Goal: Register for event/course

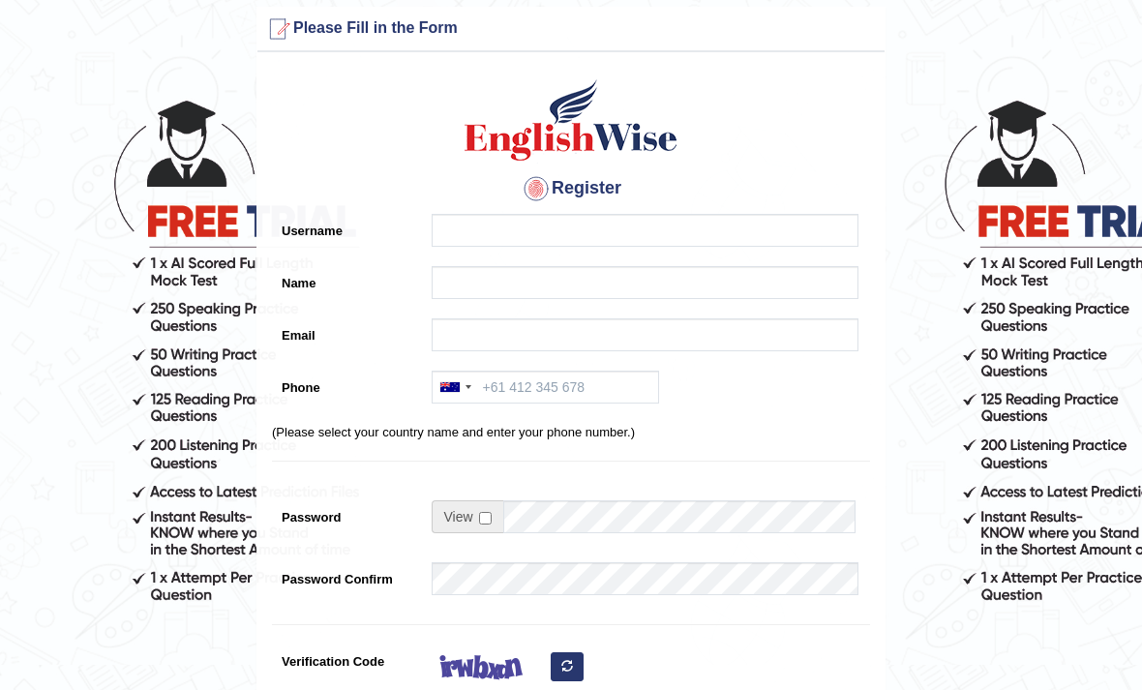
scroll to position [15, 0]
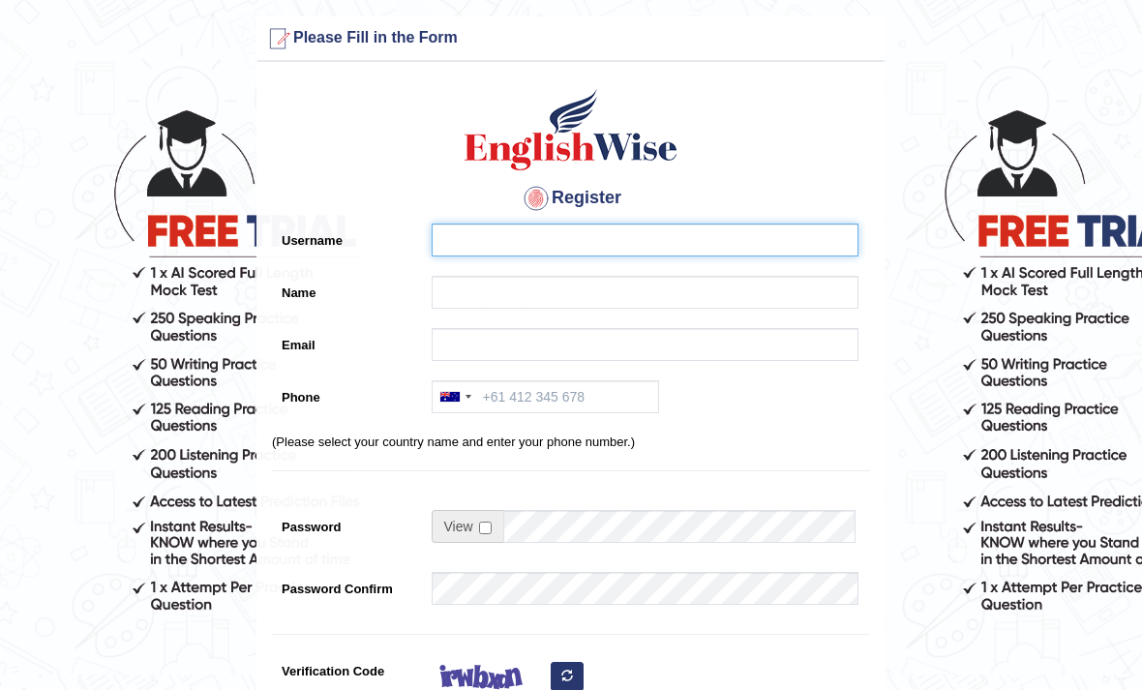
click at [604, 225] on input "Username" at bounding box center [645, 241] width 427 height 33
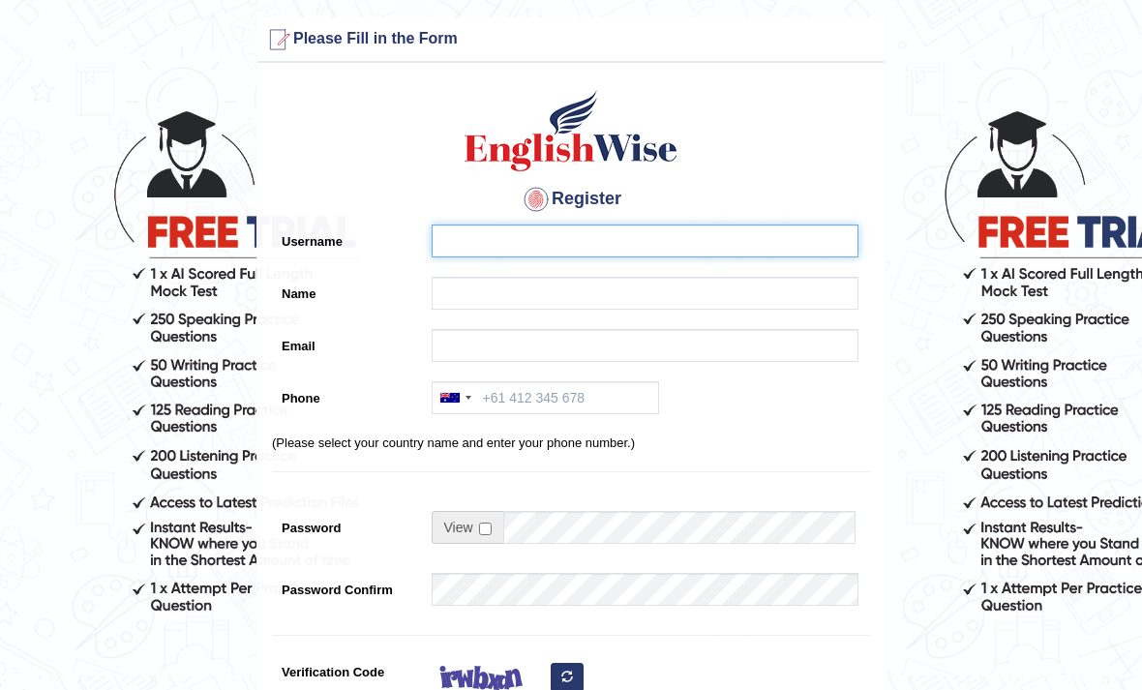
type input "bishakhaprajapati@gmail.com"
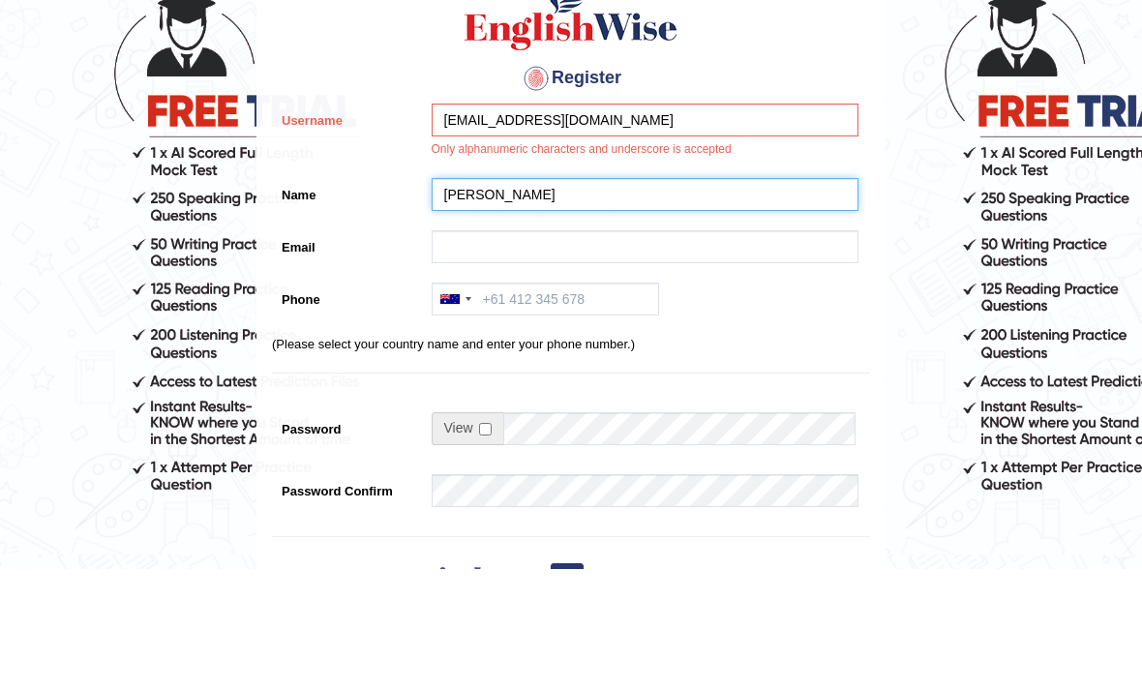
type input "[PERSON_NAME]"
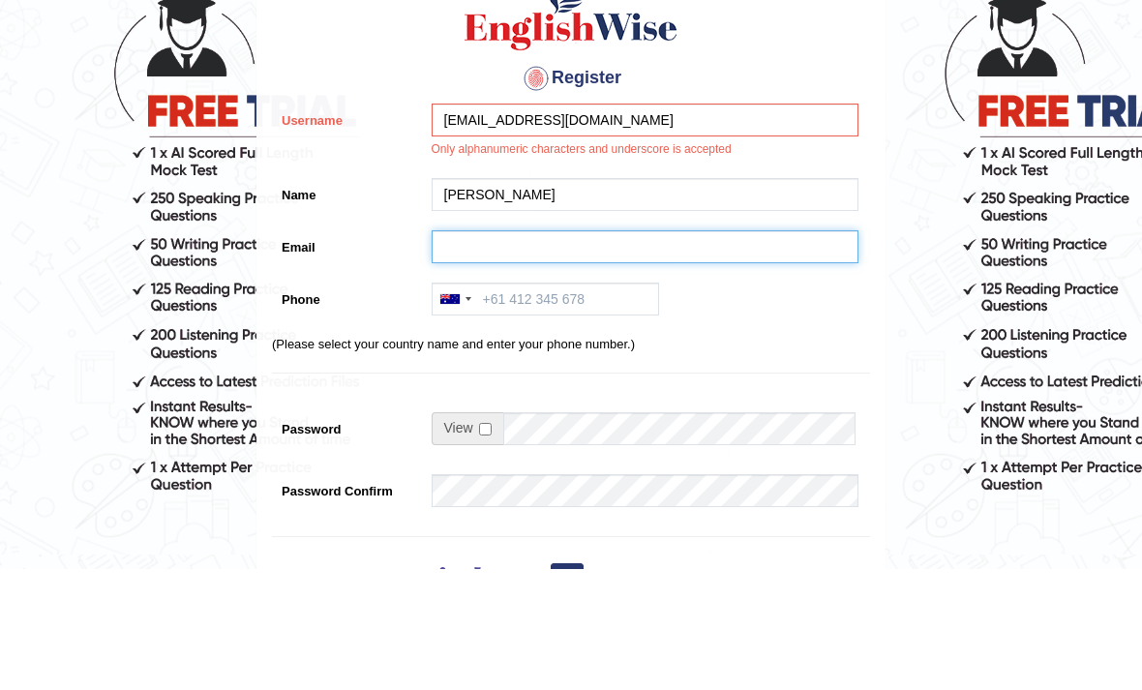
click at [728, 351] on input "Email" at bounding box center [645, 367] width 427 height 33
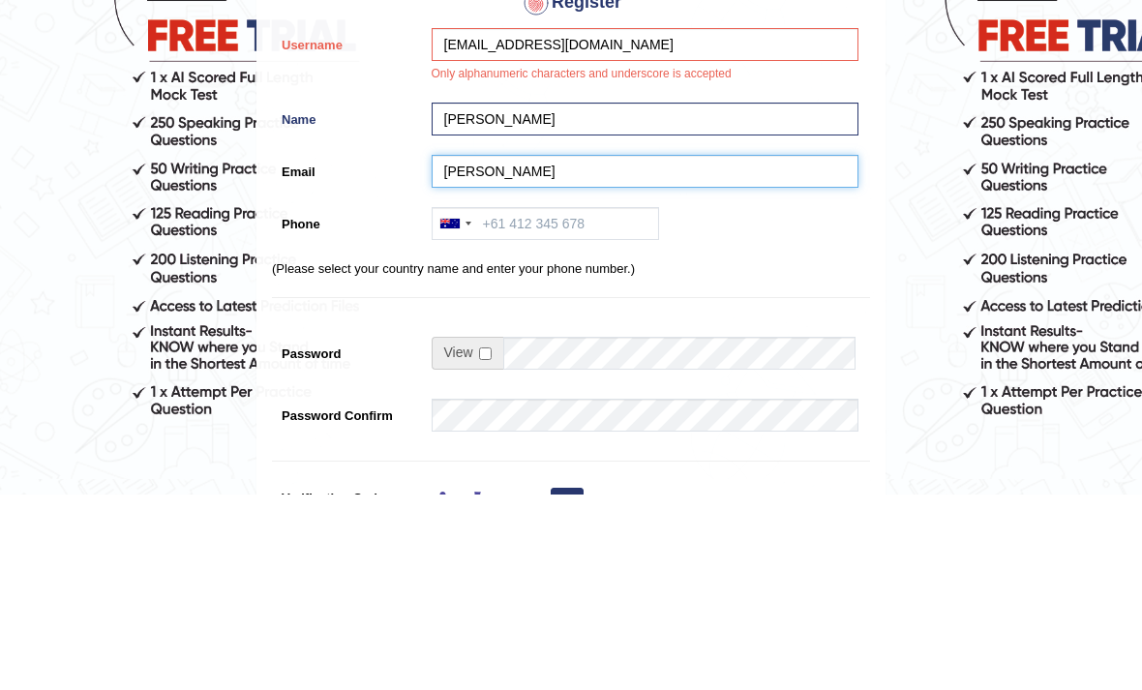
type input "Prajapati"
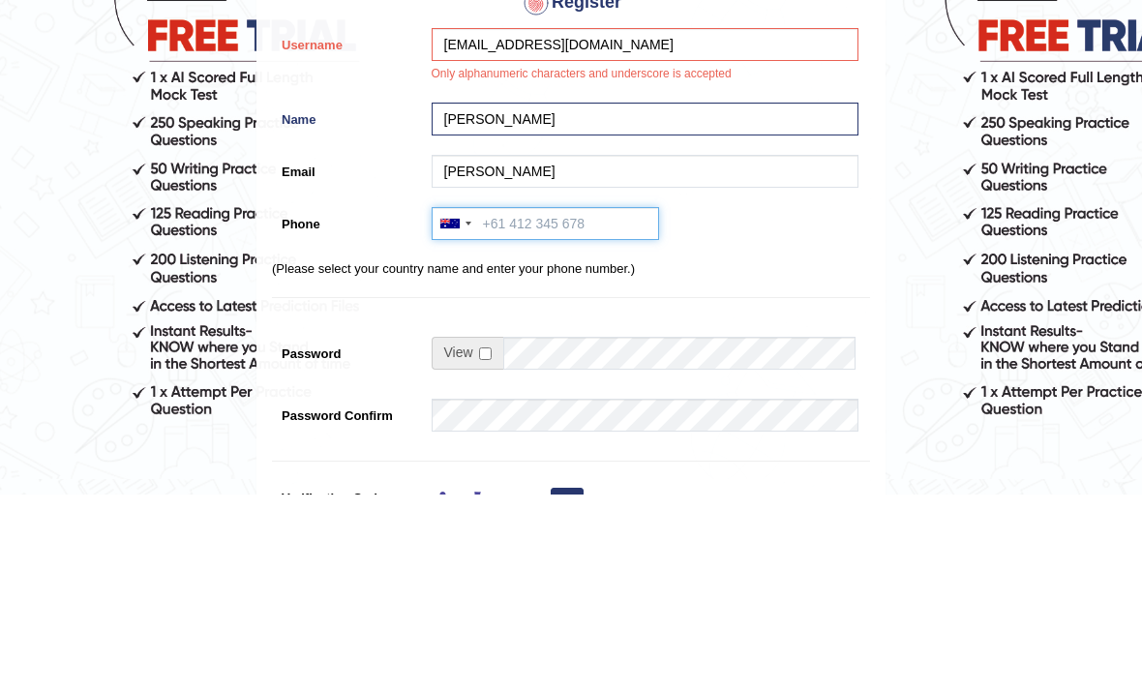
click at [569, 404] on input "Phone" at bounding box center [545, 420] width 227 height 33
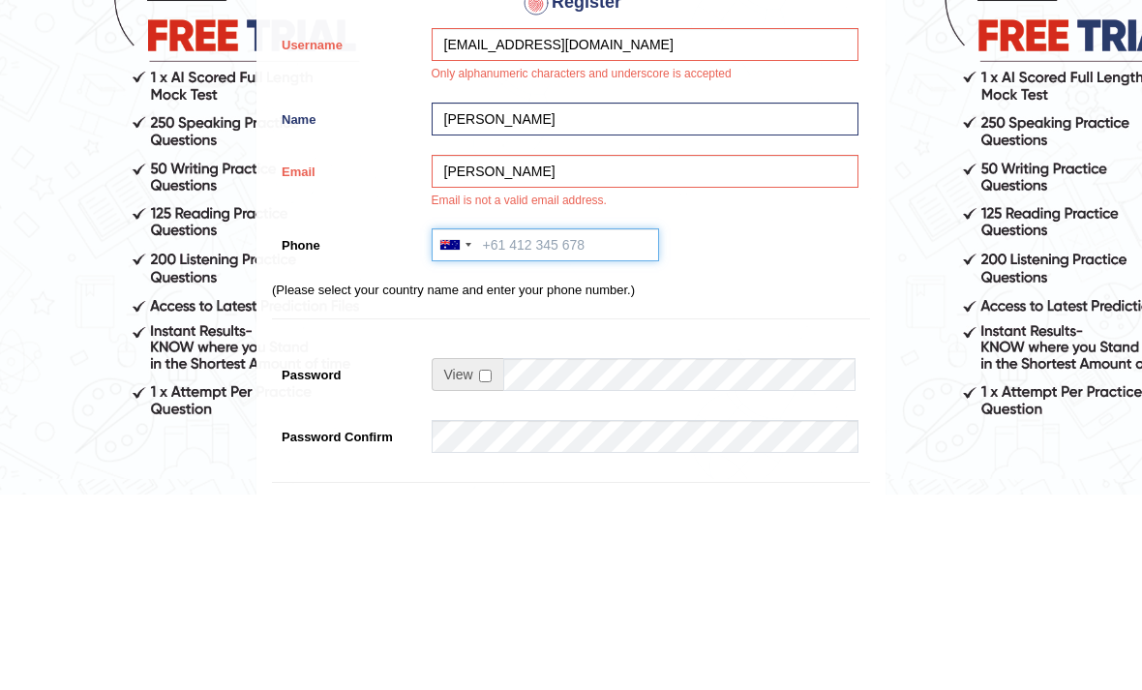
type input "424048646"
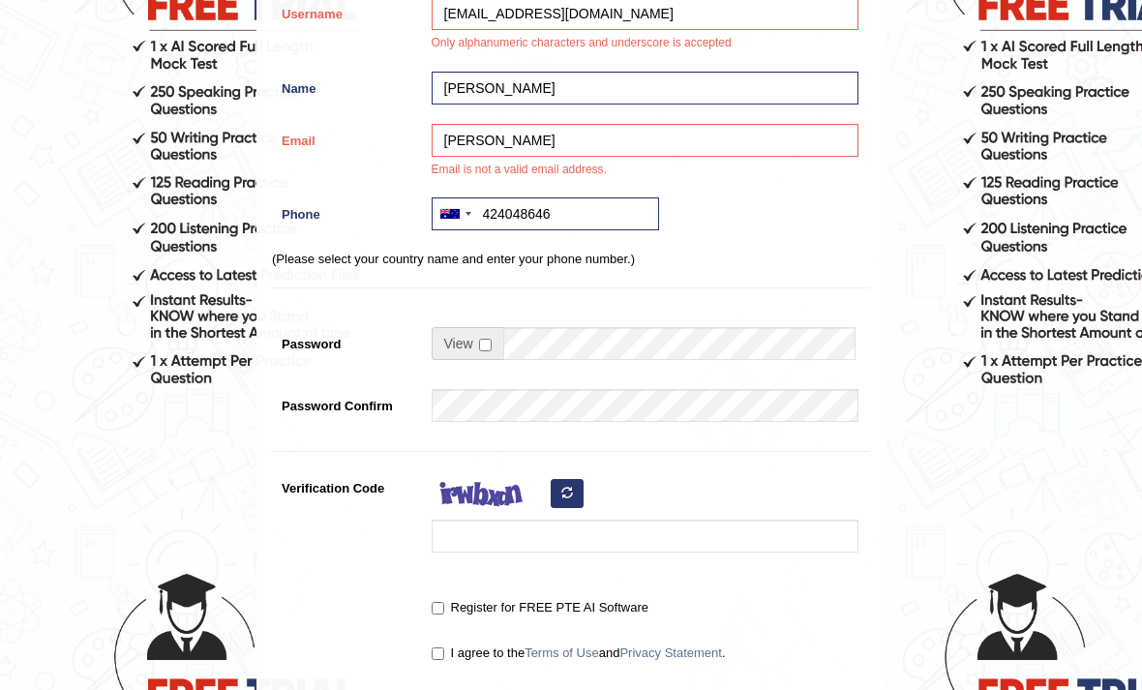
scroll to position [286, 0]
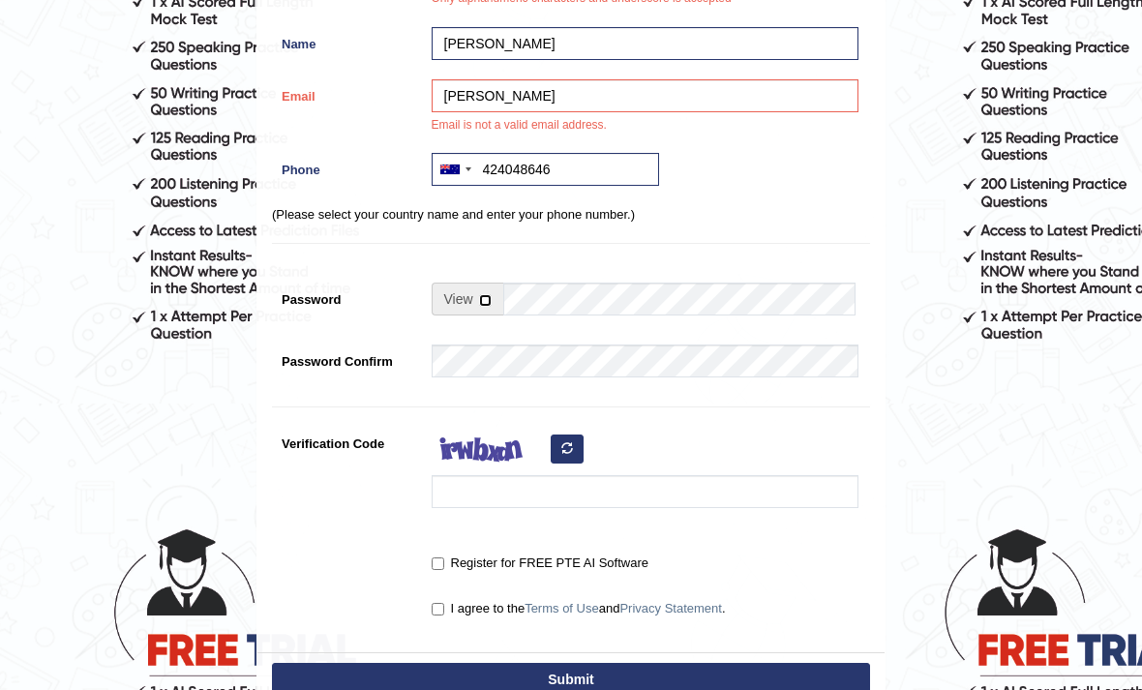
click at [484, 306] on input "checkbox" at bounding box center [485, 300] width 13 height 13
checkbox input "true"
click at [578, 306] on input "Password" at bounding box center [680, 299] width 355 height 33
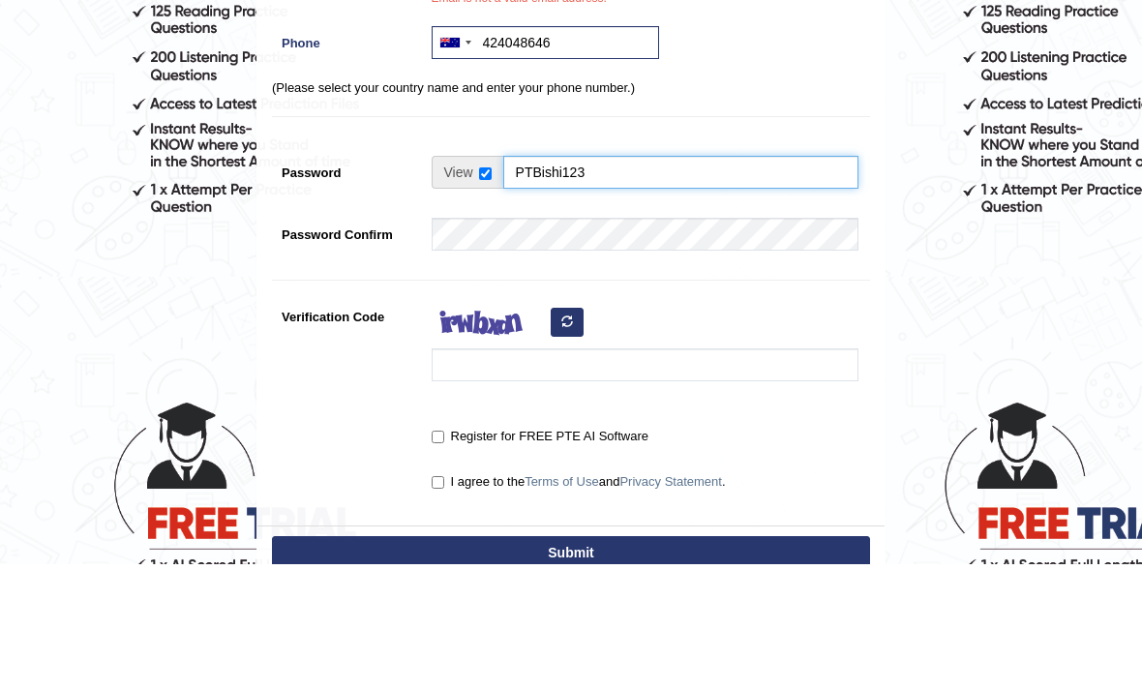
type input "PTBishi123"
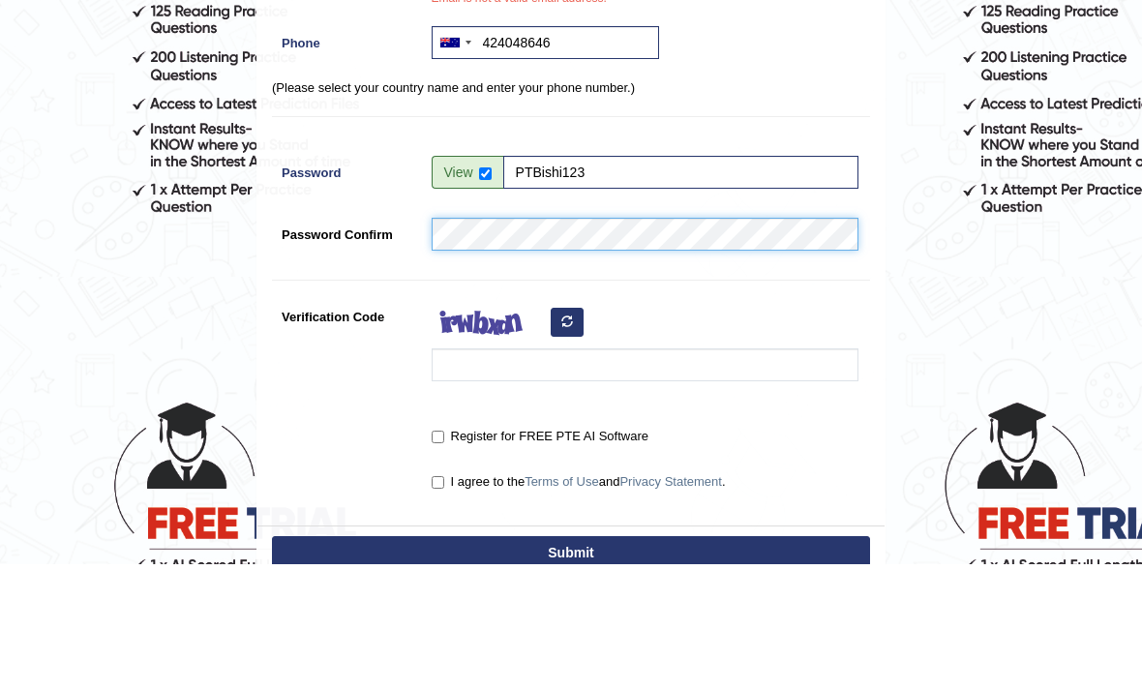
scroll to position [412, 0]
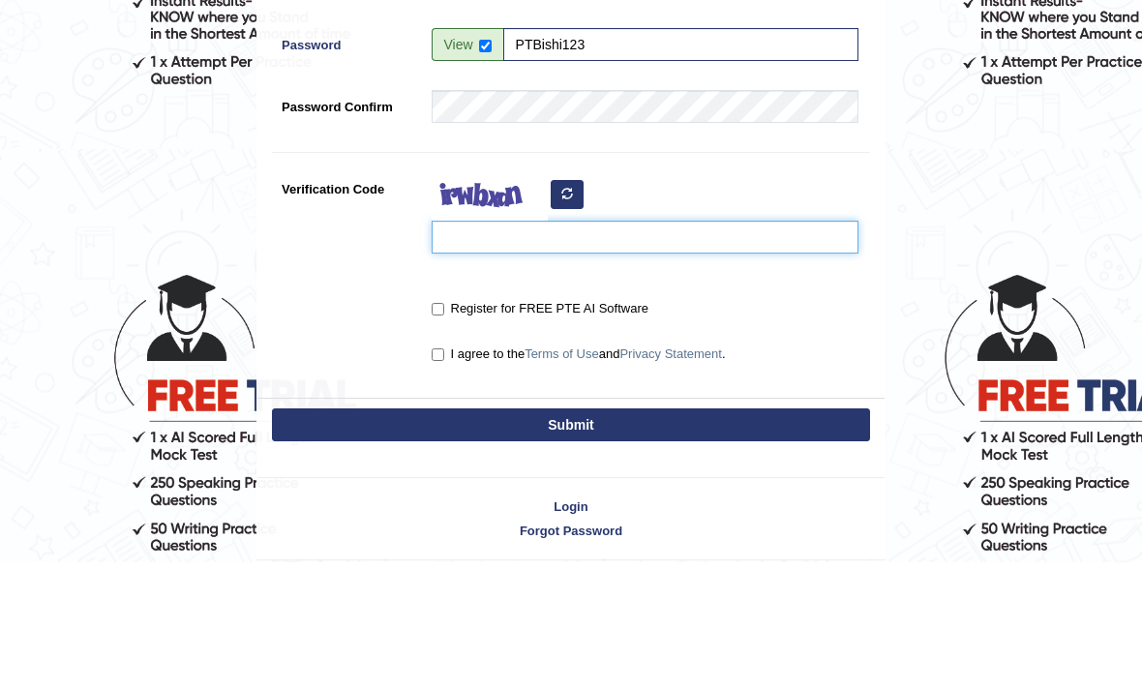
click at [724, 349] on input "Verification Code" at bounding box center [645, 365] width 427 height 33
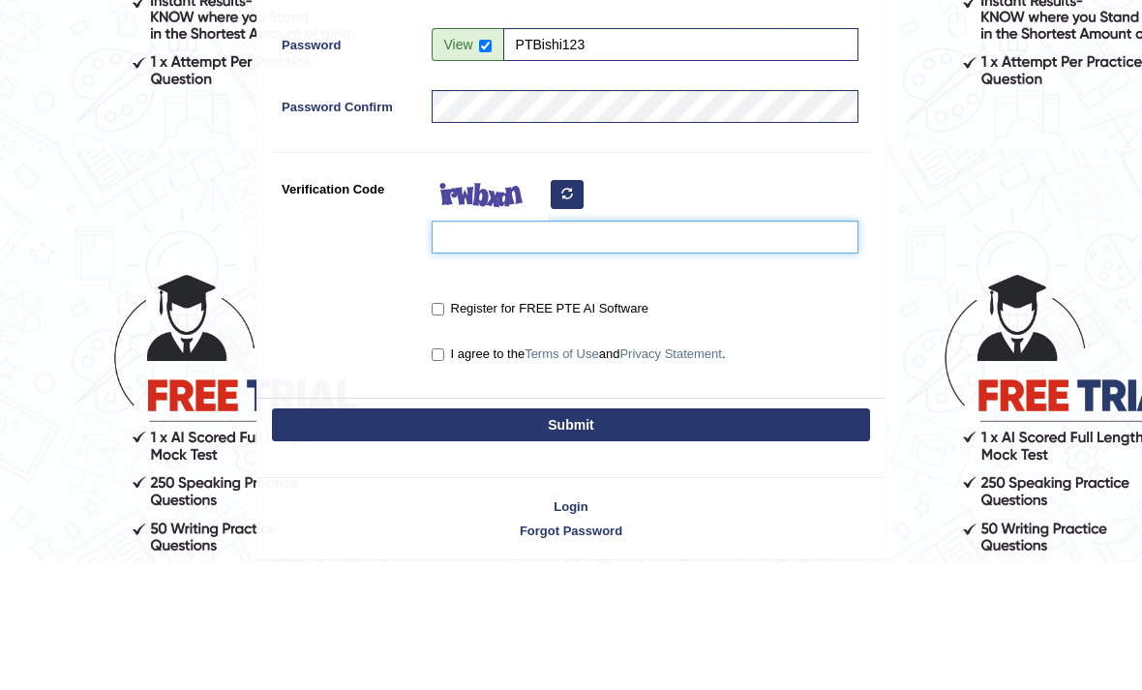
type input "A"
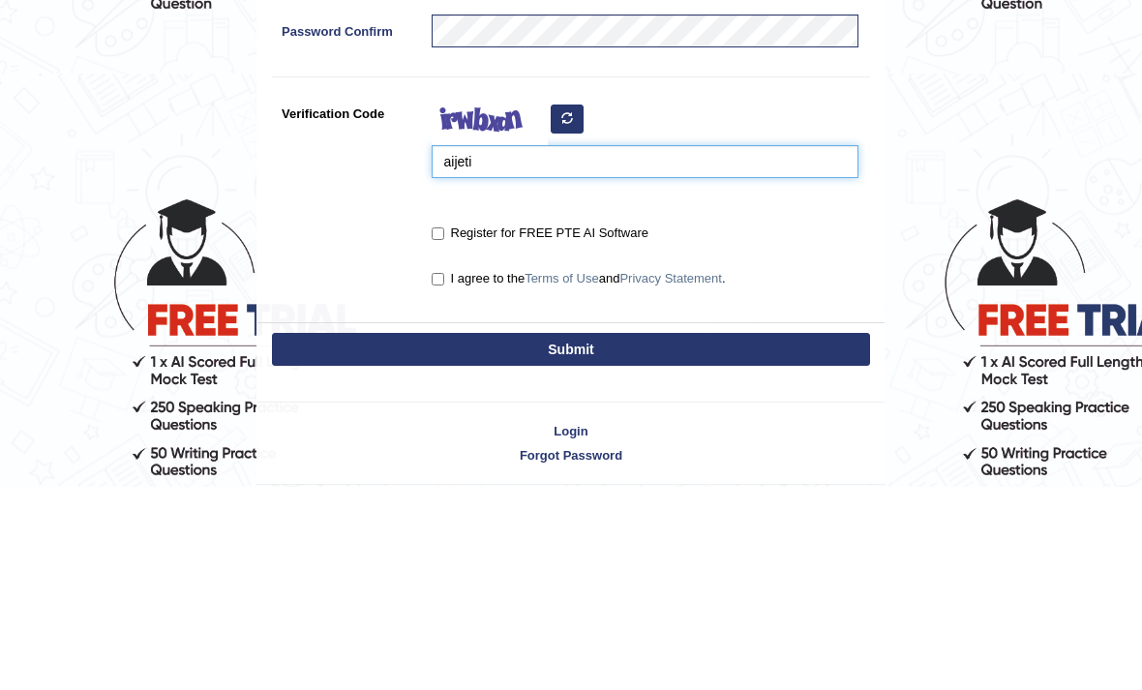
type input "aijeti"
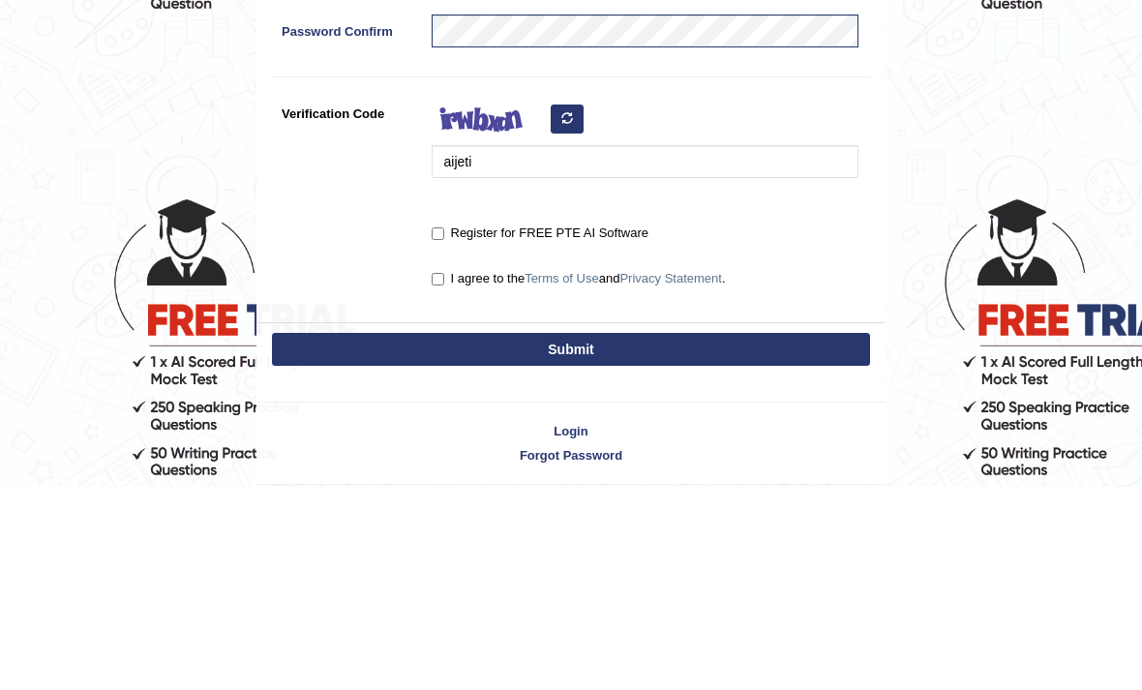
click at [444, 432] on input "Register for FREE PTE AI Software" at bounding box center [438, 438] width 13 height 13
checkbox input "true"
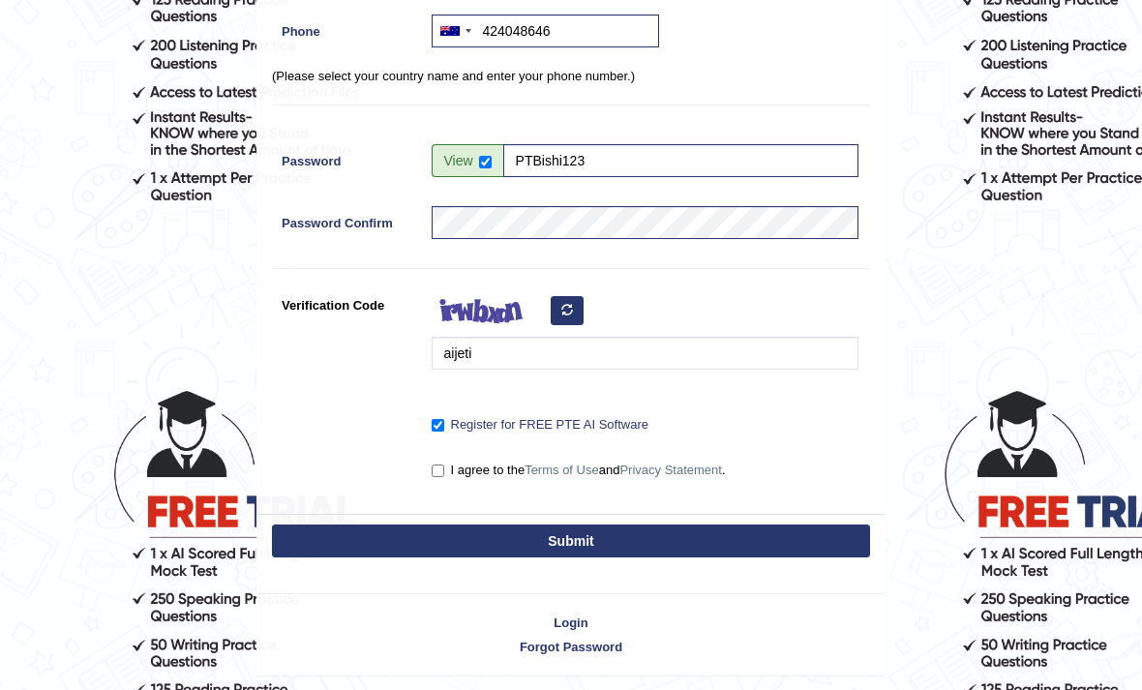
click at [444, 475] on input "I agree to the Terms of Use and Privacy Statement ." at bounding box center [438, 470] width 13 height 13
checkbox input "true"
click at [478, 545] on button "Submit" at bounding box center [571, 540] width 598 height 33
type input "+61424048646"
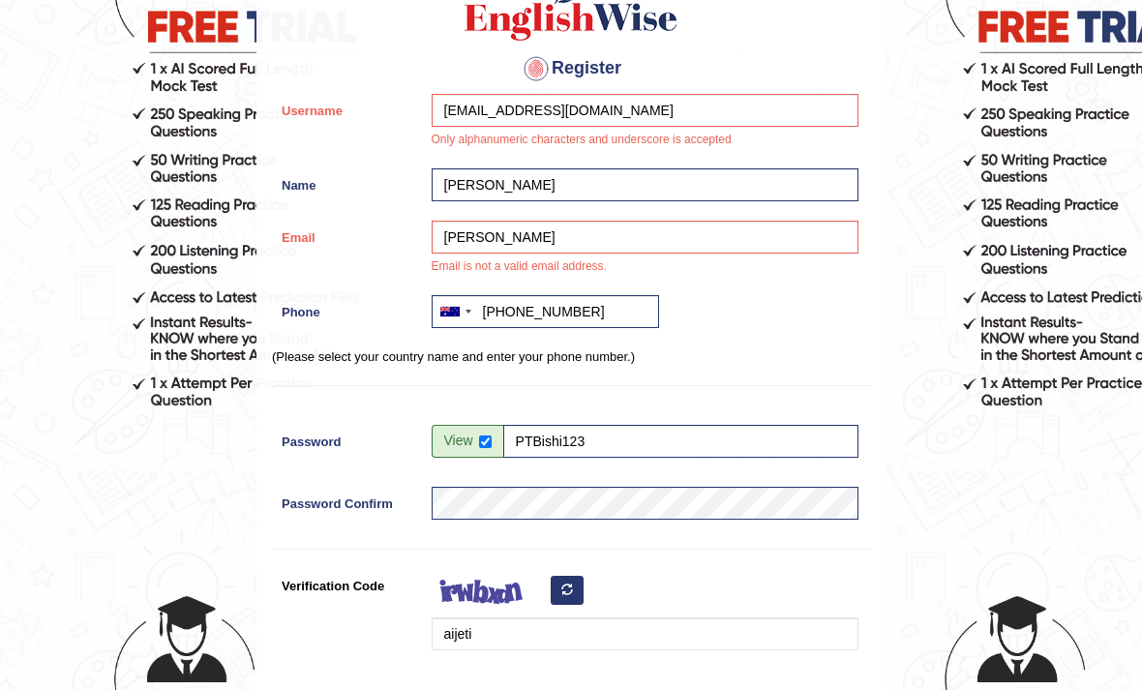
scroll to position [219, 0]
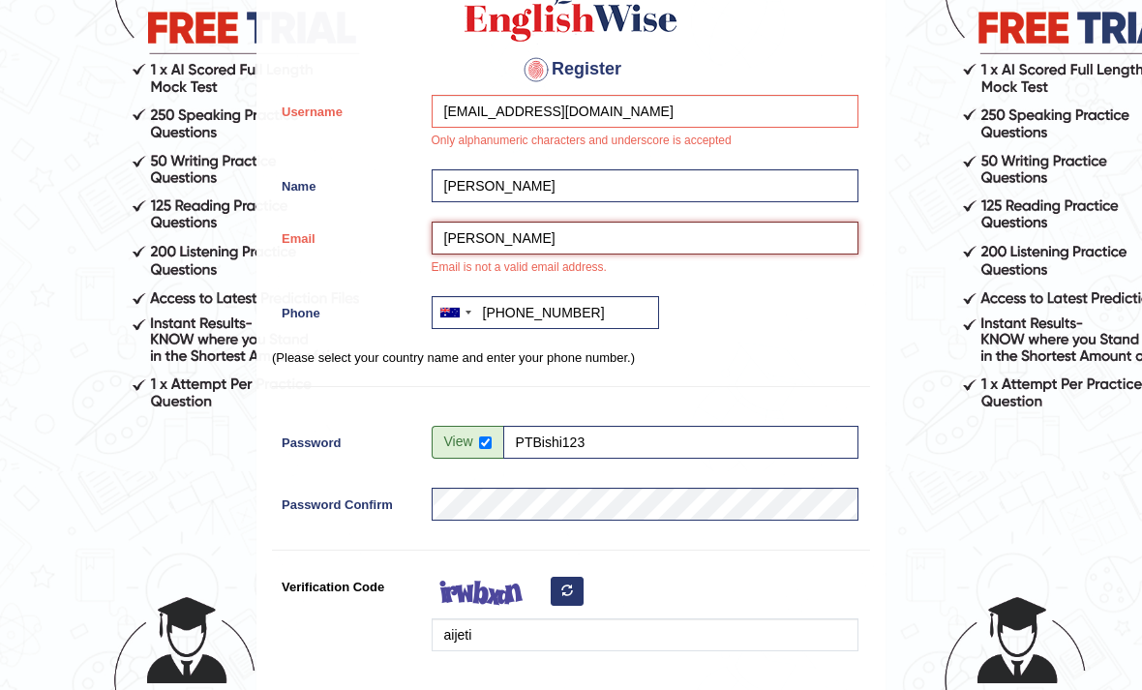
click at [589, 232] on input "Prajapati" at bounding box center [645, 238] width 427 height 33
type input "P"
type input "bishakhaprajapati@gmail.com"
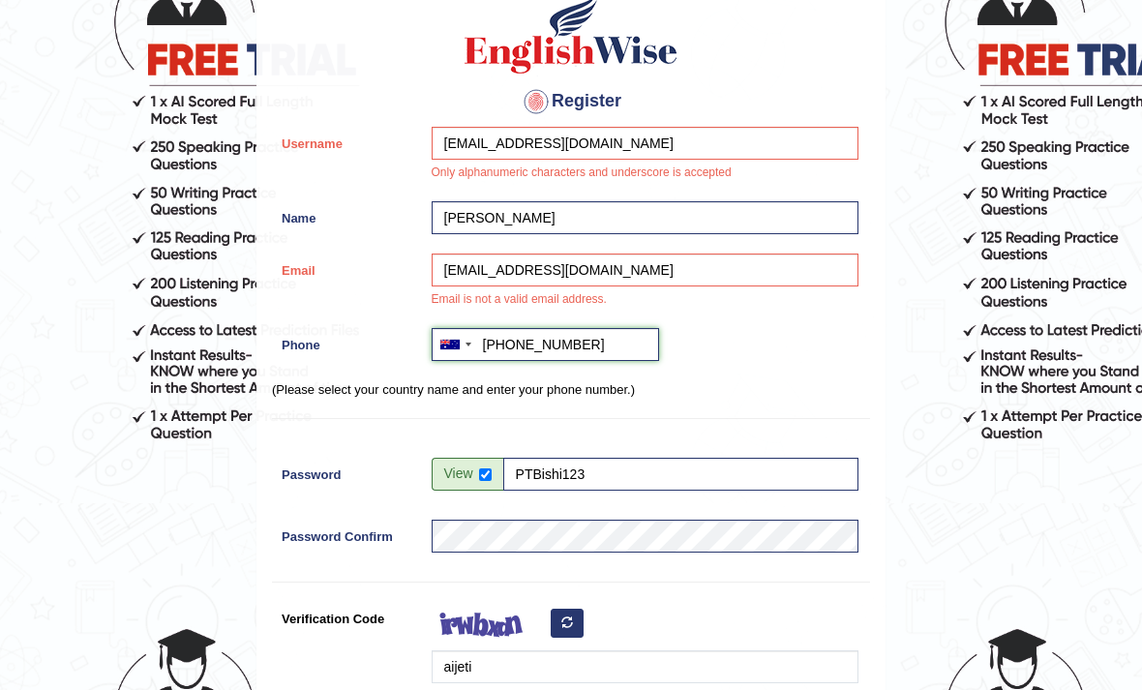
scroll to position [162, 0]
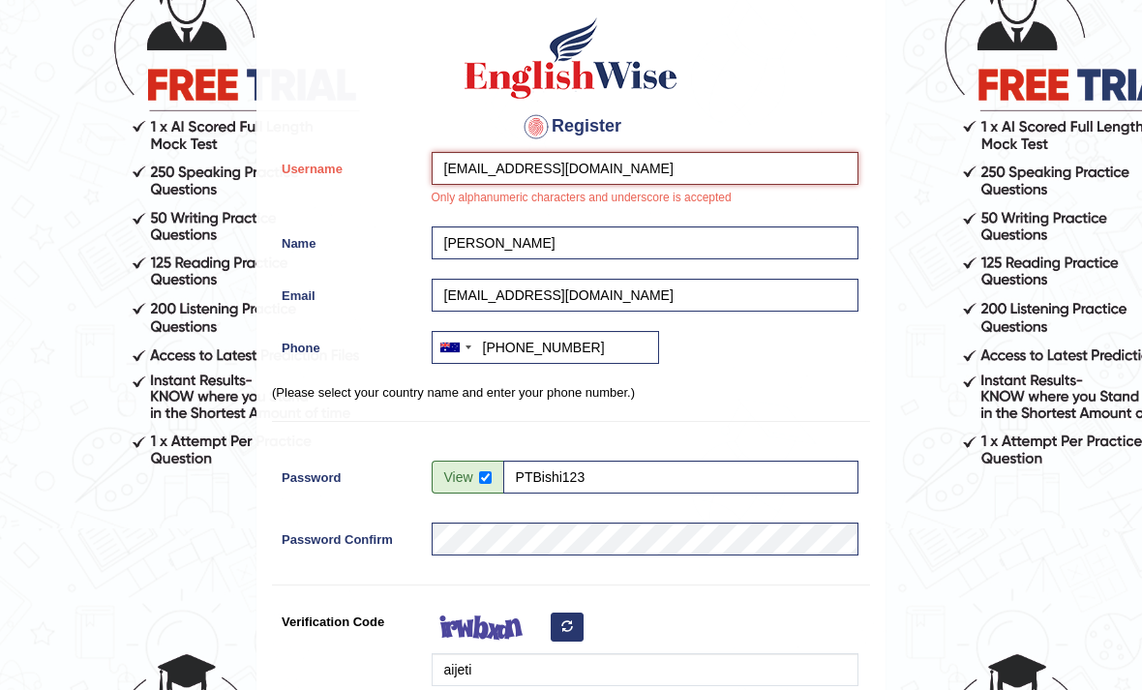
click at [629, 160] on input "bishakhaprajapati@gmail.com" at bounding box center [645, 168] width 427 height 33
click at [641, 156] on input "bishakhaprajapati@gmail.com" at bounding box center [645, 168] width 427 height 33
click at [638, 167] on input "bishakhaprajapati@gmail.com" at bounding box center [645, 168] width 427 height 33
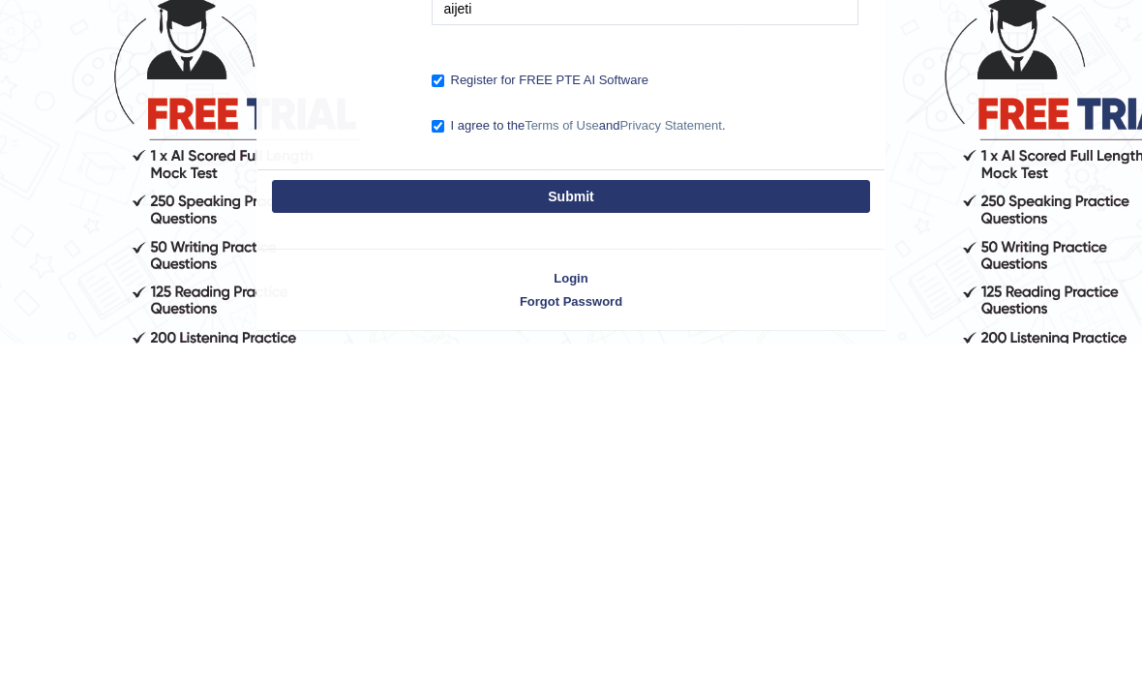
type input "bishakhaprajapati"
click at [740, 526] on button "Submit" at bounding box center [571, 542] width 598 height 33
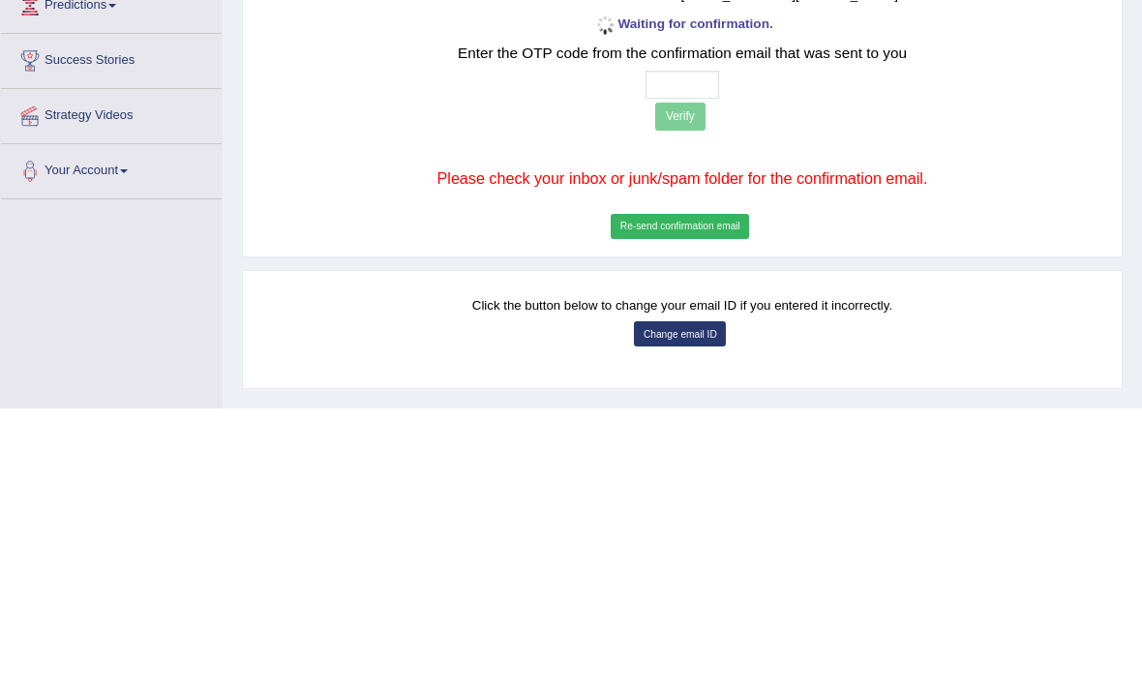
click at [656, 496] on button "Re-send confirmation email" at bounding box center [680, 508] width 138 height 25
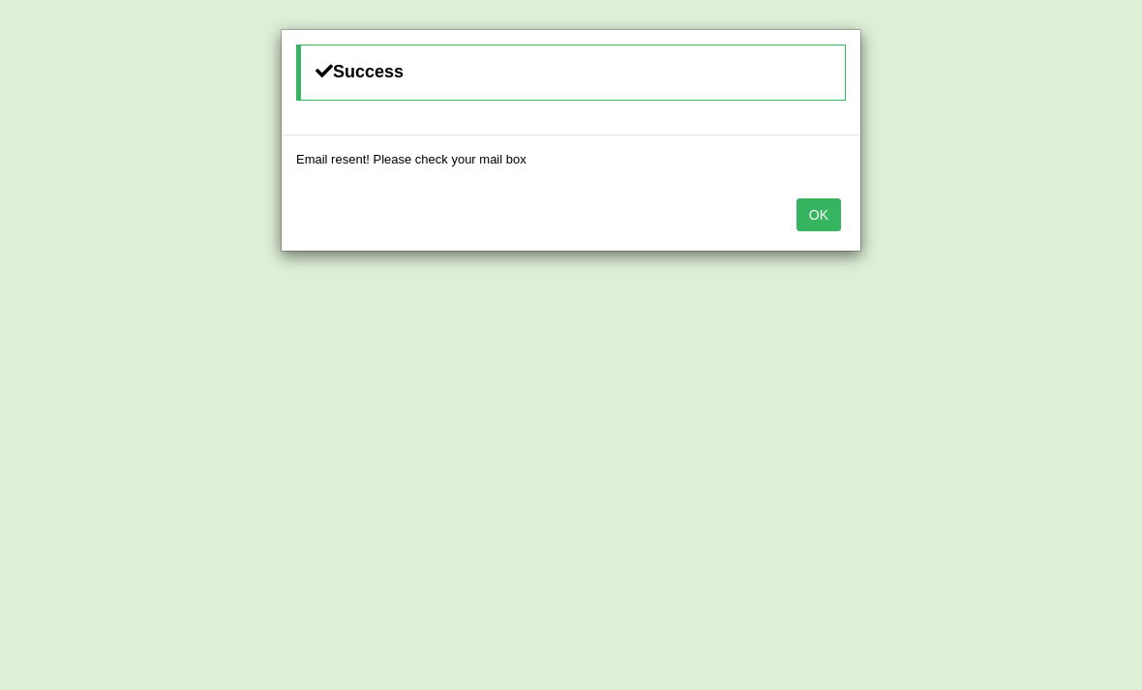
scroll to position [223, 0]
click at [825, 228] on button "OK" at bounding box center [818, 214] width 45 height 33
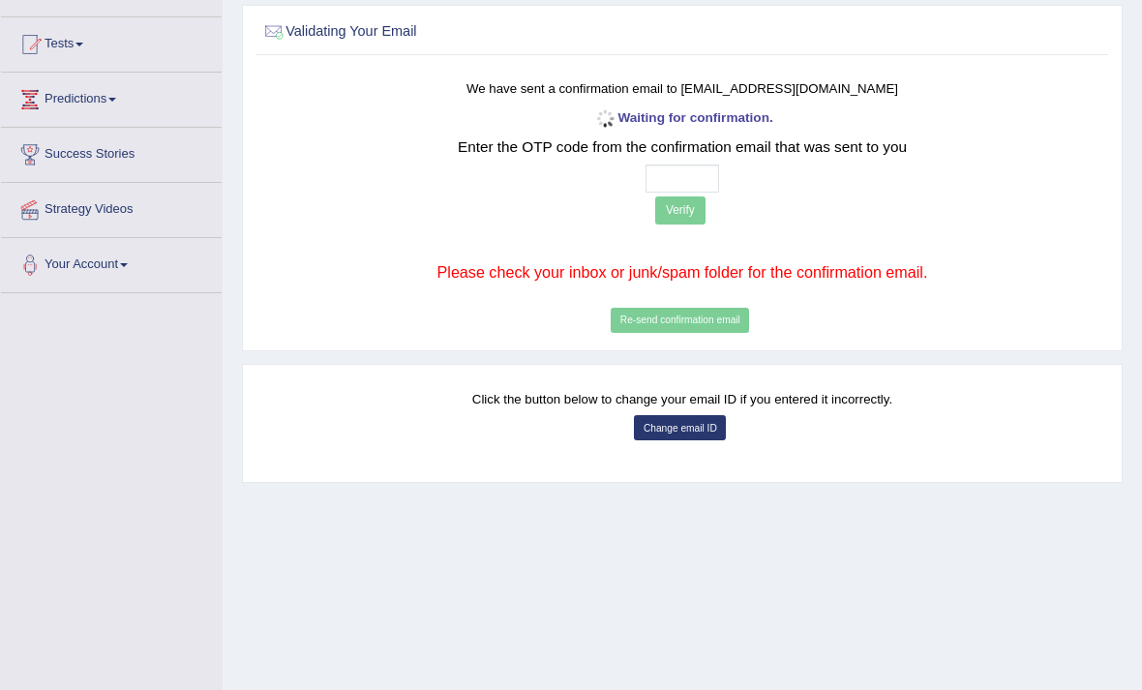
scroll to position [159, 0]
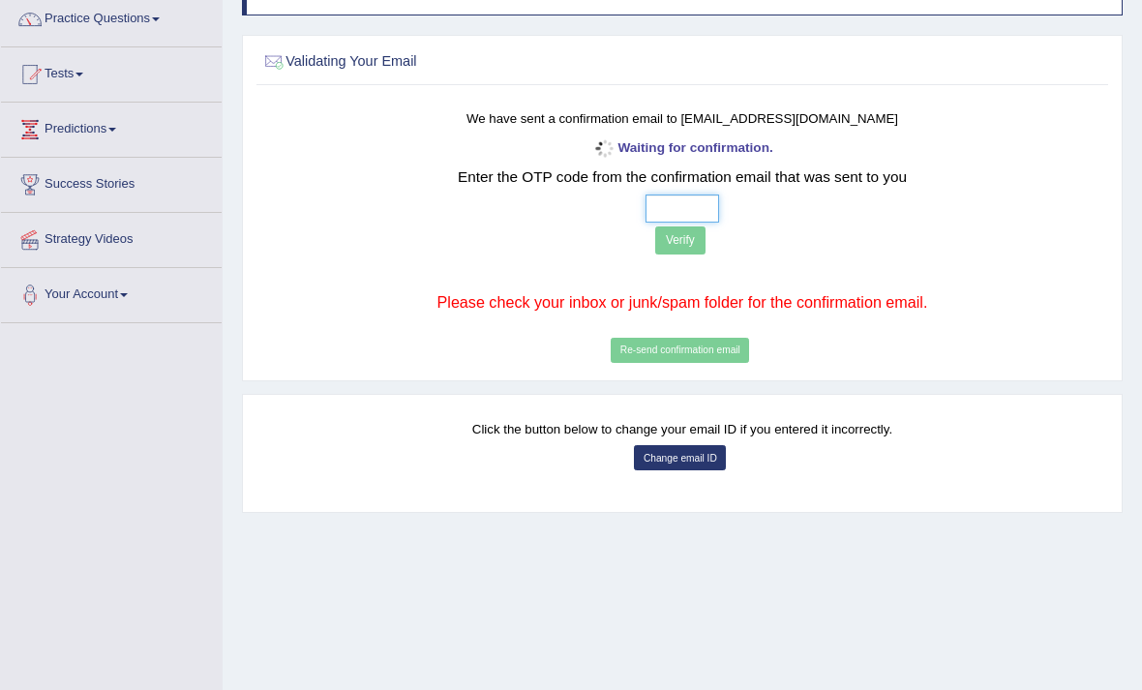
click at [645, 220] on input "text" at bounding box center [682, 209] width 75 height 28
type input "3 1 9 8"
click at [655, 239] on button "Verify" at bounding box center [680, 240] width 50 height 28
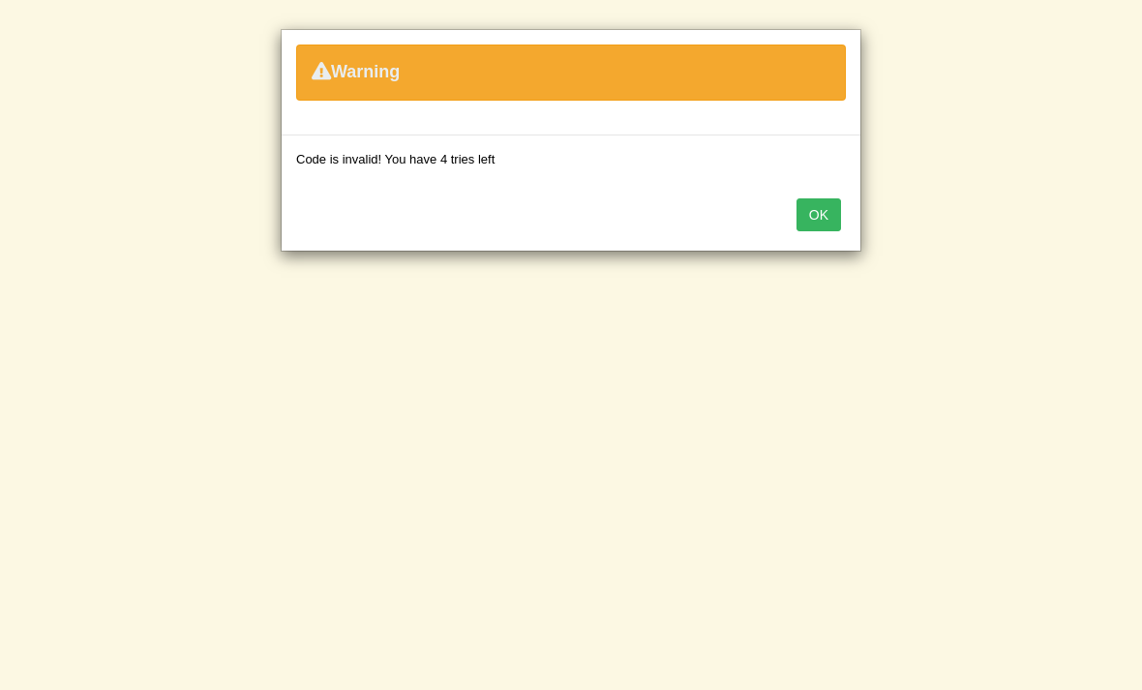
click at [815, 218] on button "OK" at bounding box center [818, 214] width 45 height 33
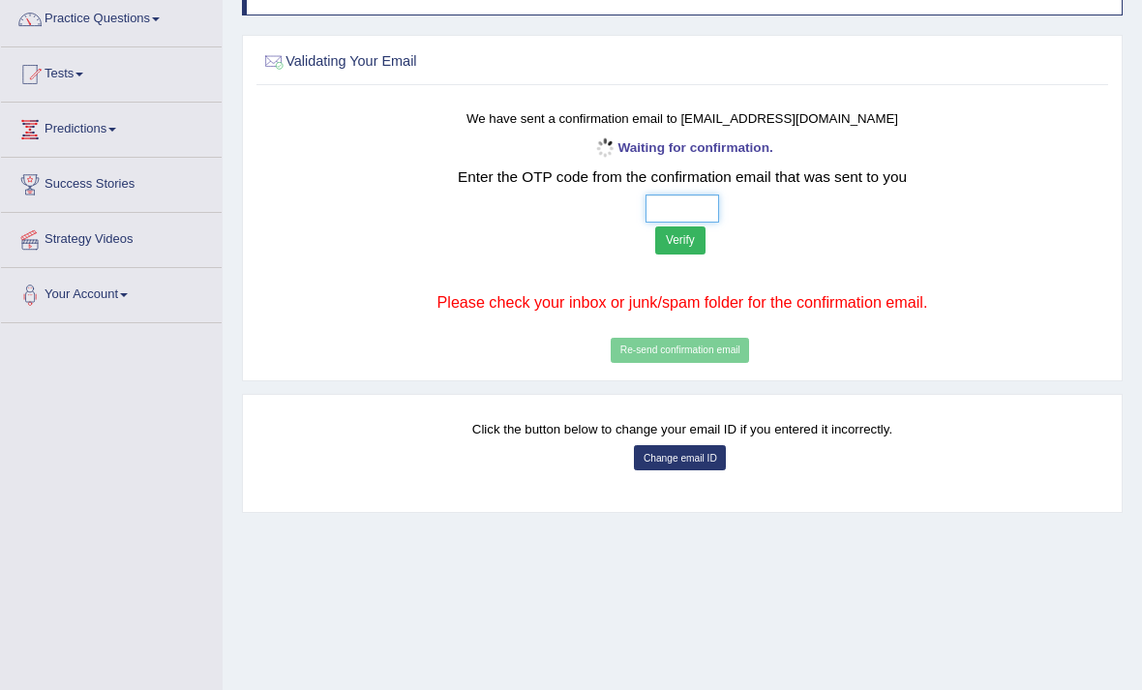
click at [645, 204] on input "text" at bounding box center [682, 209] width 75 height 28
type input "8 4 2 5"
click at [655, 244] on button "Verify" at bounding box center [680, 240] width 50 height 28
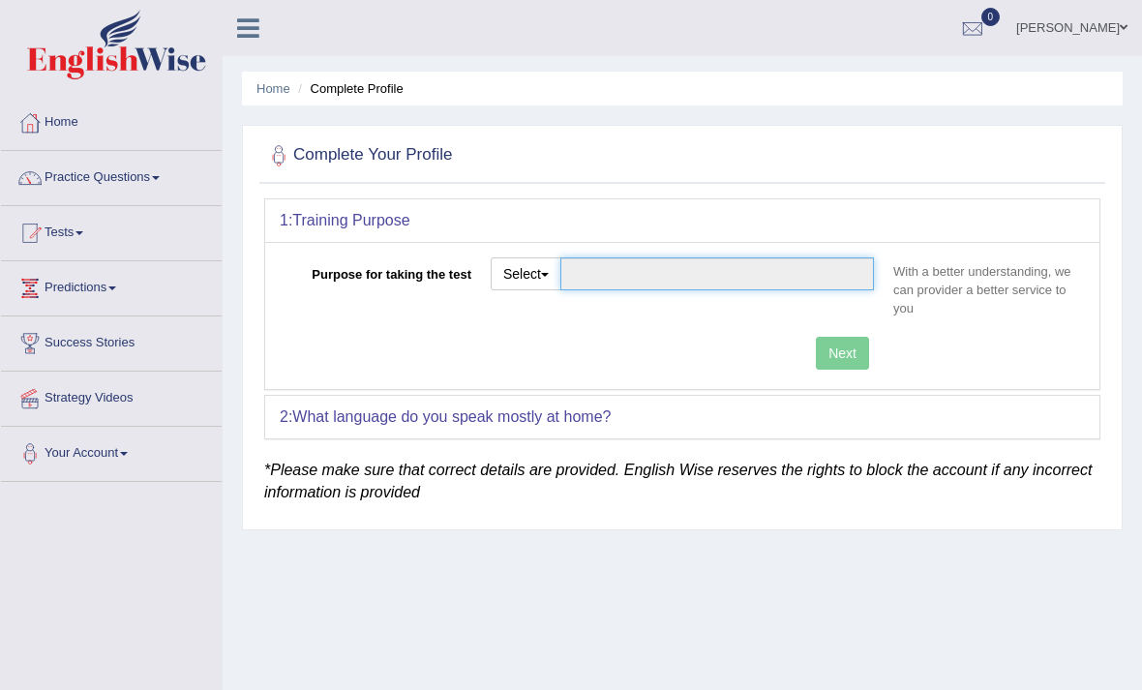
click at [712, 274] on input "Purpose for taking the test" at bounding box center [717, 273] width 314 height 33
click at [524, 269] on button "Select" at bounding box center [526, 273] width 71 height 33
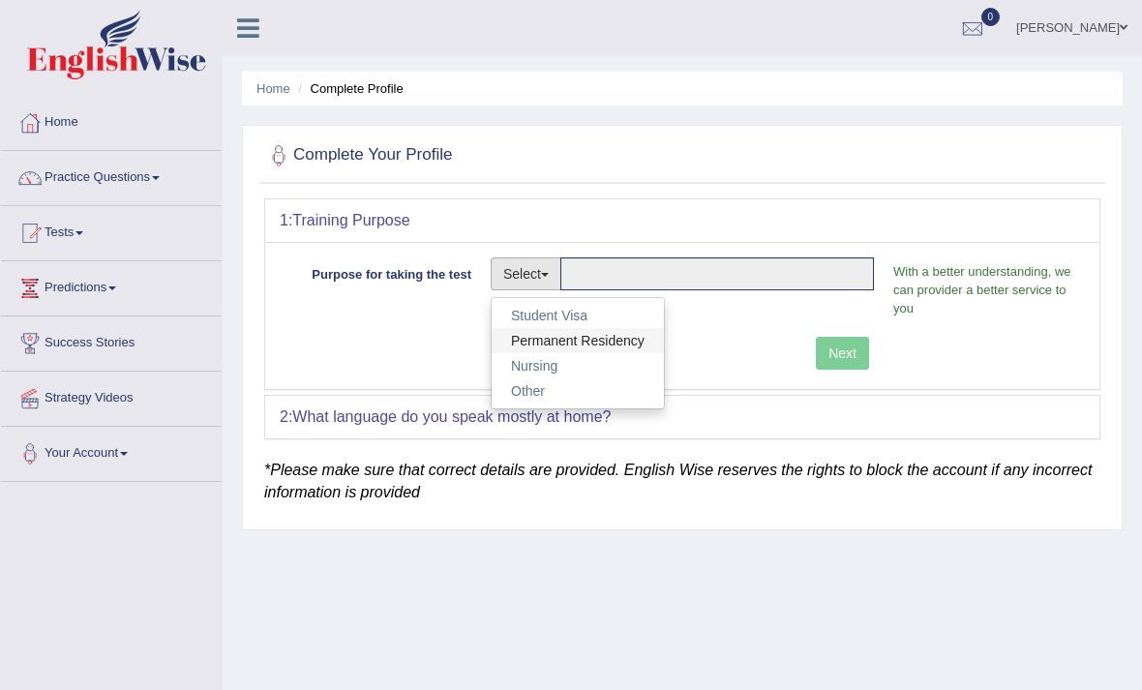
click at [604, 331] on link "Permanent Residency" at bounding box center [578, 340] width 172 height 25
type input "Permanent Residency"
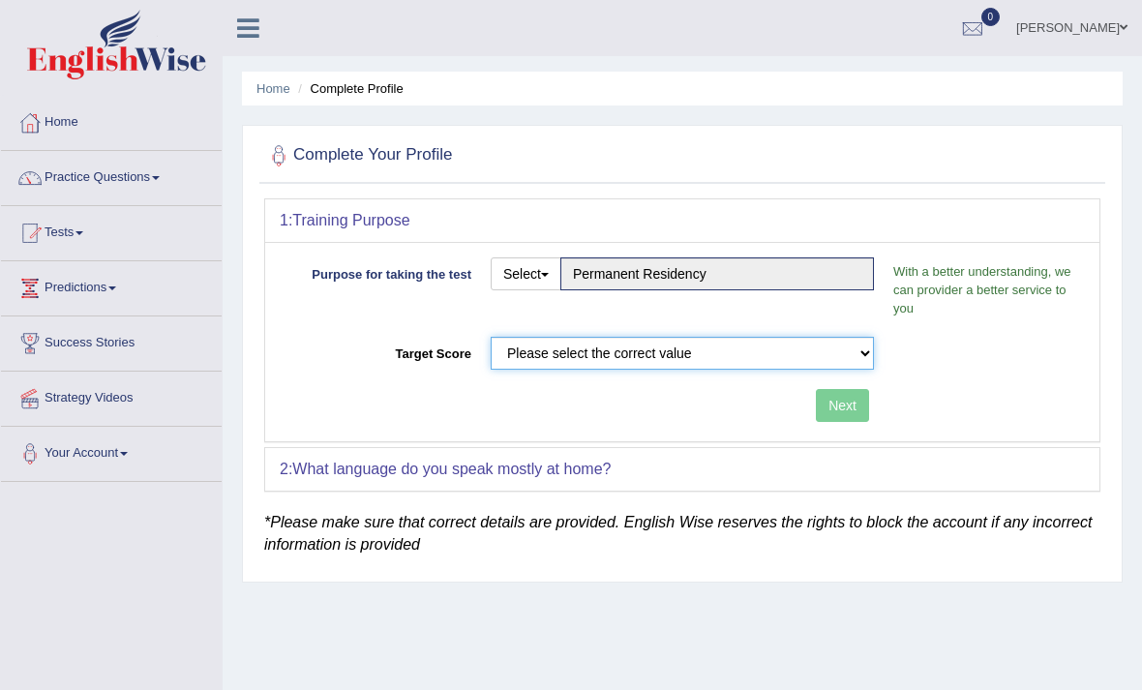
click at [762, 354] on select "Please select the correct value 50 (6 bands) 58 (6.5 bands) 65 (7 bands) 79 (8 …" at bounding box center [682, 353] width 383 height 33
select select "79"
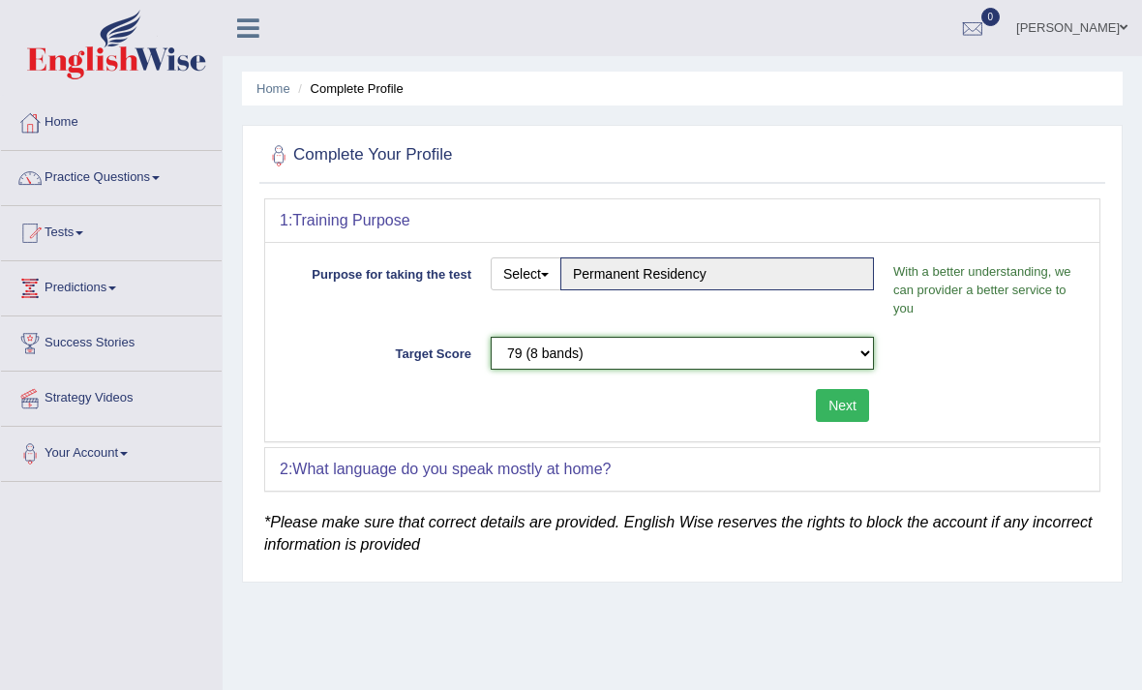
click at [823, 343] on select "Please select the correct value 50 (6 bands) 58 (6.5 bands) 65 (7 bands) 79 (8 …" at bounding box center [682, 353] width 383 height 33
click at [840, 415] on button "Next" at bounding box center [842, 405] width 53 height 33
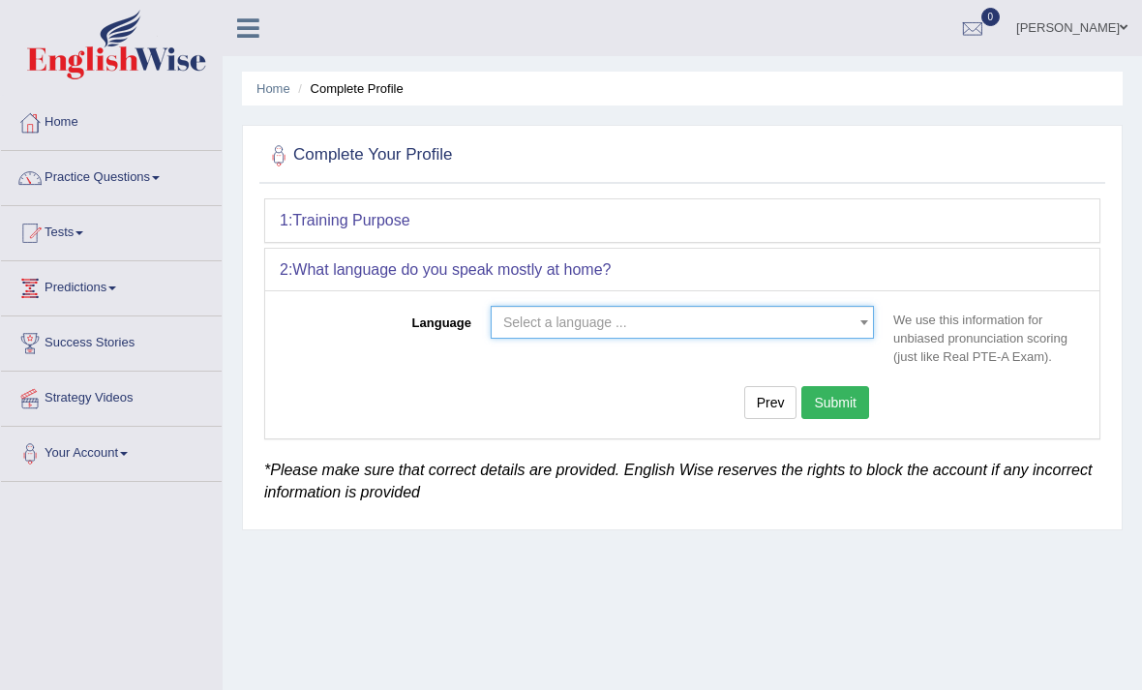
click at [659, 325] on span "Select a language ..." at bounding box center [676, 322] width 346 height 19
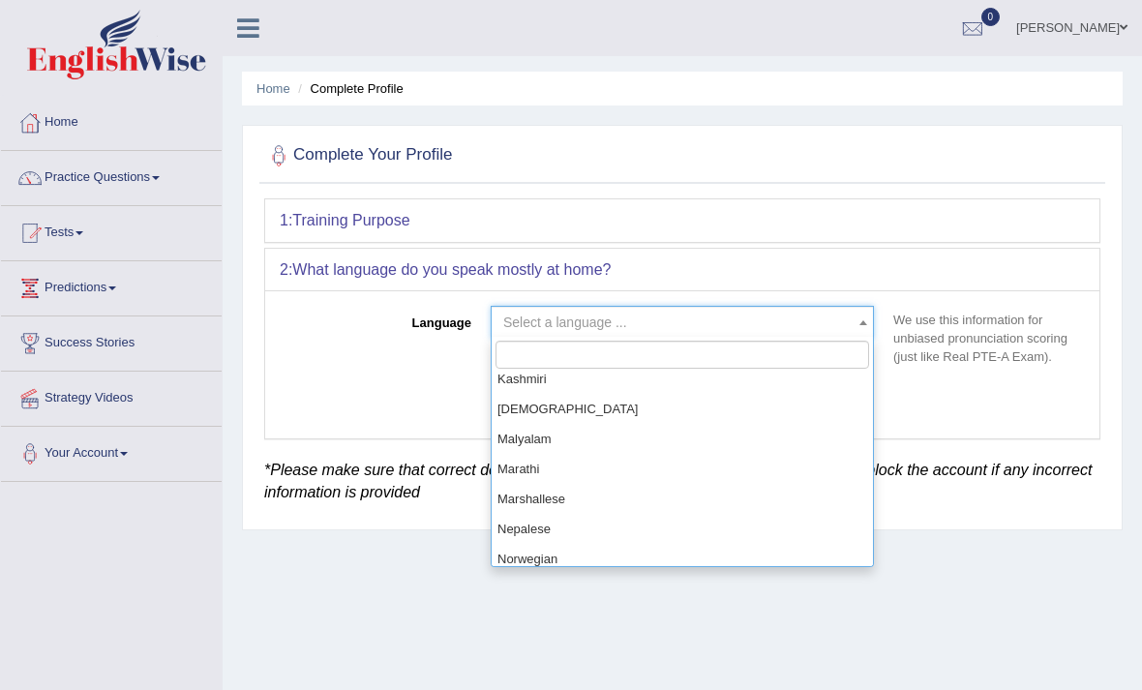
scroll to position [972, 0]
select select "Nepalese"
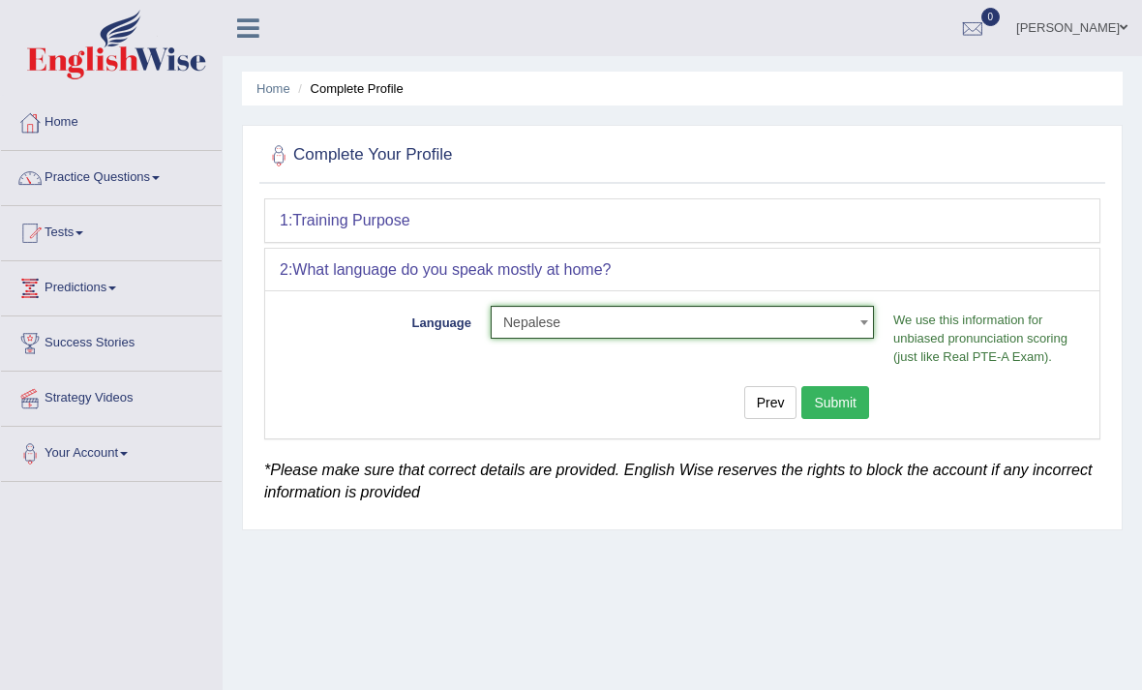
click at [842, 408] on button "Submit" at bounding box center [835, 402] width 68 height 33
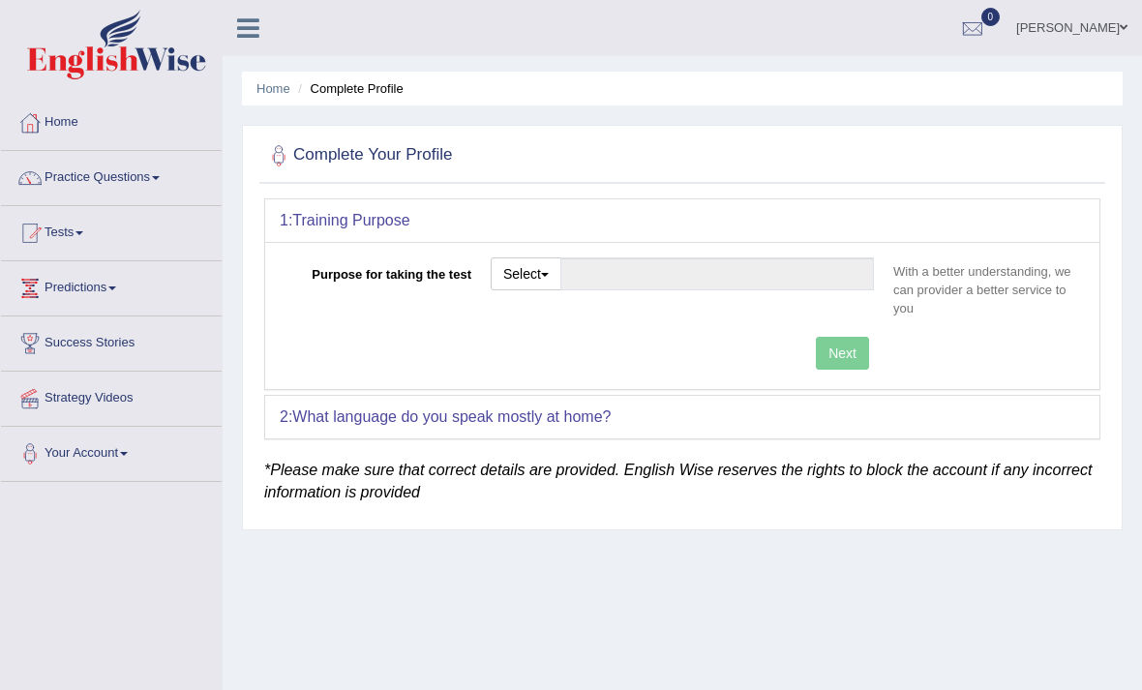
click at [526, 270] on button "Select" at bounding box center [526, 273] width 71 height 33
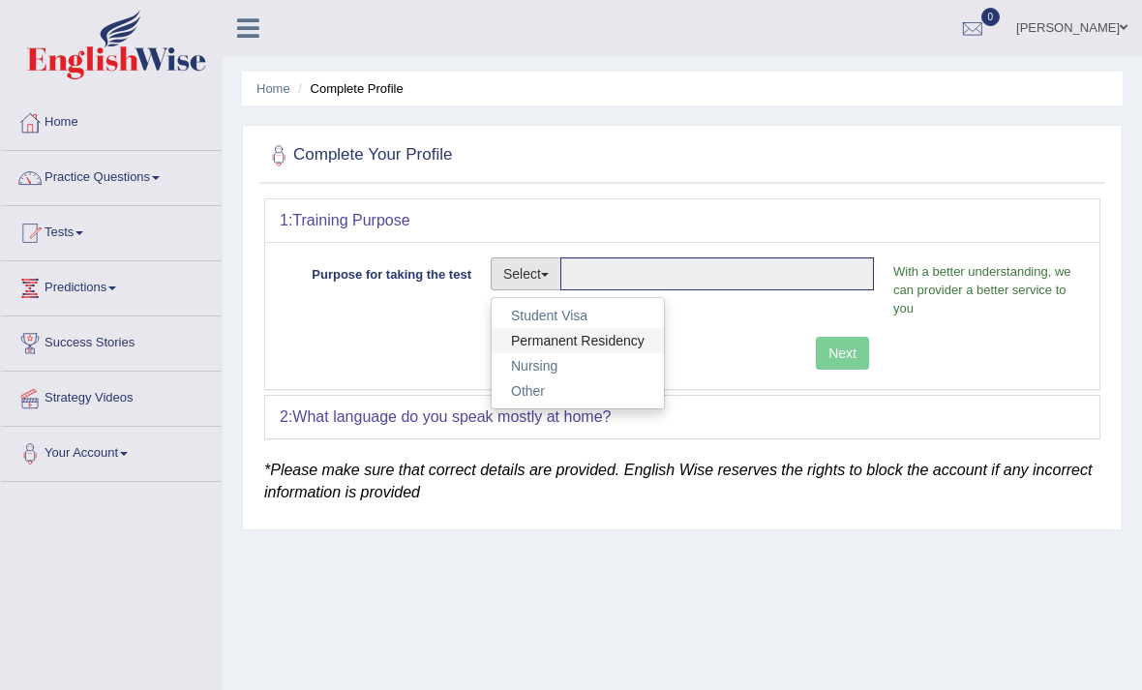
click at [626, 347] on link "Permanent Residency" at bounding box center [578, 340] width 172 height 25
type input "Permanent Residency"
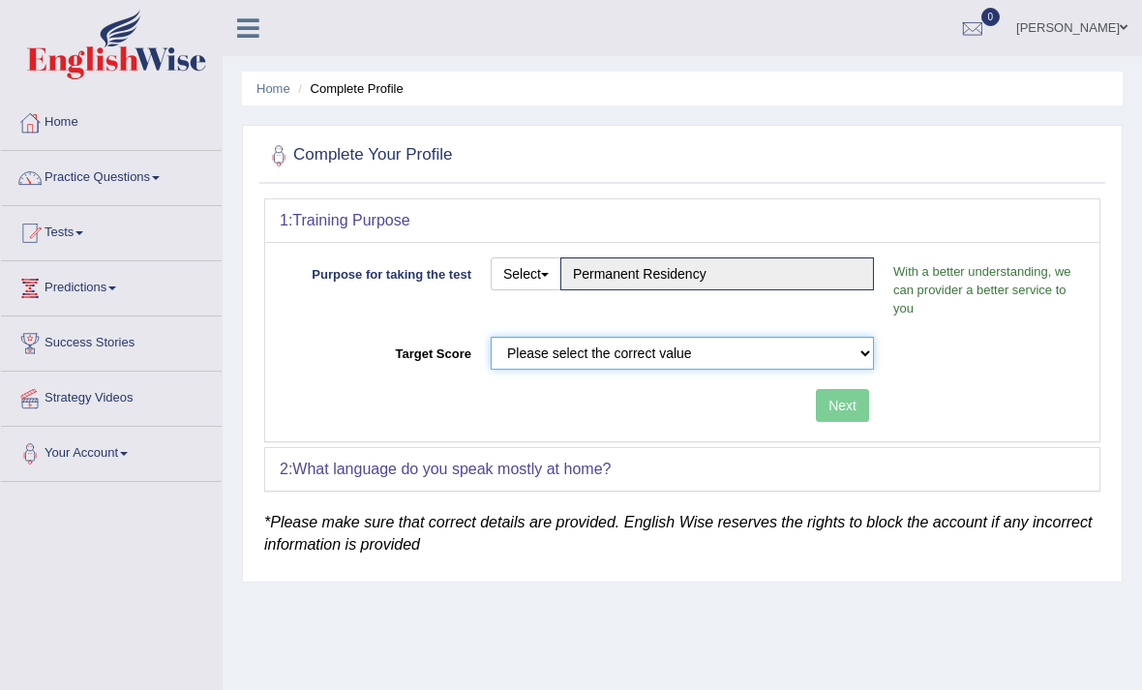
click at [706, 365] on select "Please select the correct value 50 (6 bands) 58 (6.5 bands) 65 (7 bands) 79 (8 …" at bounding box center [682, 353] width 383 height 33
select select "79"
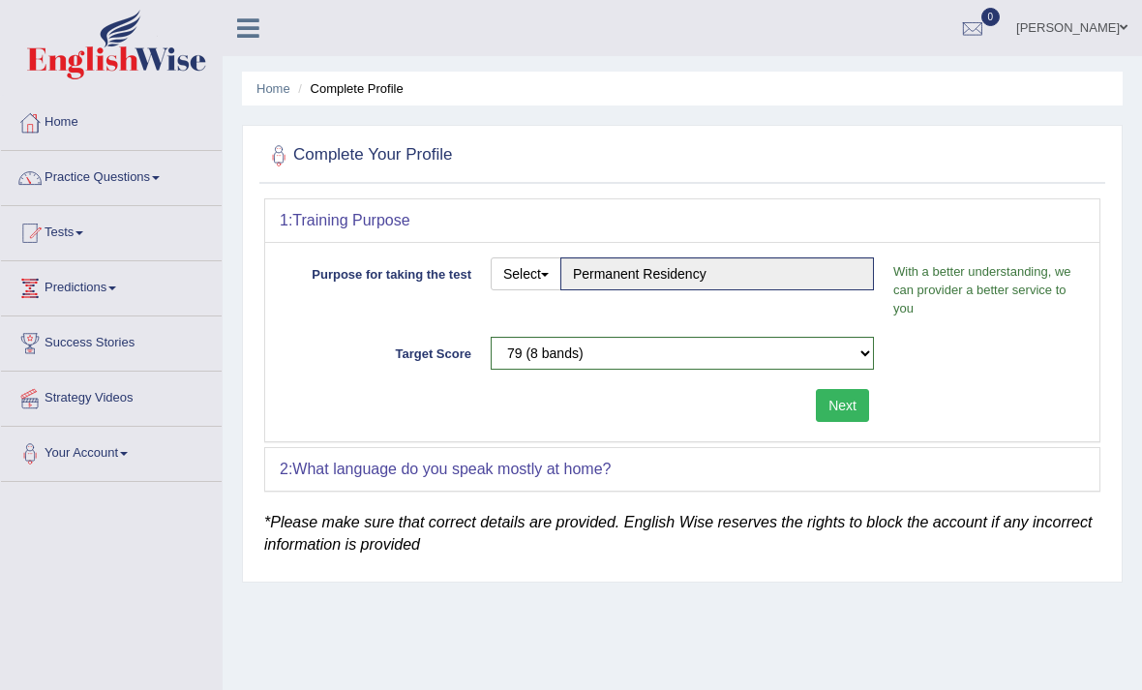
click at [835, 399] on button "Next" at bounding box center [842, 405] width 53 height 33
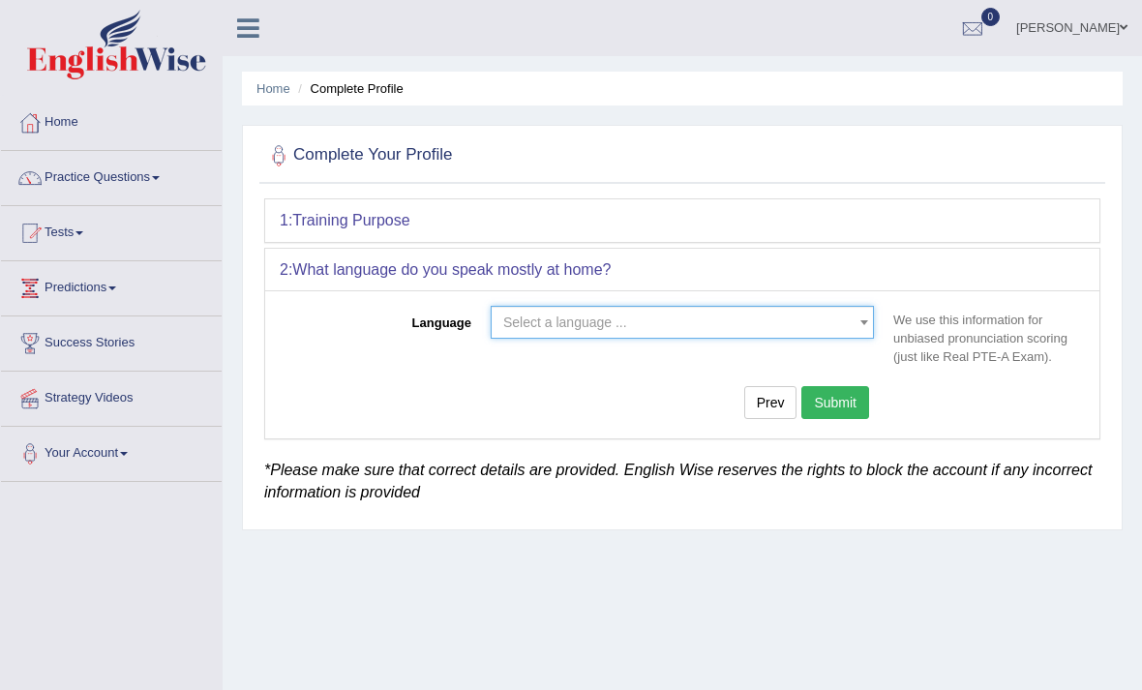
click at [728, 316] on span "Select a language ..." at bounding box center [676, 322] width 346 height 19
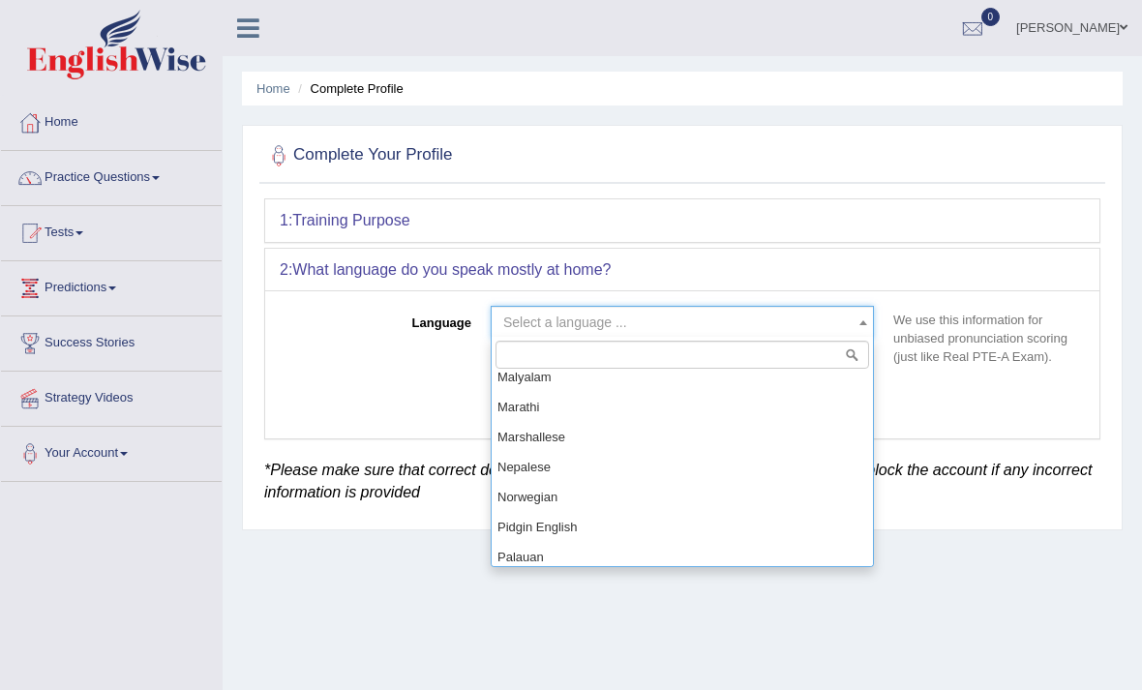
scroll to position [1032, 0]
select select "Nepalese"
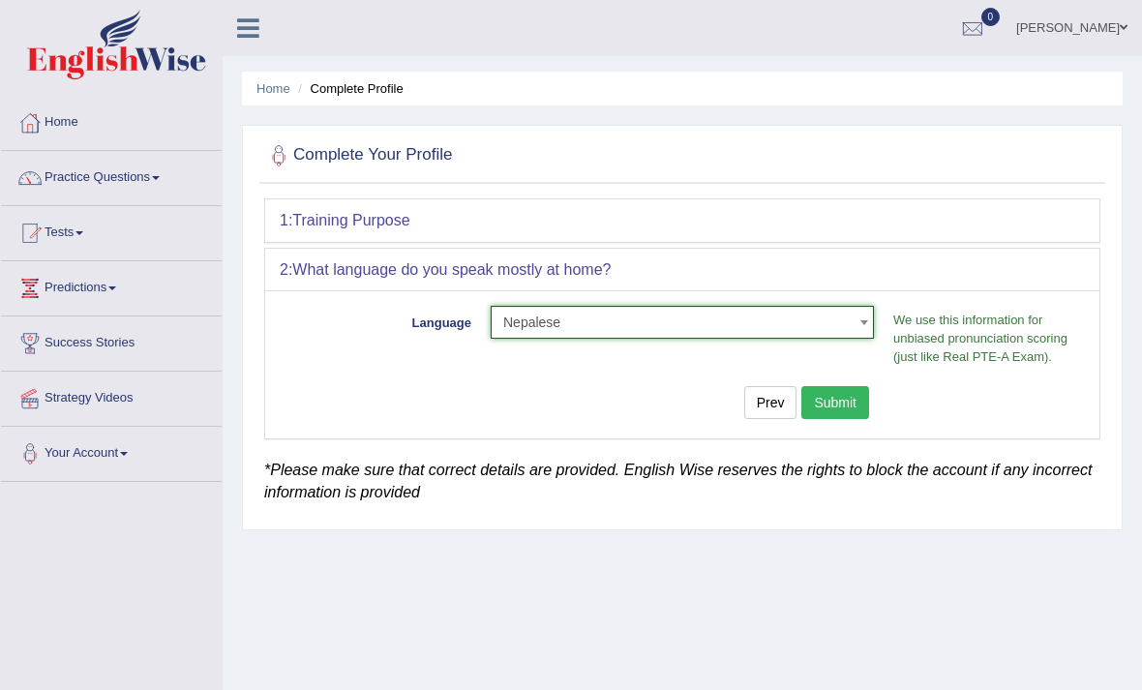
click at [843, 396] on button "Submit" at bounding box center [835, 402] width 68 height 33
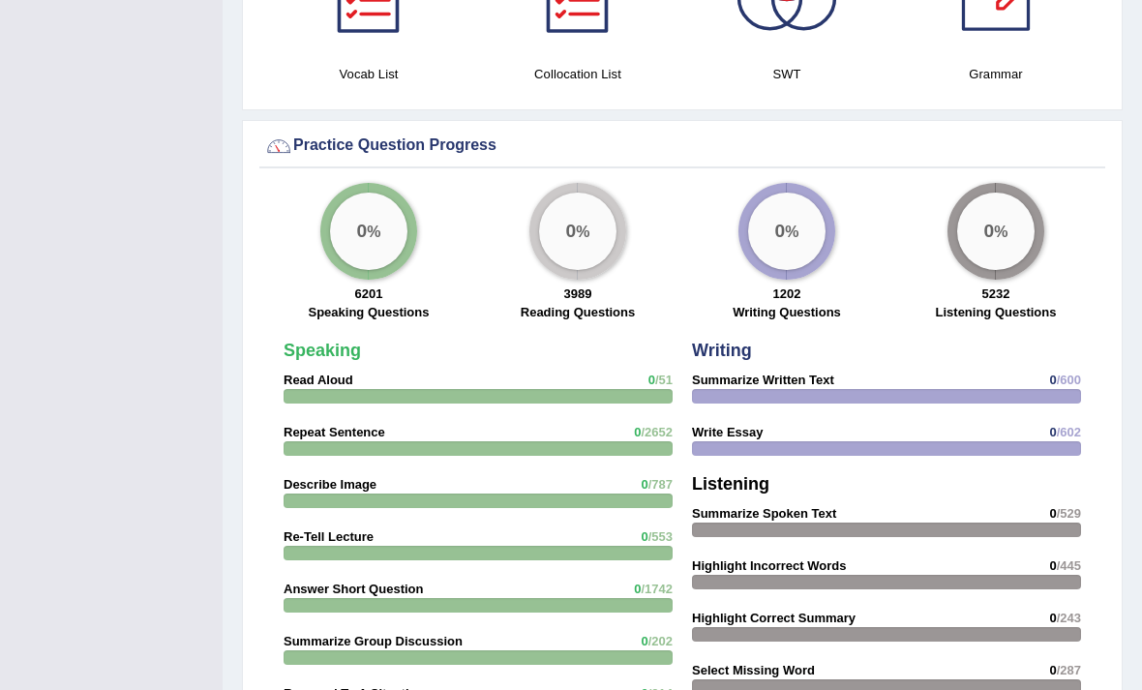
scroll to position [1359, 0]
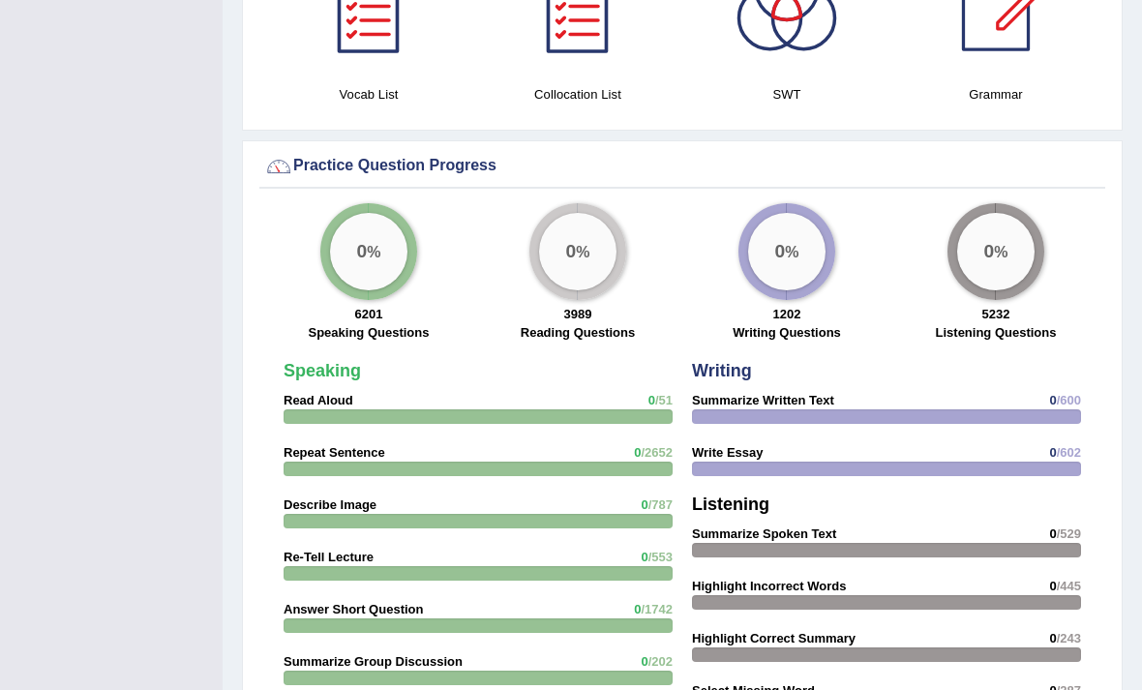
click at [370, 251] on div "0 %" at bounding box center [368, 251] width 77 height 77
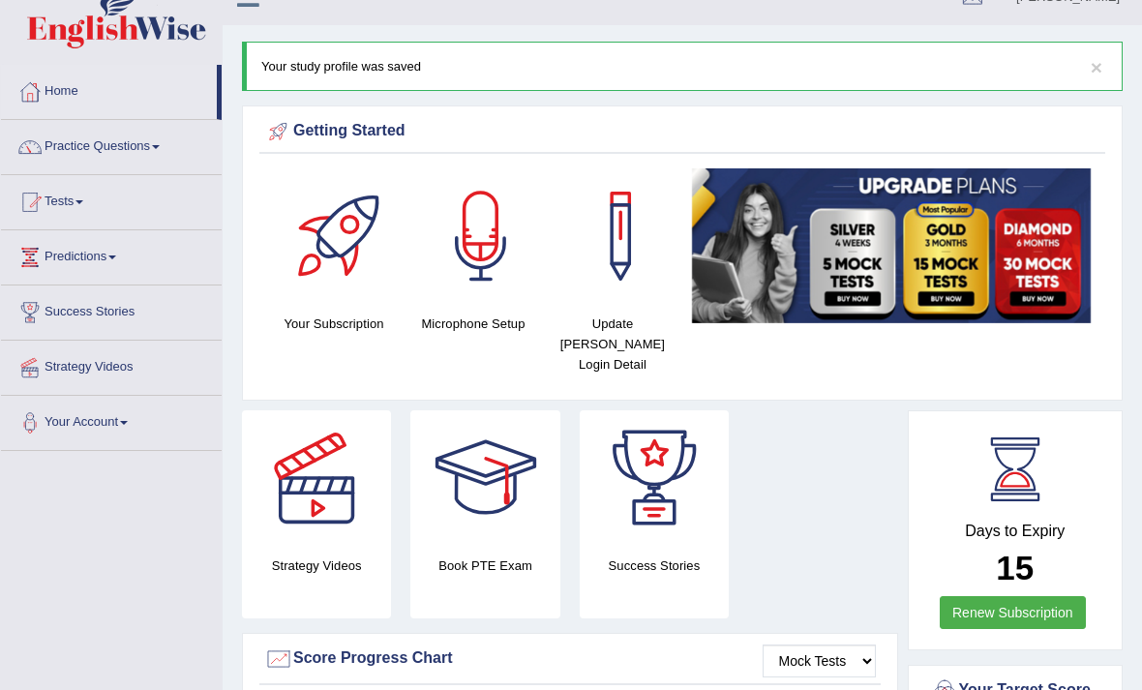
scroll to position [32, 0]
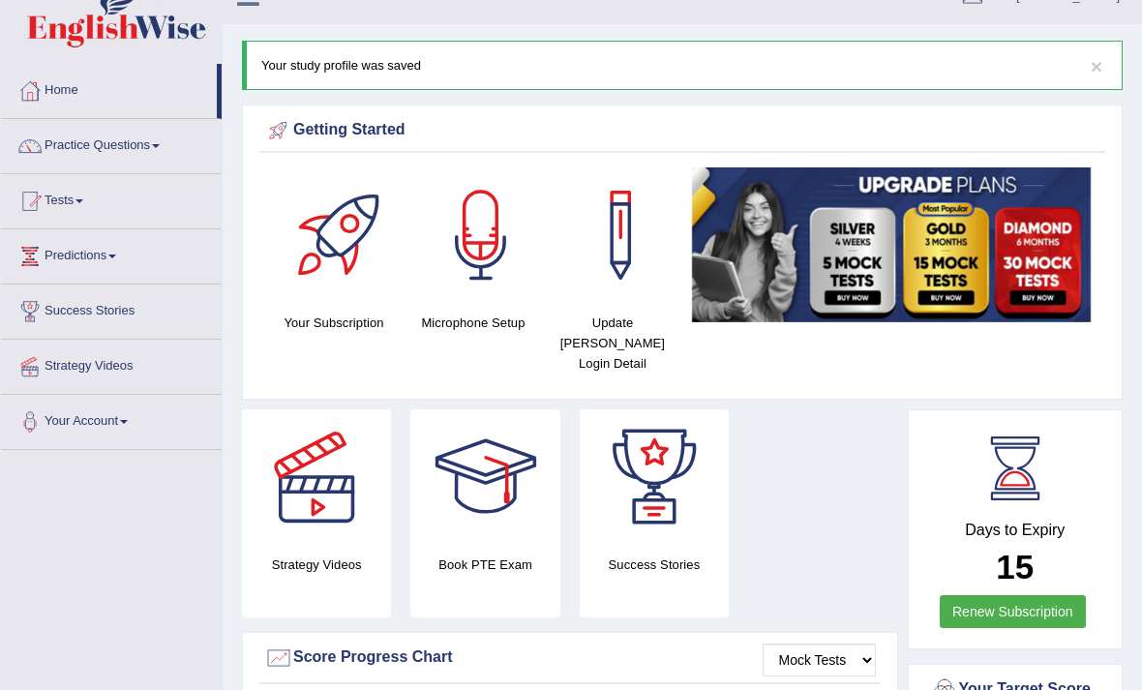
click at [137, 153] on link "Practice Questions" at bounding box center [111, 143] width 221 height 48
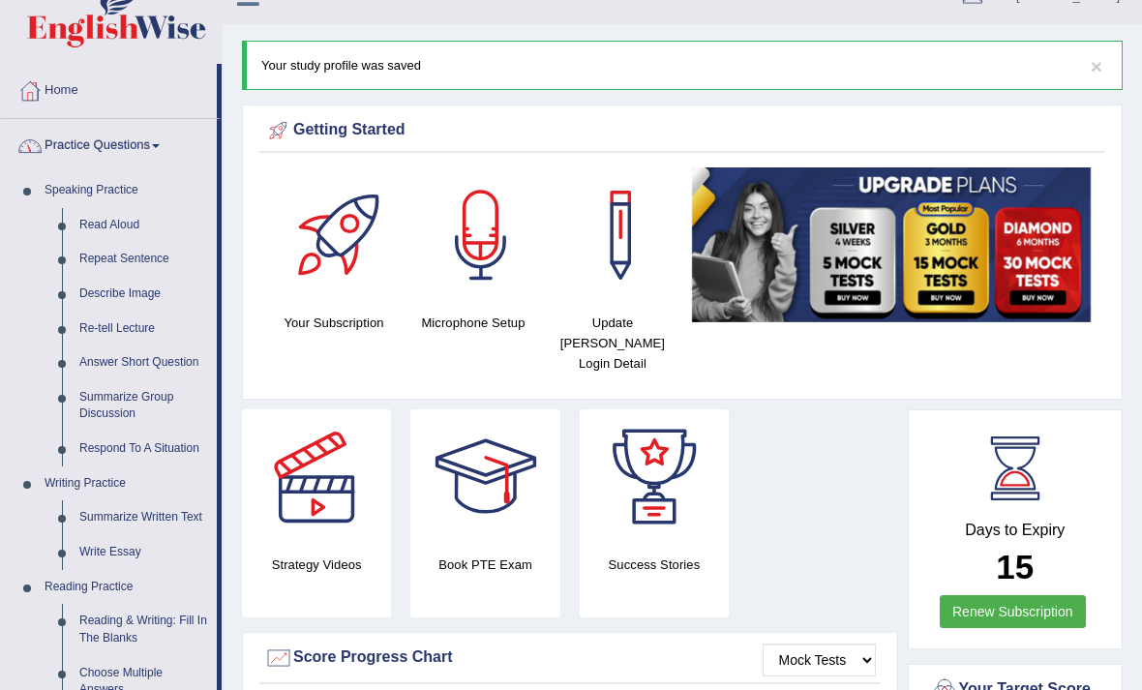
click at [103, 201] on div at bounding box center [571, 345] width 1142 height 690
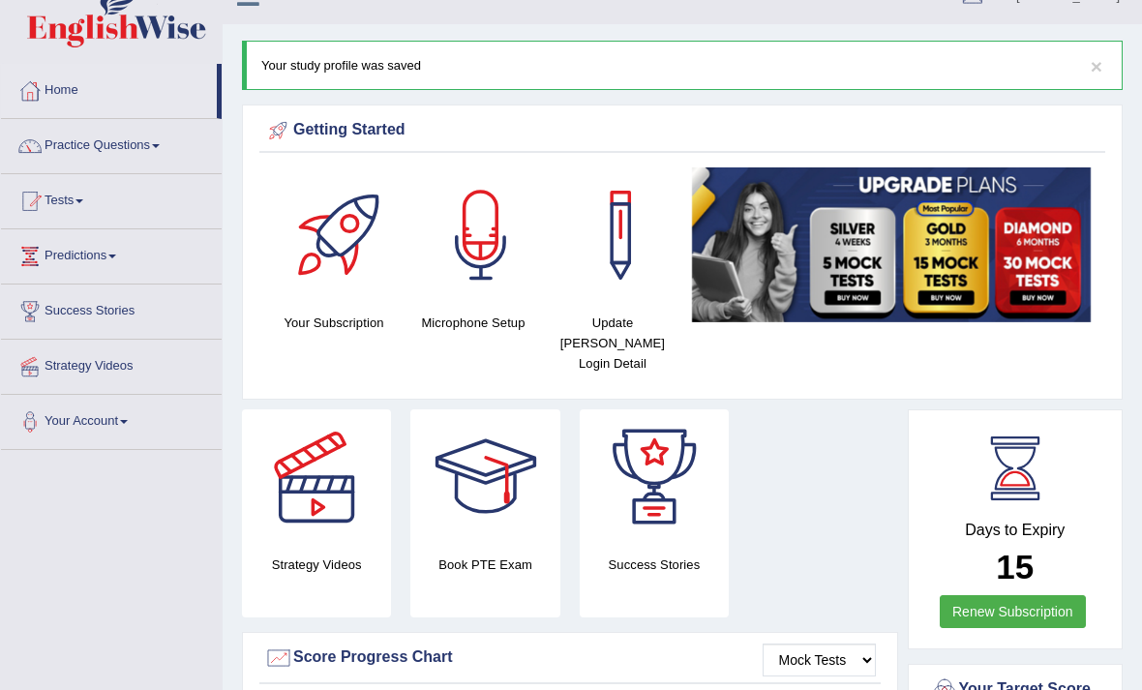
click at [128, 187] on link "Tests" at bounding box center [111, 198] width 221 height 48
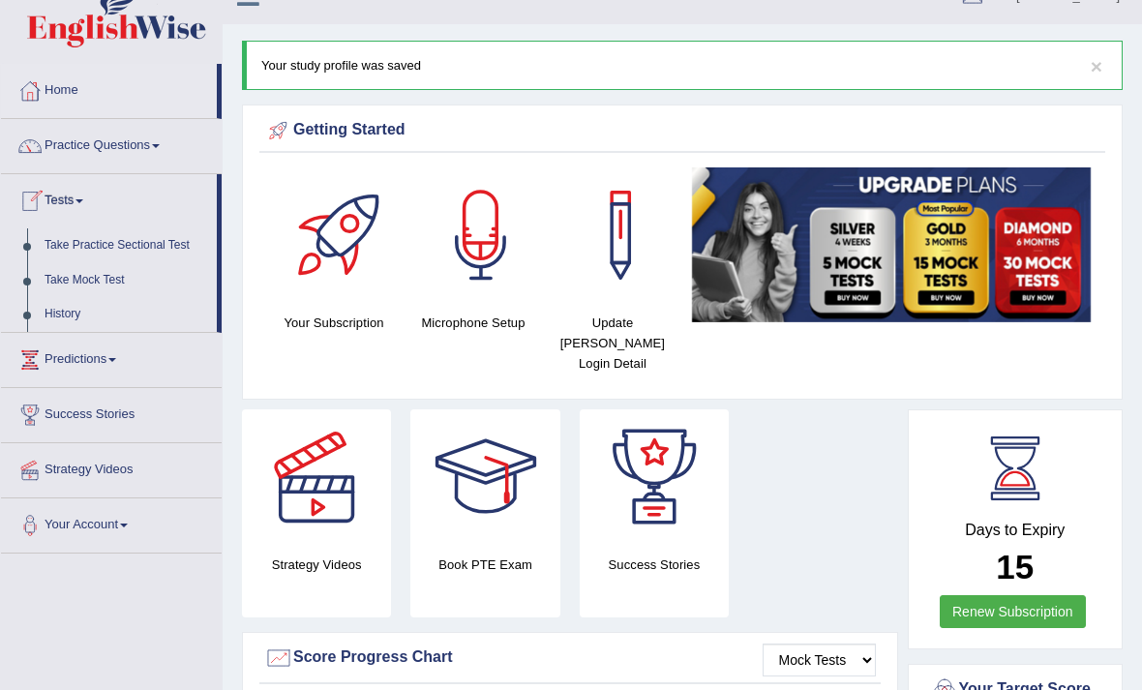
click at [144, 143] on div at bounding box center [571, 345] width 1142 height 690
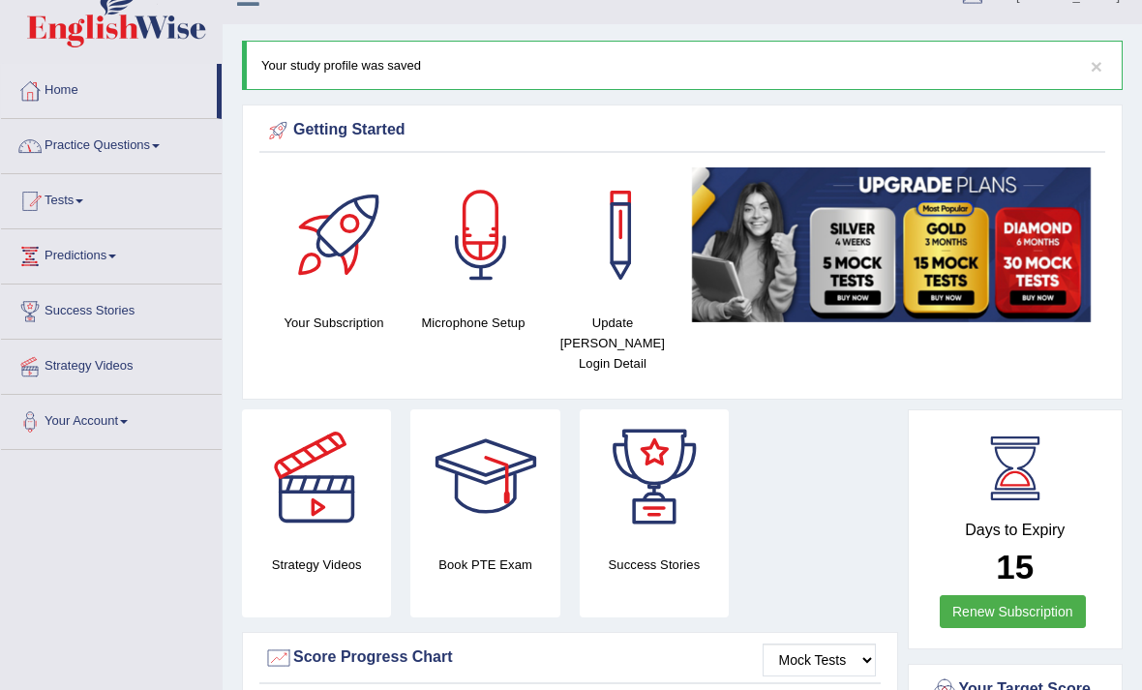
click at [129, 144] on link "Practice Questions" at bounding box center [111, 143] width 221 height 48
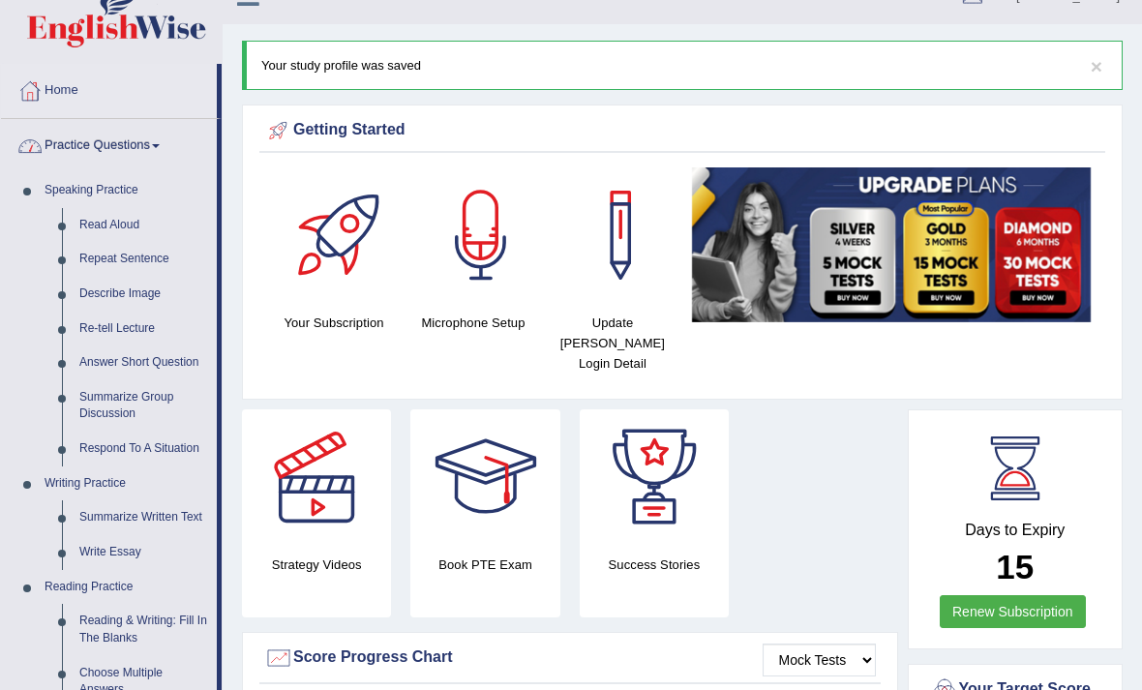
click at [124, 216] on div at bounding box center [571, 345] width 1142 height 690
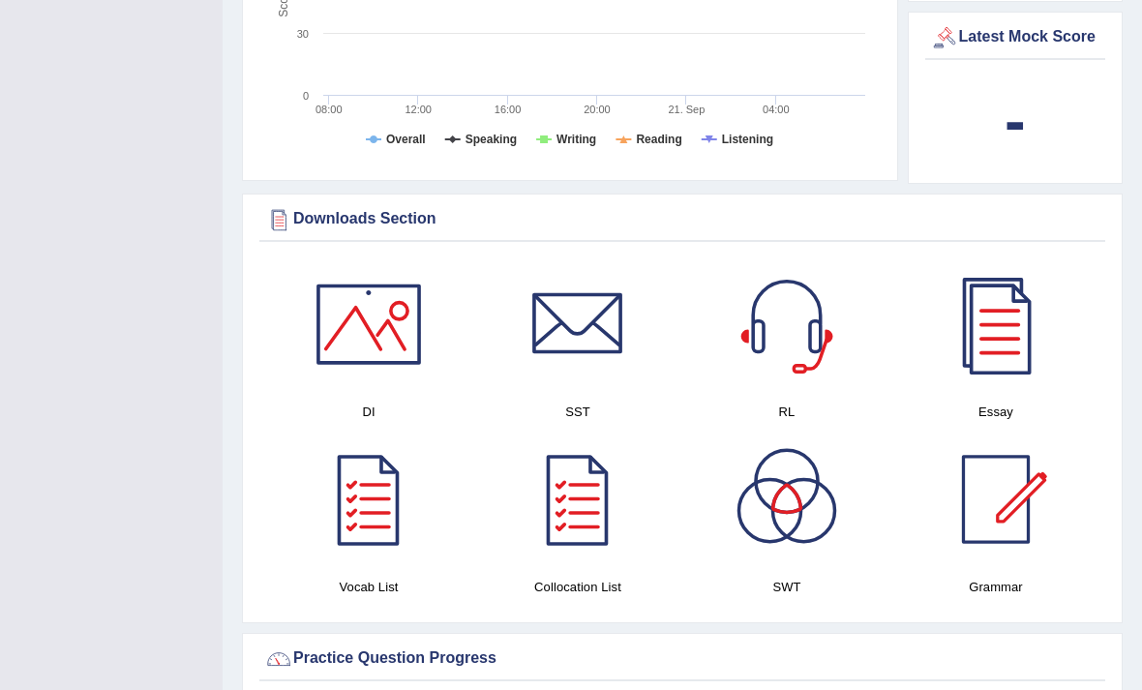
scroll to position [866, 0]
click at [1006, 361] on div at bounding box center [995, 323] width 135 height 135
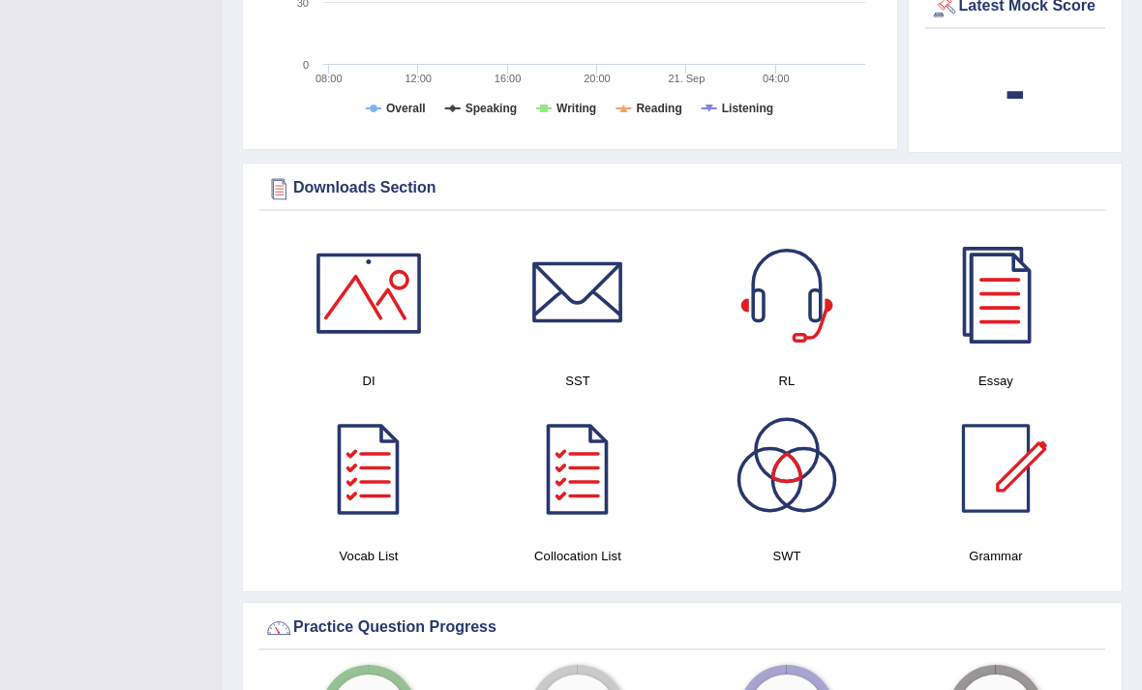
click at [1008, 465] on div at bounding box center [995, 468] width 135 height 135
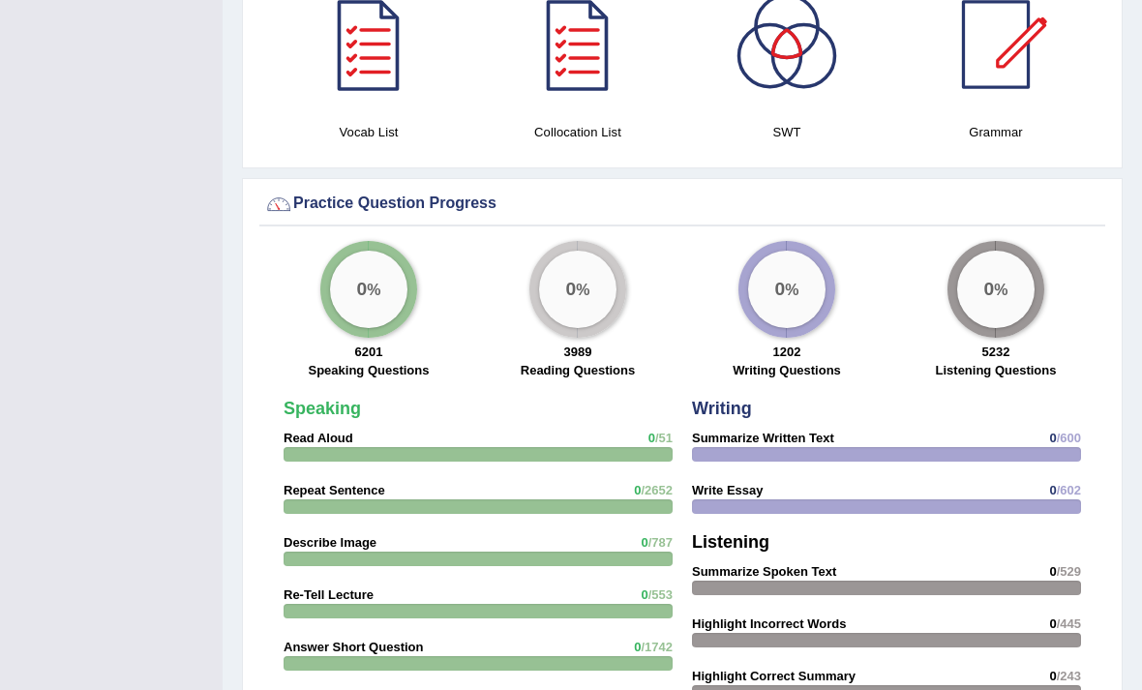
scroll to position [1333, 0]
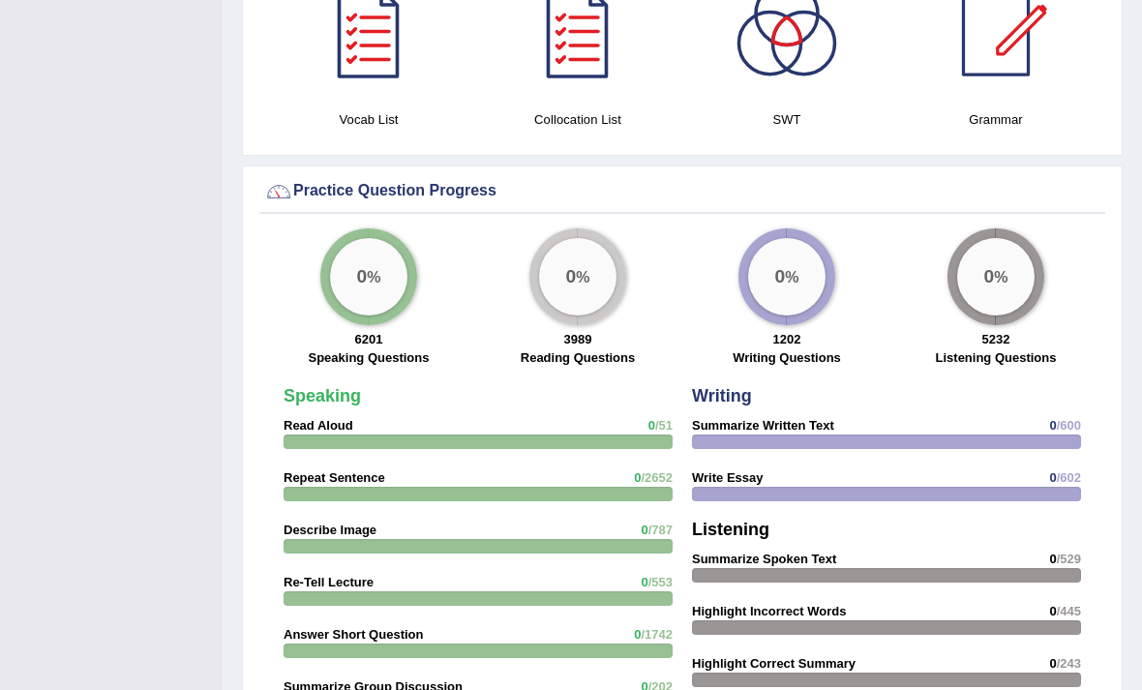
click at [381, 281] on div "0 %" at bounding box center [368, 276] width 77 height 77
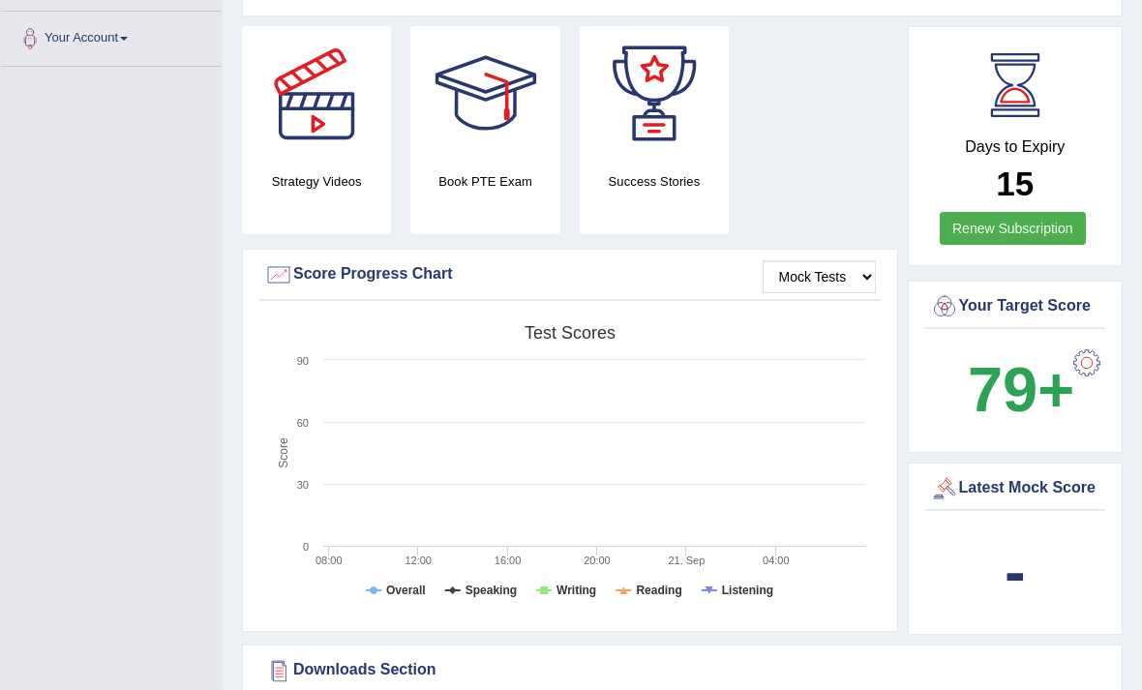
scroll to position [415, 0]
click at [346, 105] on div at bounding box center [316, 93] width 135 height 135
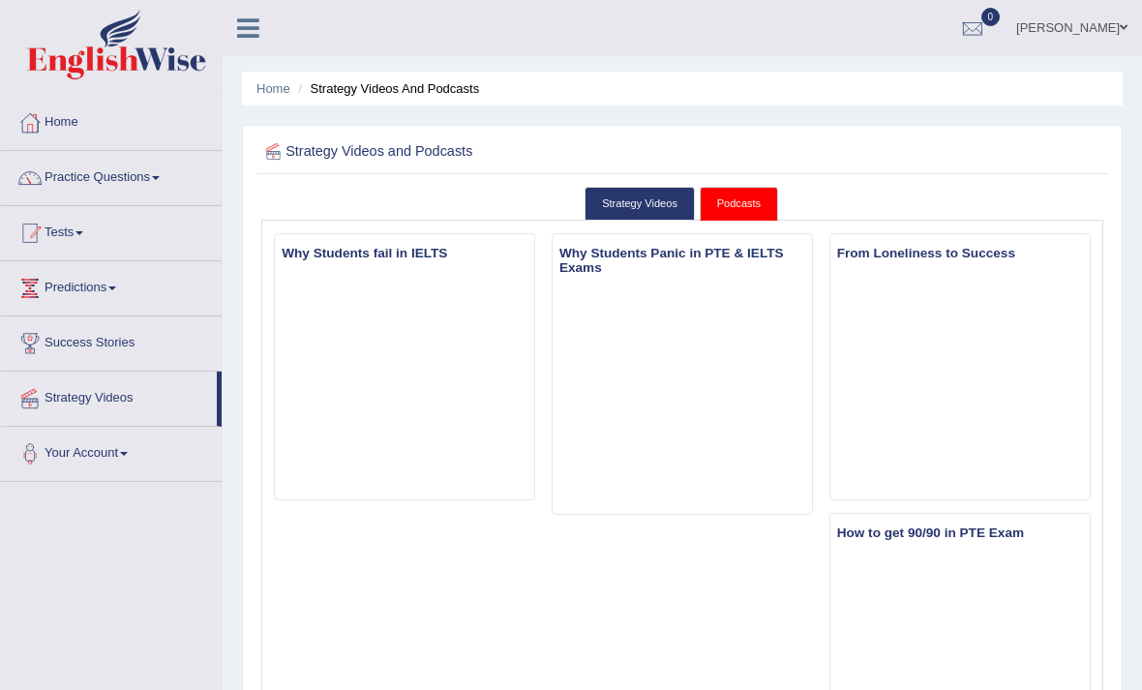
click at [163, 232] on link "Tests" at bounding box center [111, 230] width 221 height 48
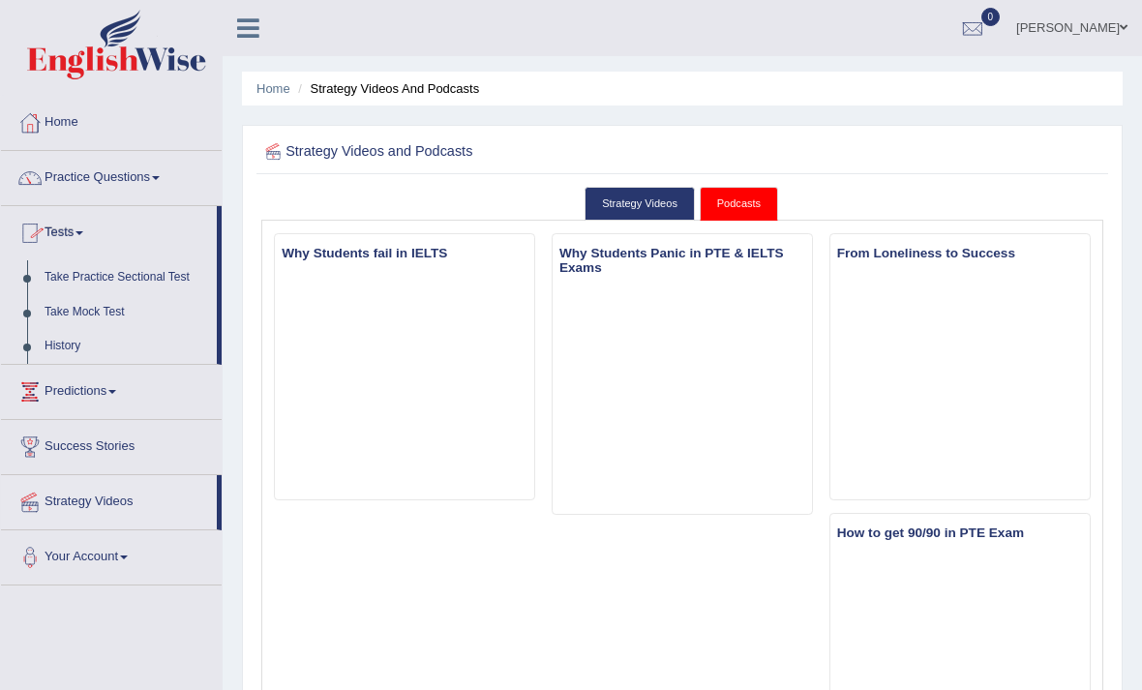
click at [122, 192] on div at bounding box center [571, 345] width 1142 height 690
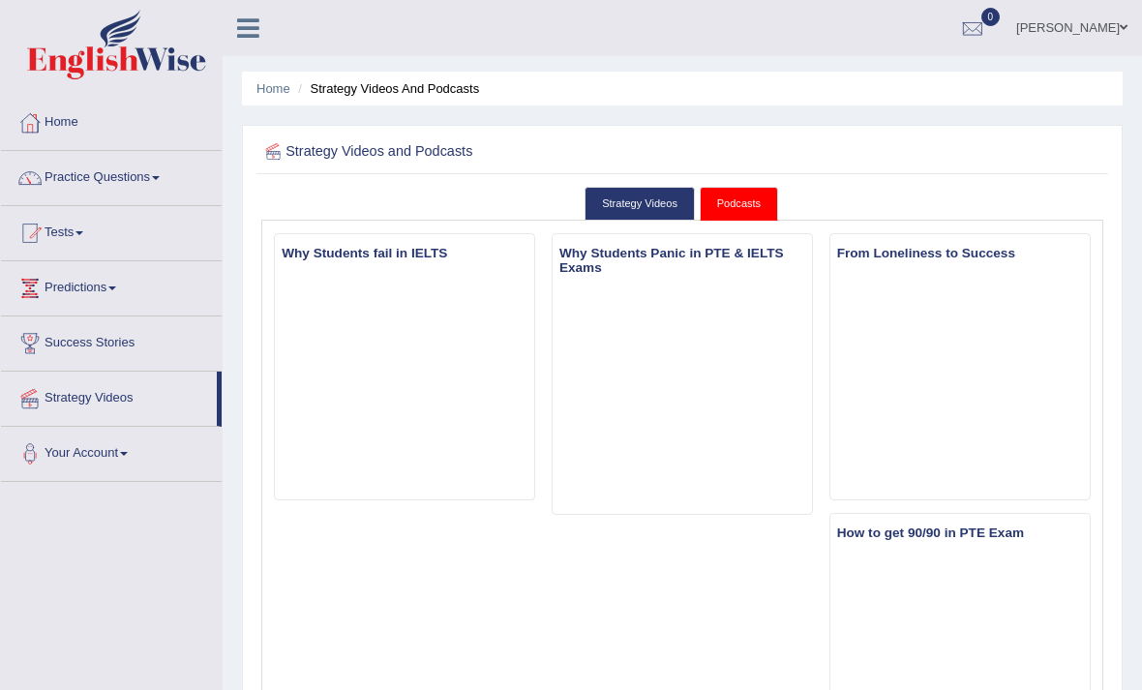
click at [169, 175] on link "Practice Questions" at bounding box center [111, 175] width 221 height 48
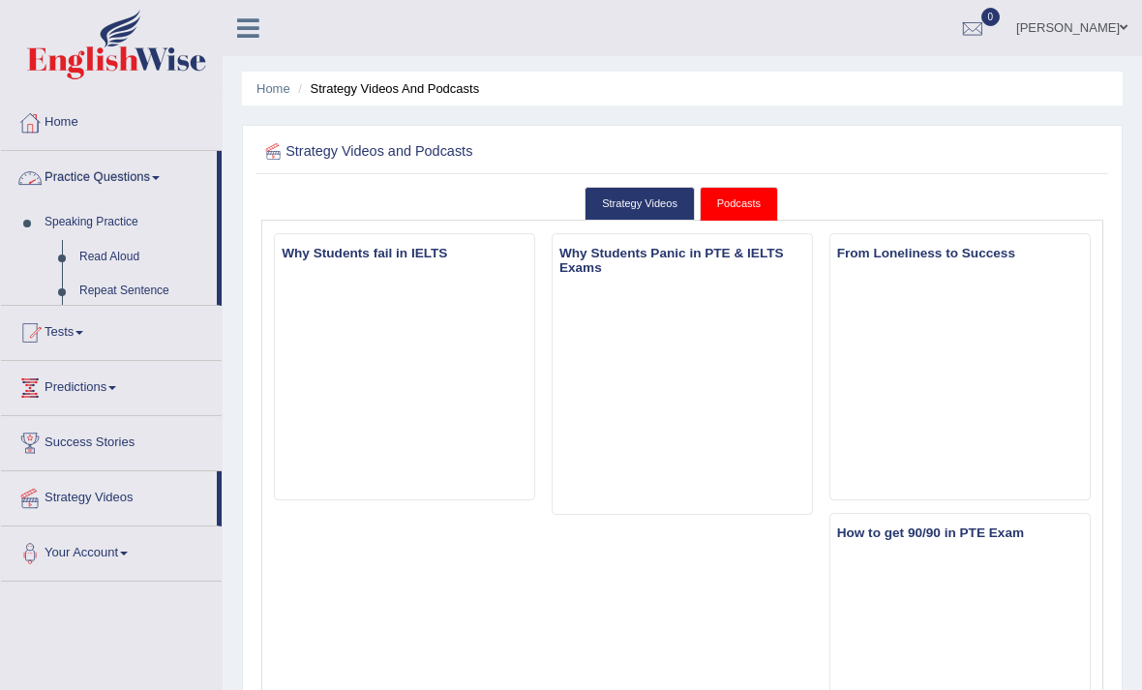
click at [155, 184] on div at bounding box center [571, 345] width 1142 height 690
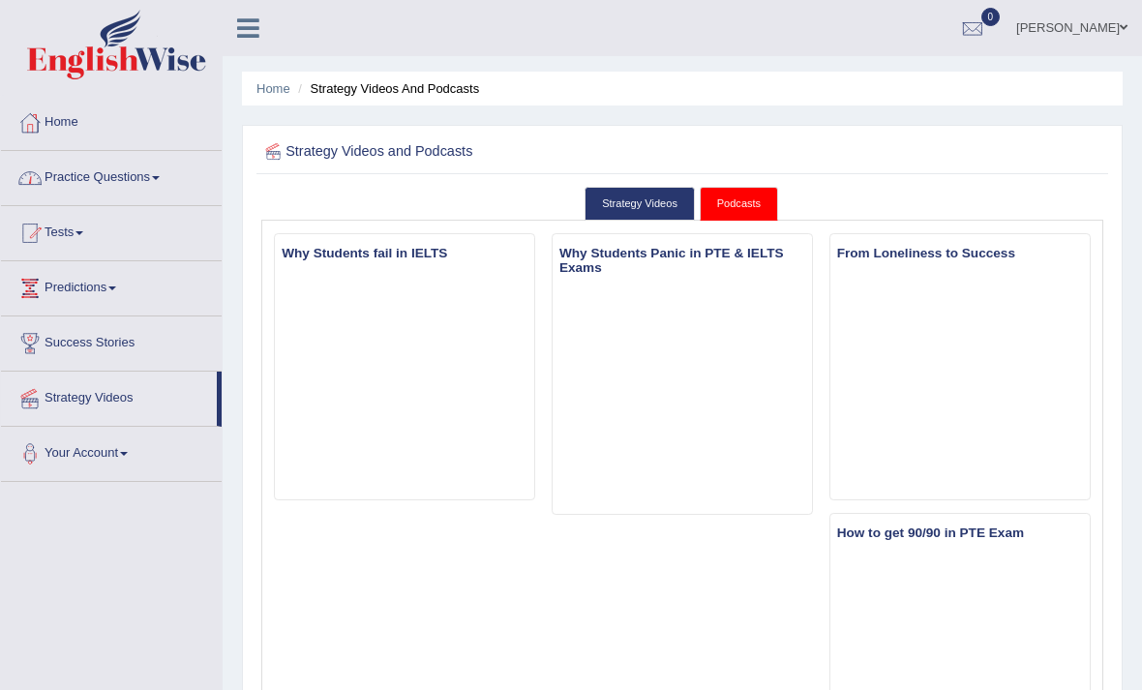
click at [148, 181] on link "Practice Questions" at bounding box center [111, 175] width 221 height 48
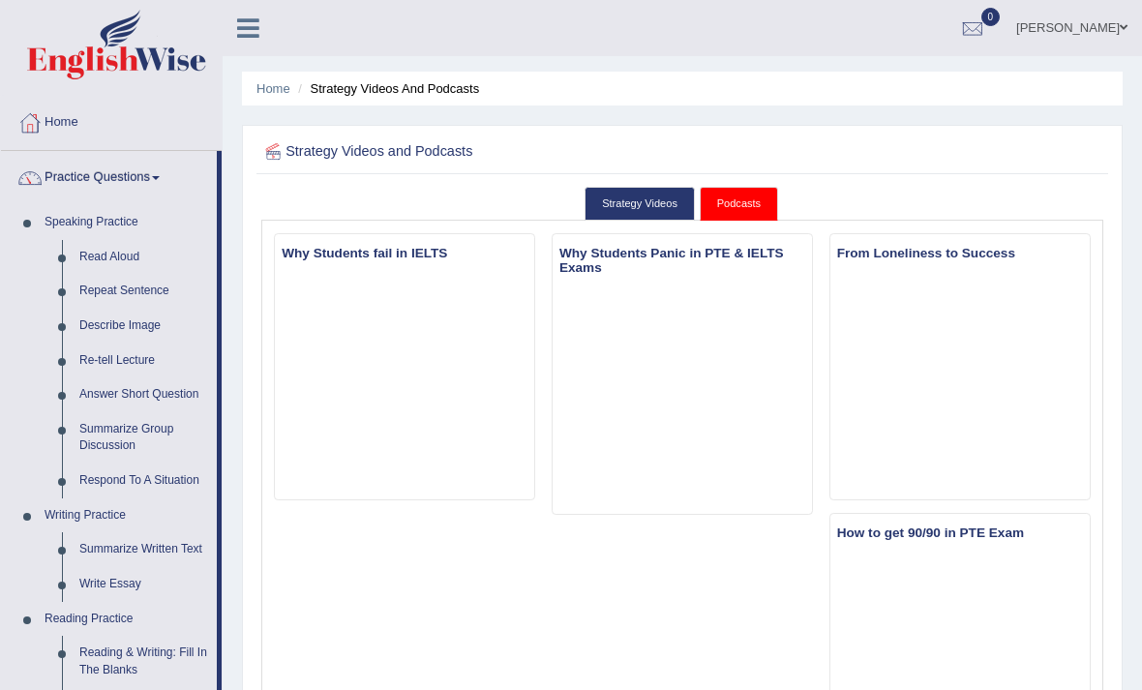
click at [30, 189] on div at bounding box center [571, 345] width 1142 height 690
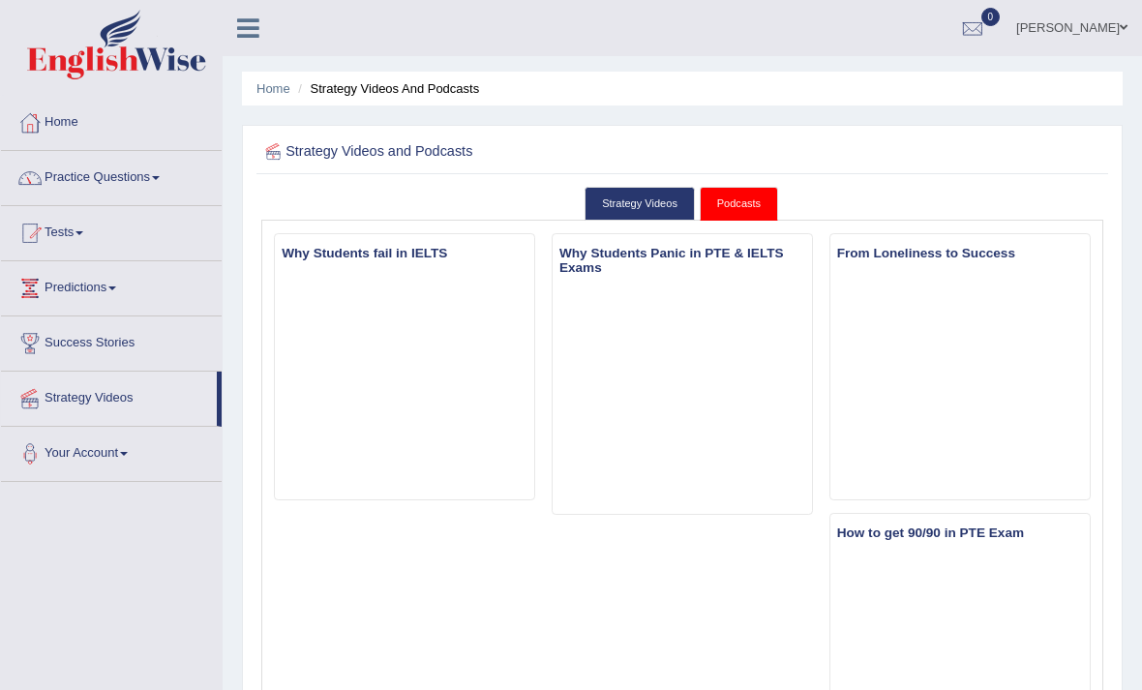
click at [145, 181] on link "Practice Questions" at bounding box center [111, 175] width 221 height 48
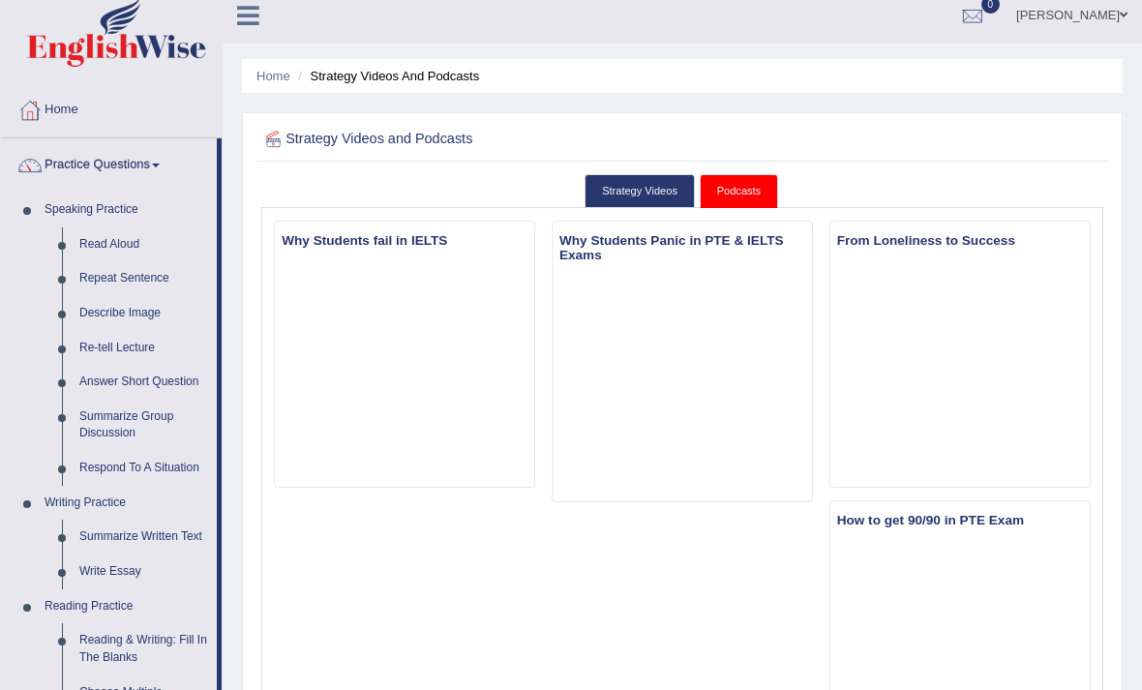
scroll to position [1, 0]
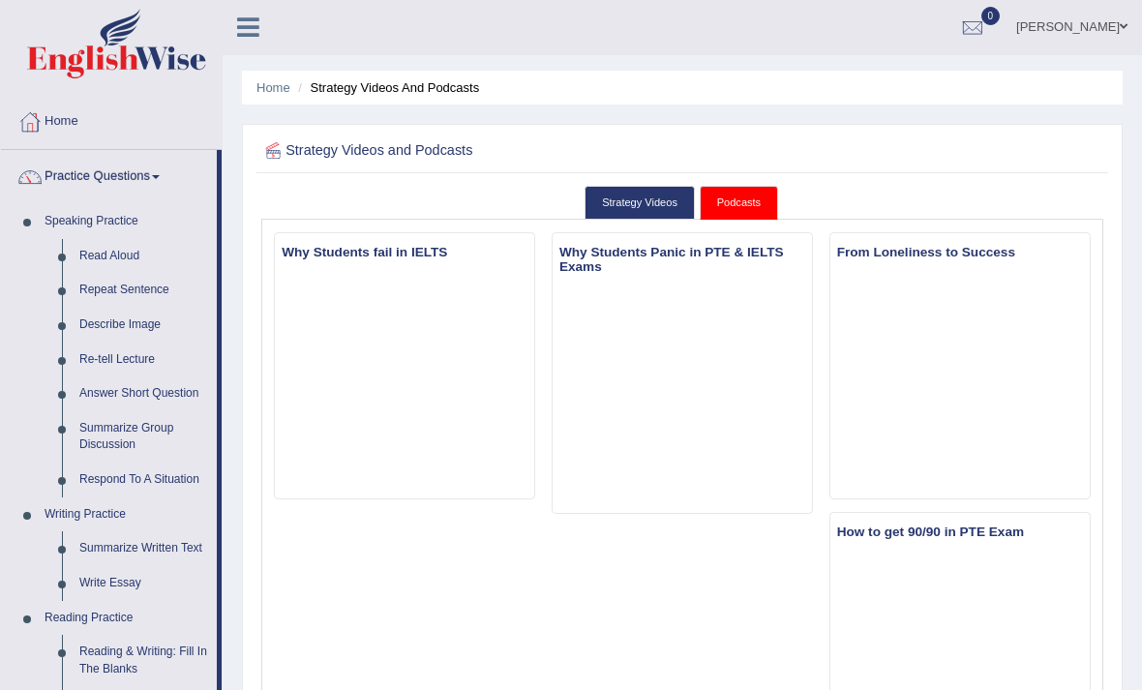
click at [135, 434] on div at bounding box center [571, 345] width 1142 height 690
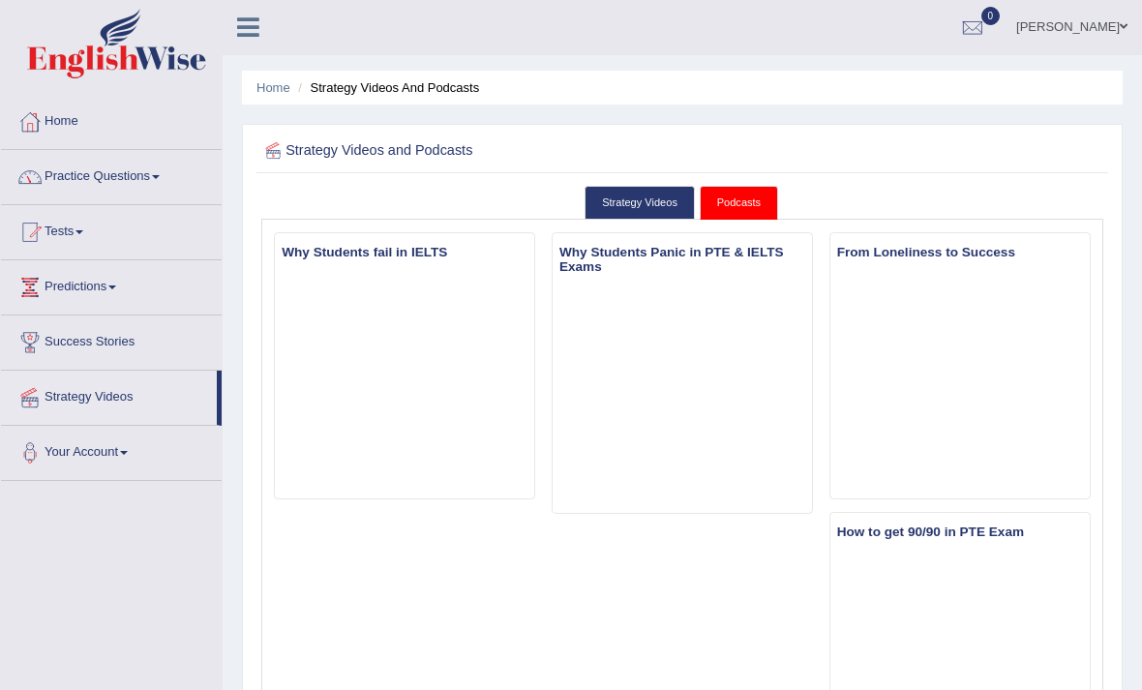
click at [96, 165] on link "Practice Questions" at bounding box center [111, 174] width 221 height 48
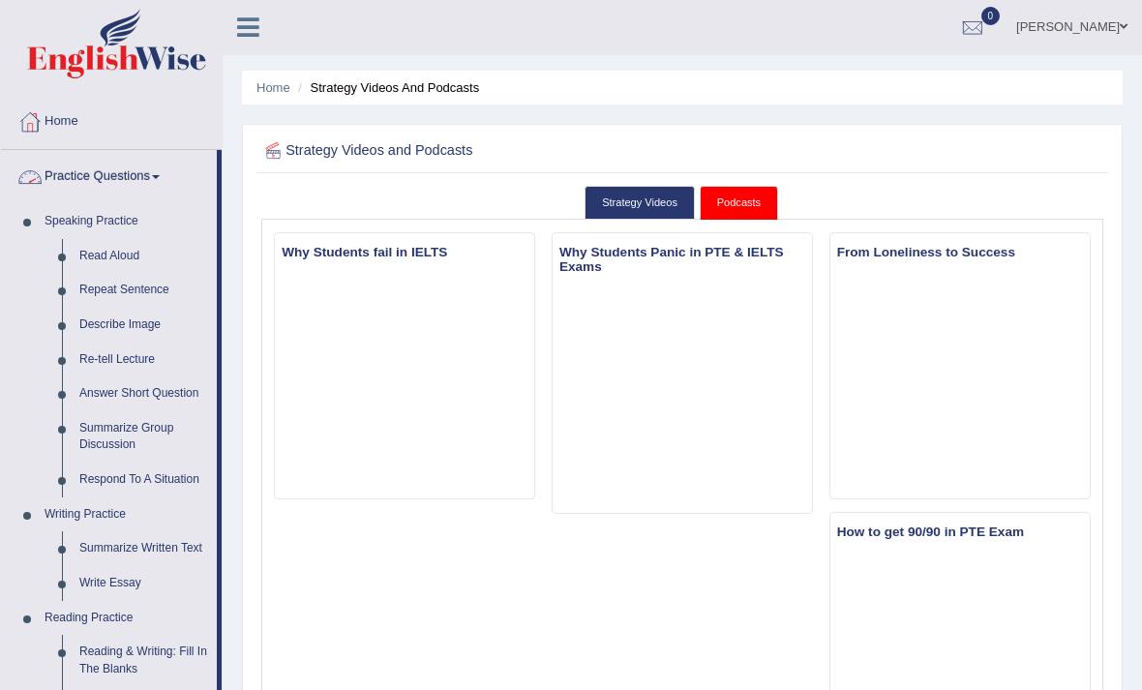
click at [33, 183] on div at bounding box center [571, 345] width 1142 height 690
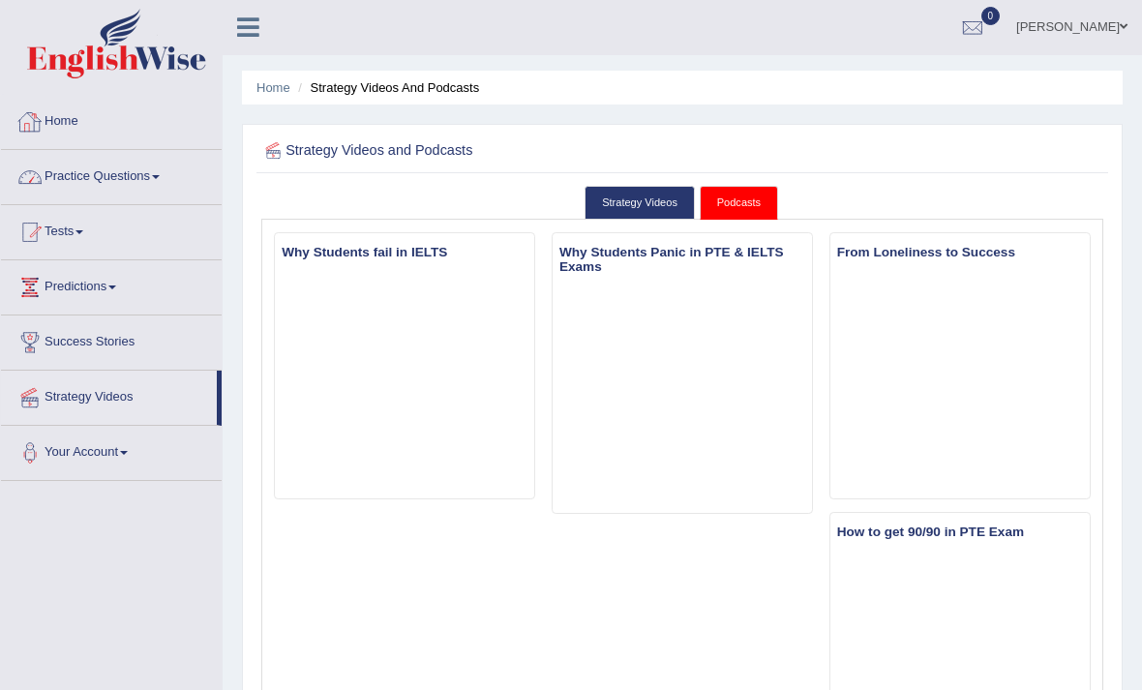
click at [48, 131] on link "Home" at bounding box center [111, 119] width 221 height 48
click at [45, 95] on link "Home" at bounding box center [109, 119] width 216 height 48
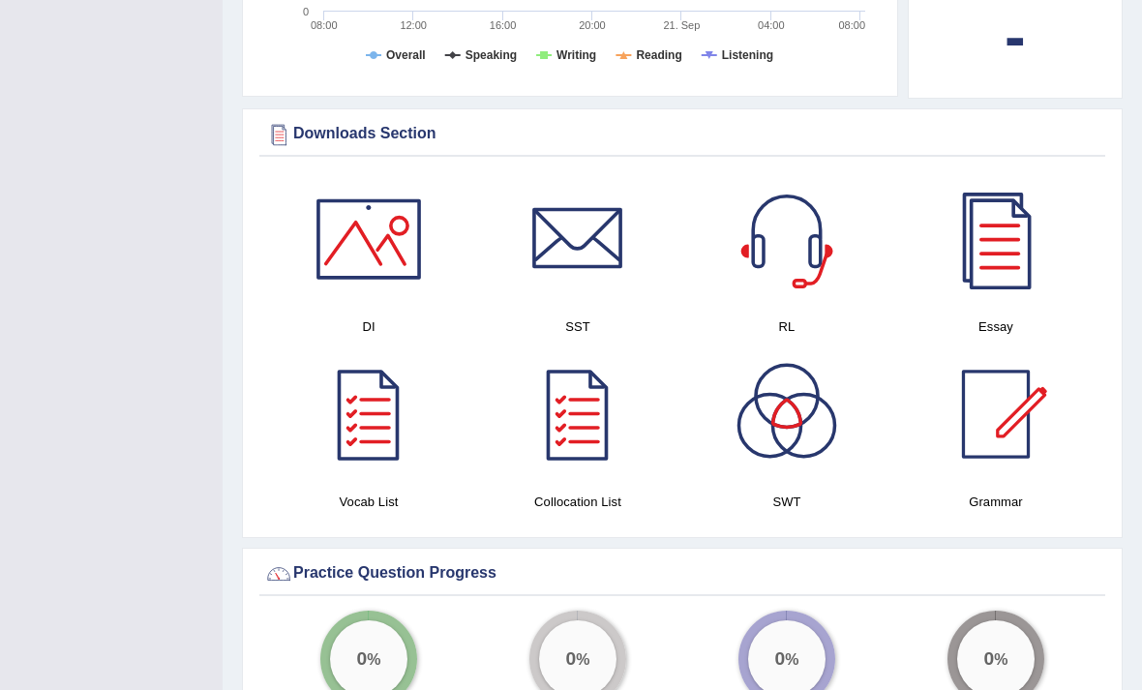
scroll to position [939, 0]
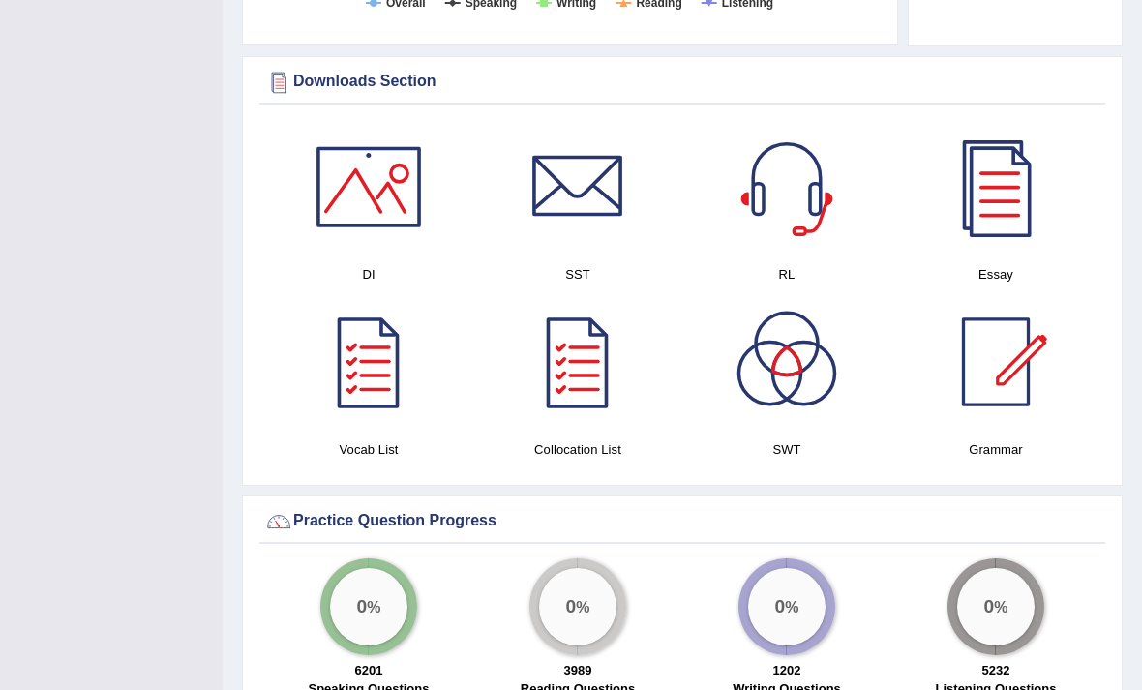
click at [329, 164] on div at bounding box center [368, 186] width 135 height 135
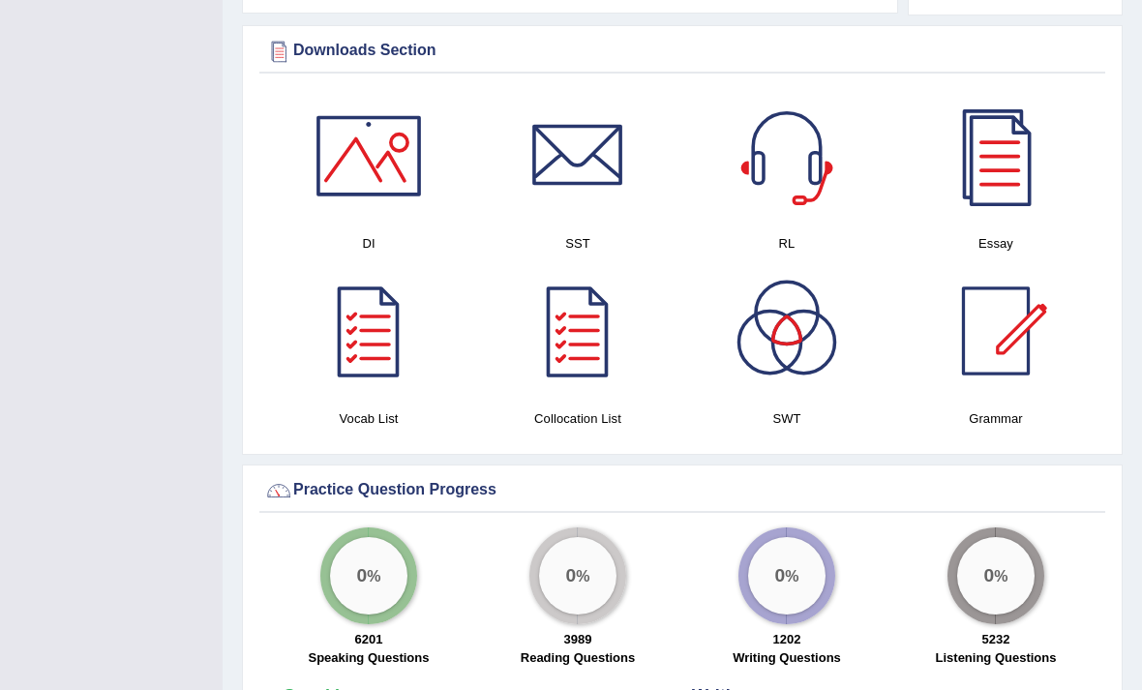
click at [602, 163] on div at bounding box center [577, 155] width 135 height 135
click at [795, 192] on div at bounding box center [786, 155] width 135 height 135
click at [370, 337] on div at bounding box center [368, 330] width 135 height 135
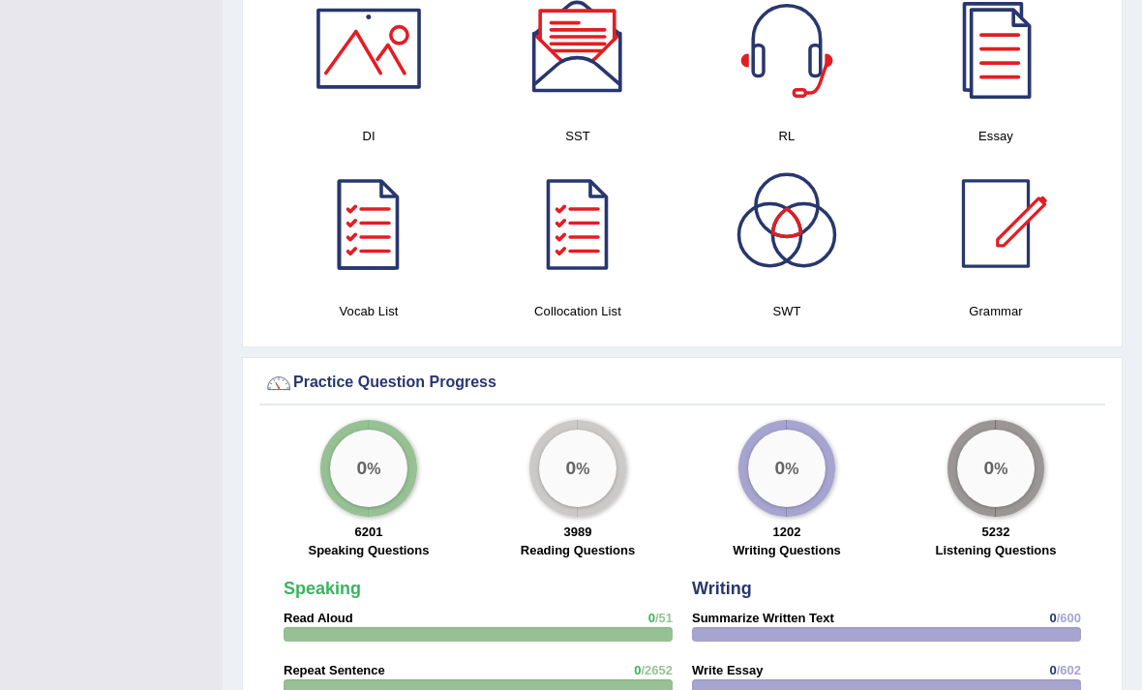
scroll to position [1078, 0]
click at [596, 240] on div at bounding box center [577, 222] width 135 height 135
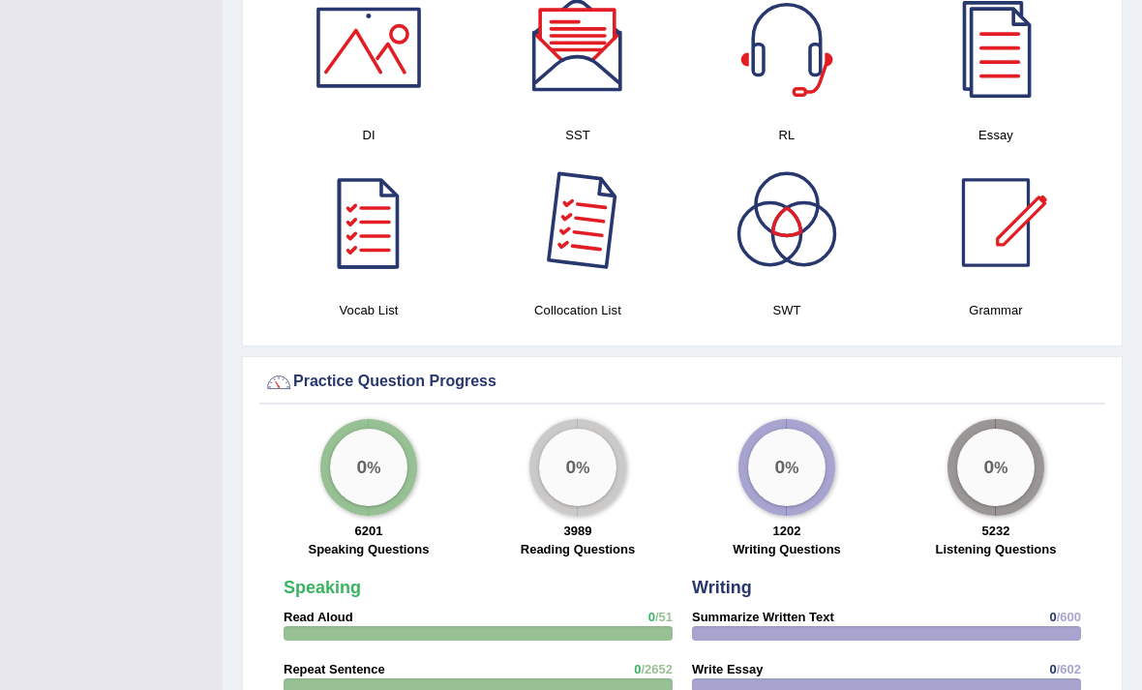
scroll to position [1109, 0]
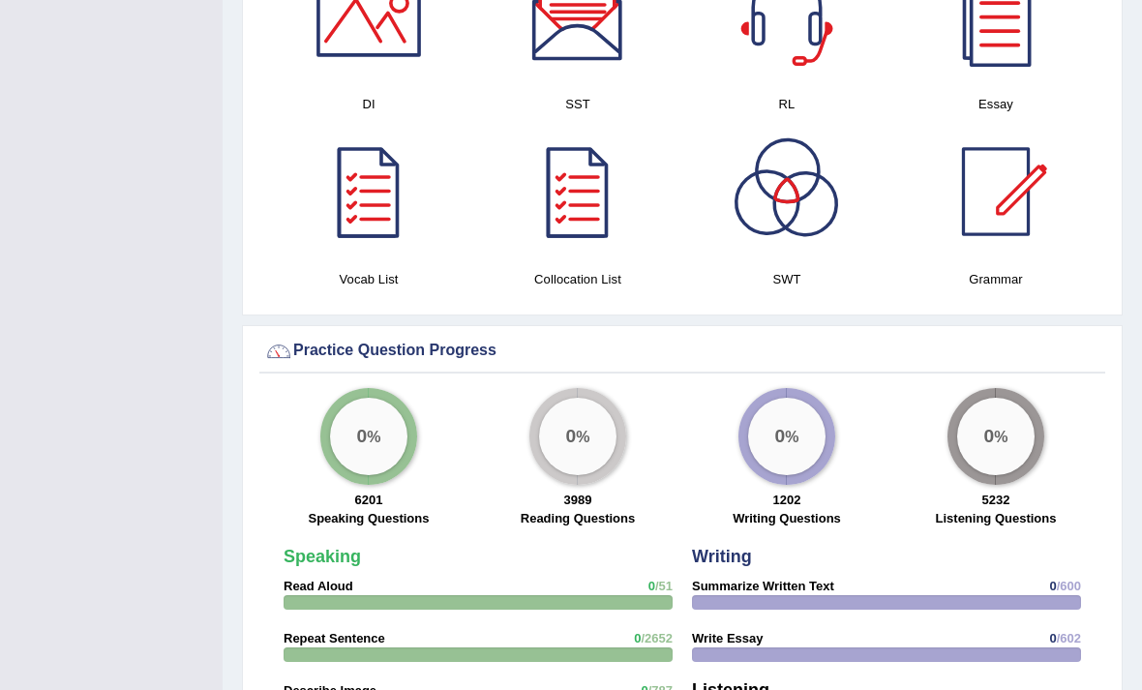
click at [812, 227] on div at bounding box center [786, 191] width 135 height 135
click at [995, 212] on div at bounding box center [995, 191] width 135 height 135
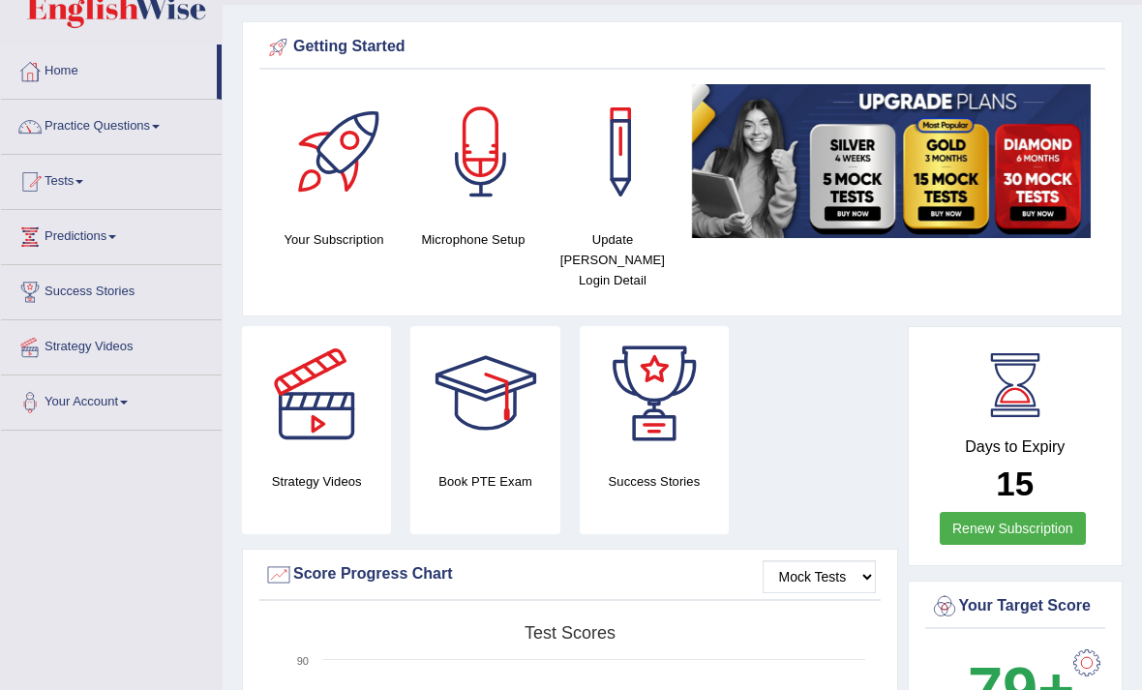
scroll to position [47, 0]
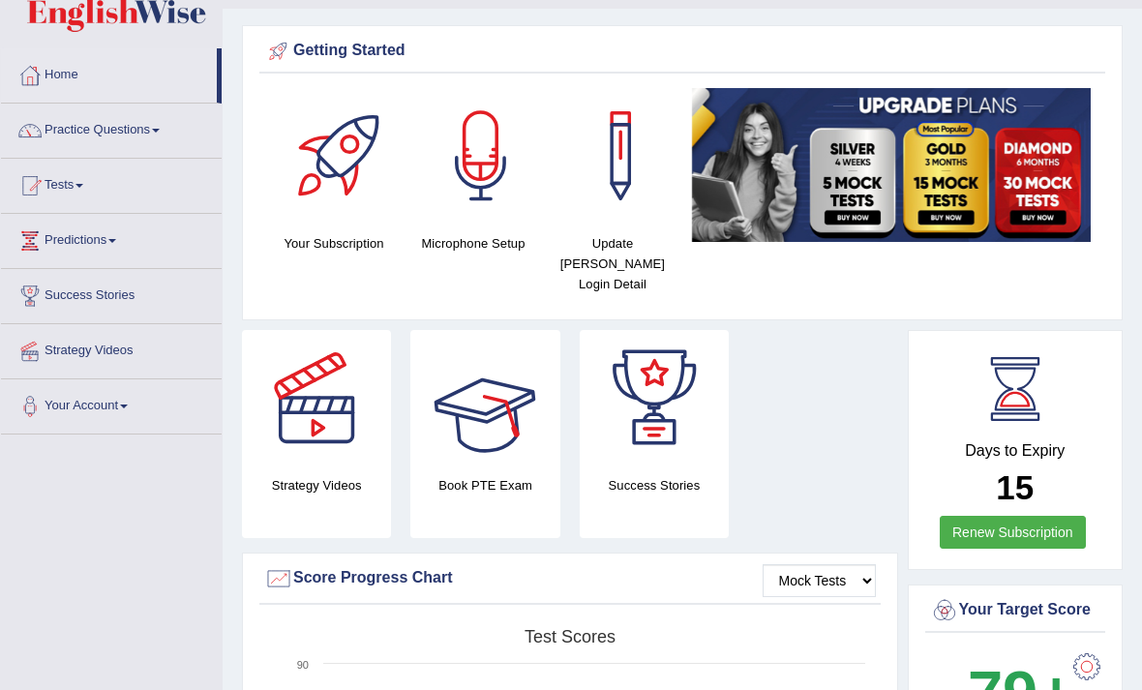
click at [507, 392] on div at bounding box center [485, 397] width 135 height 135
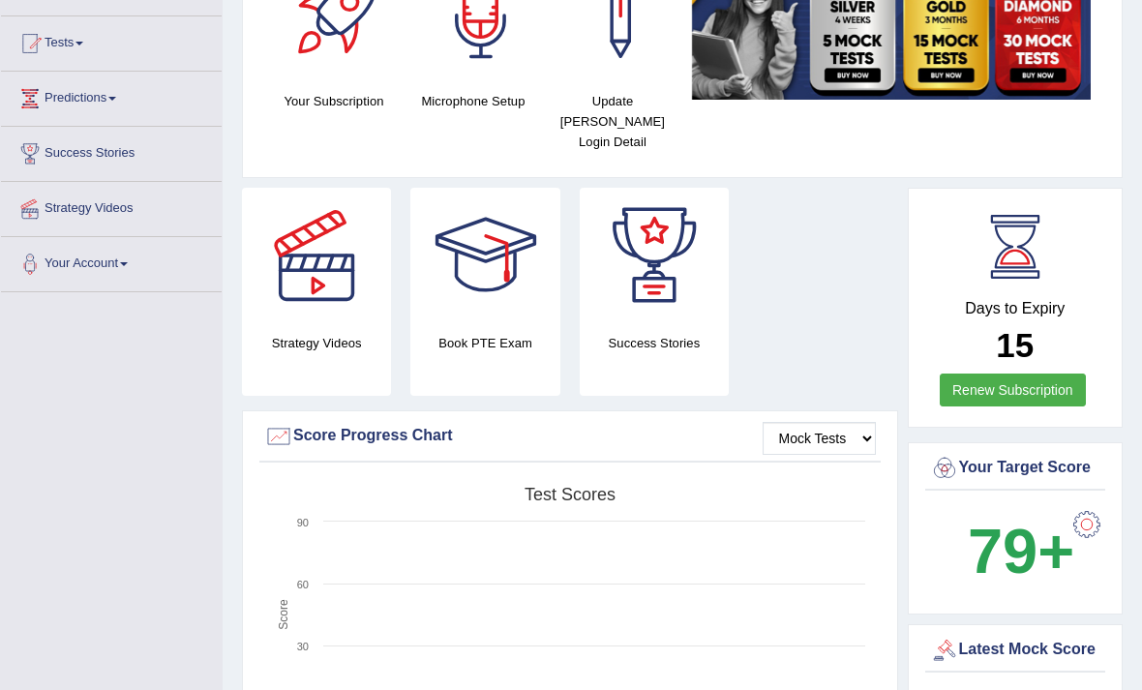
scroll to position [194, 0]
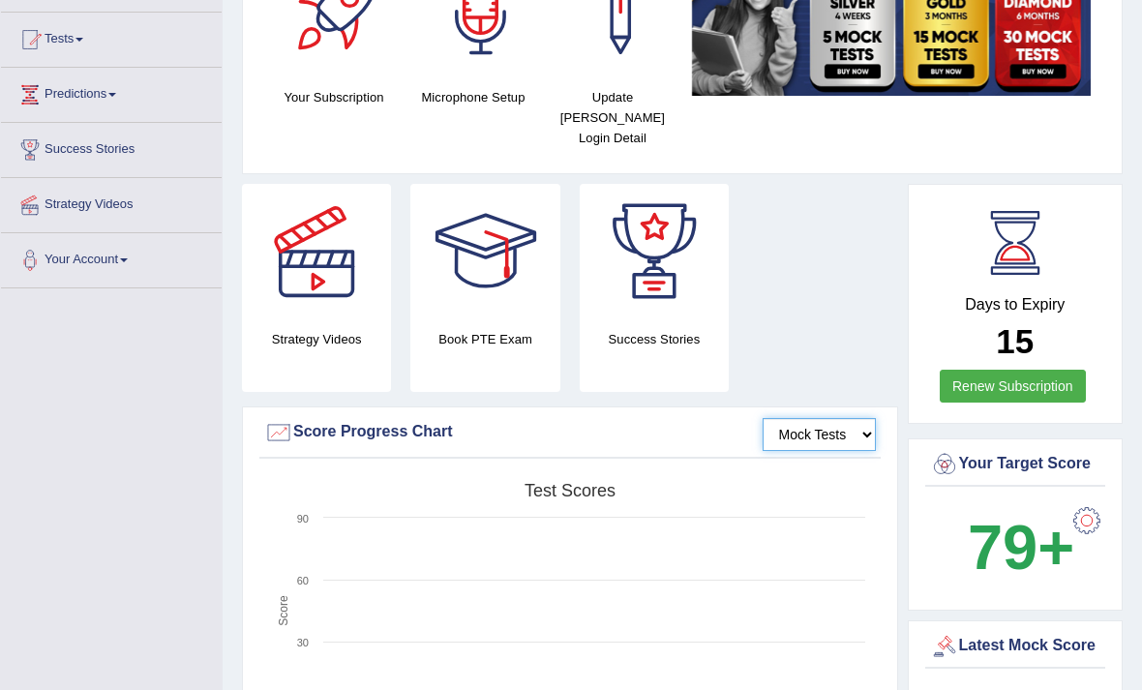
click at [837, 418] on select "Mock Tests" at bounding box center [819, 434] width 113 height 33
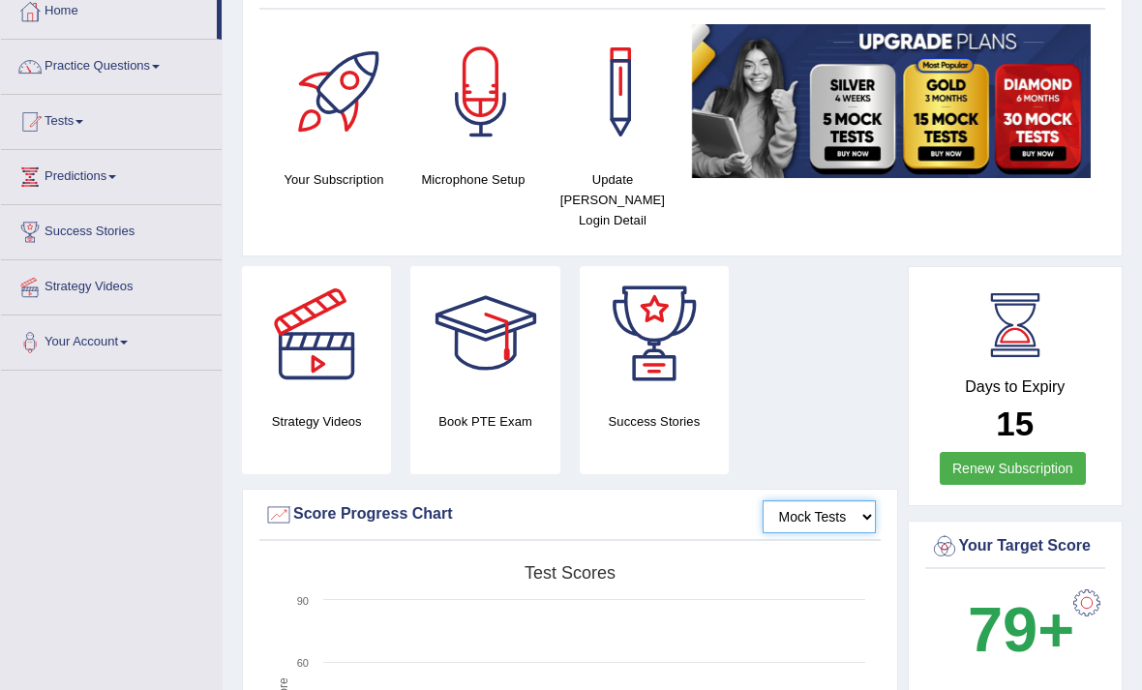
scroll to position [111, 0]
click at [64, 132] on link "Tests" at bounding box center [111, 119] width 221 height 48
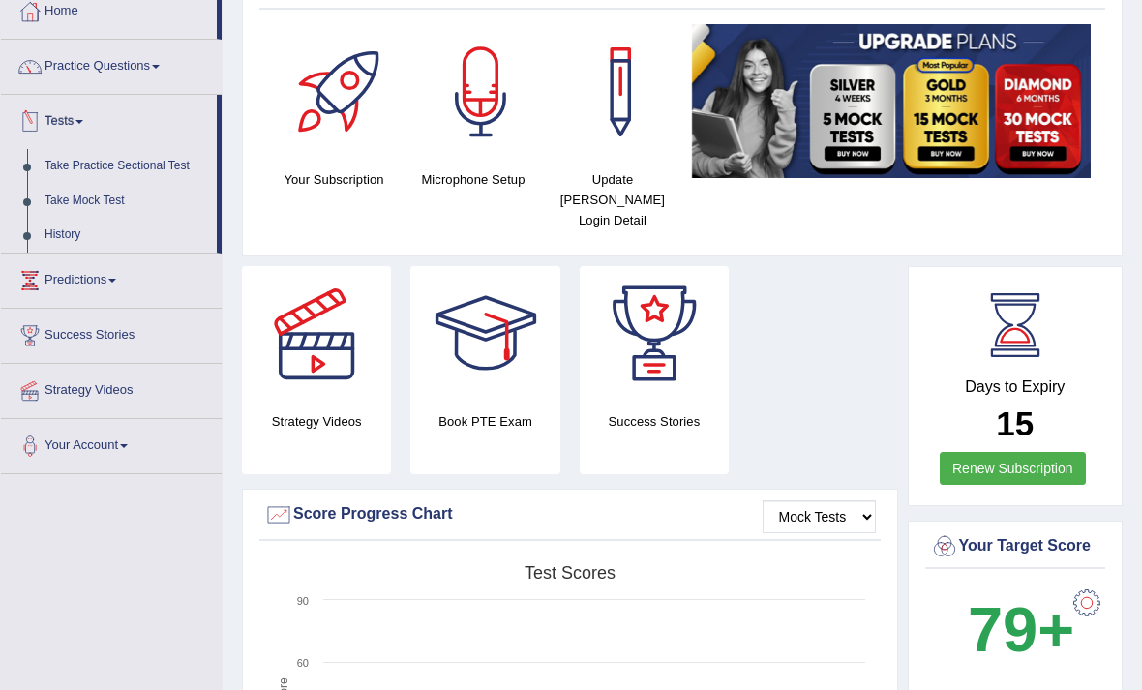
click at [30, 129] on div at bounding box center [571, 345] width 1142 height 690
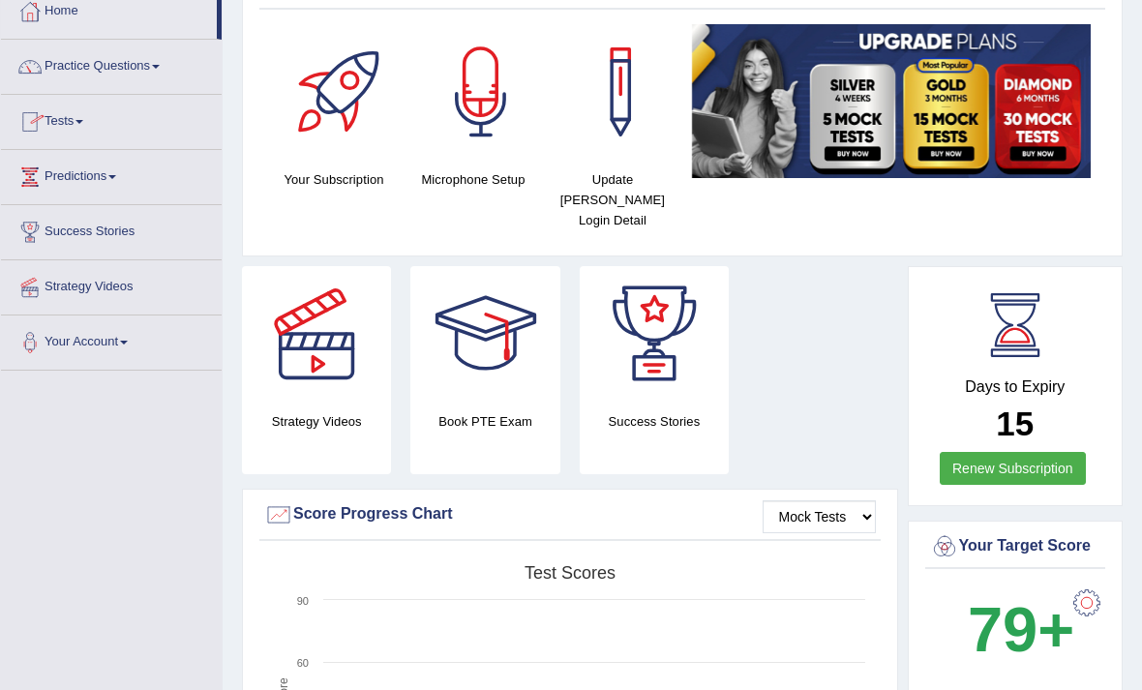
click at [56, 129] on link "Tests" at bounding box center [111, 119] width 221 height 48
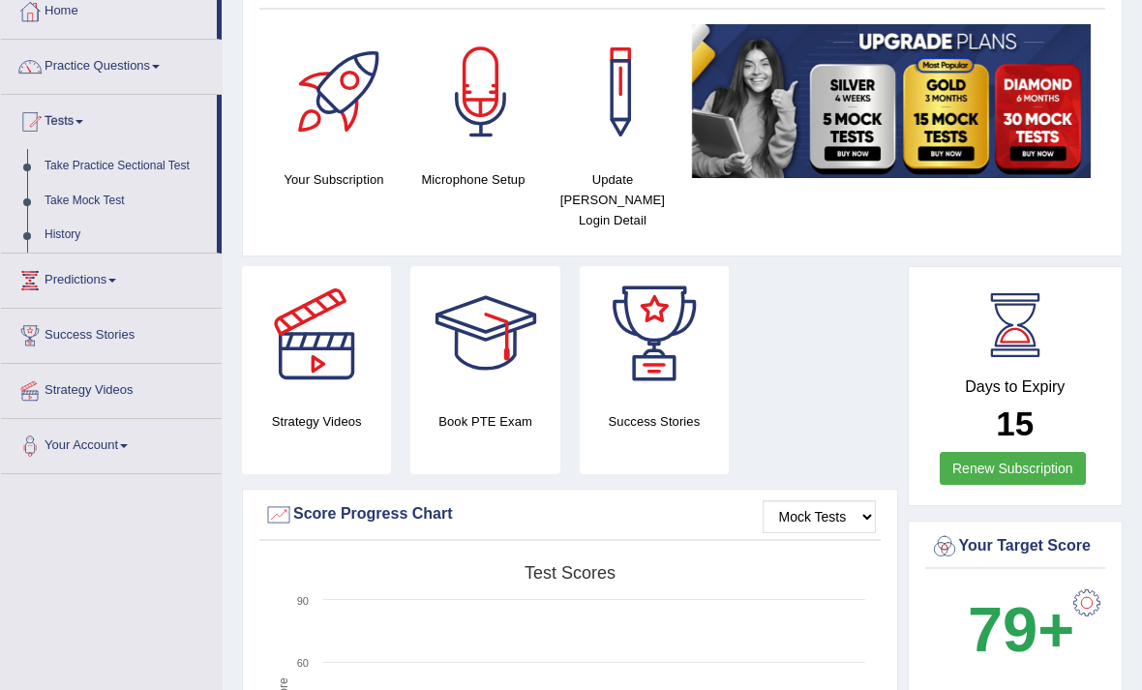
click at [105, 177] on div at bounding box center [571, 345] width 1142 height 690
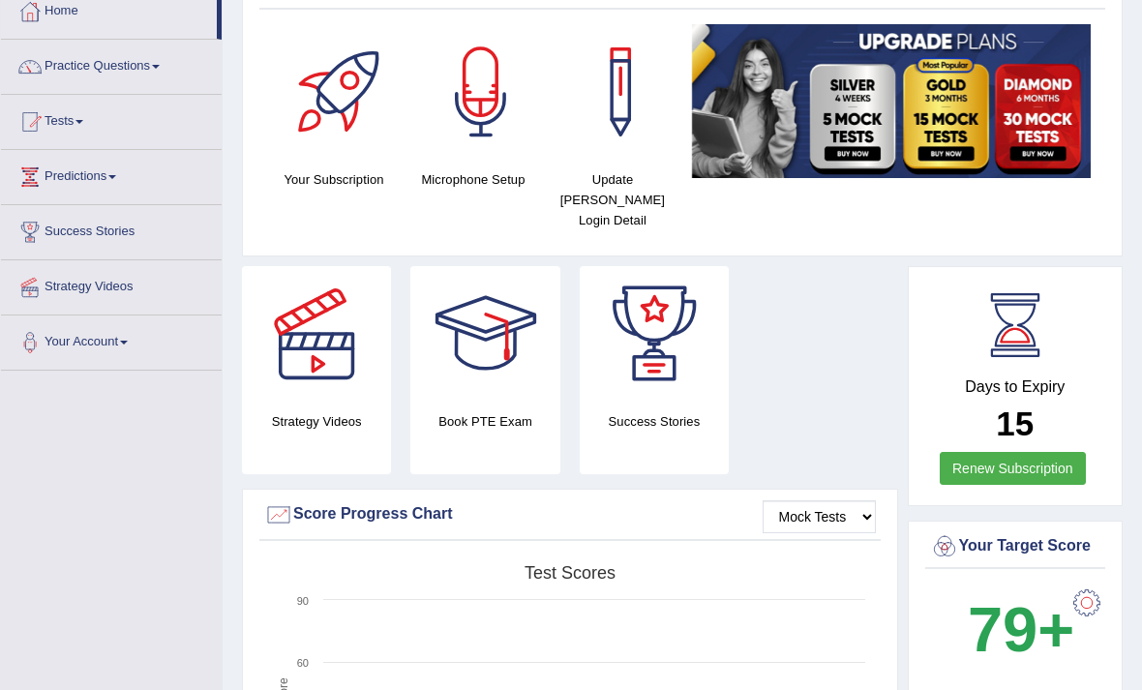
click at [148, 163] on link "Predictions" at bounding box center [111, 174] width 221 height 48
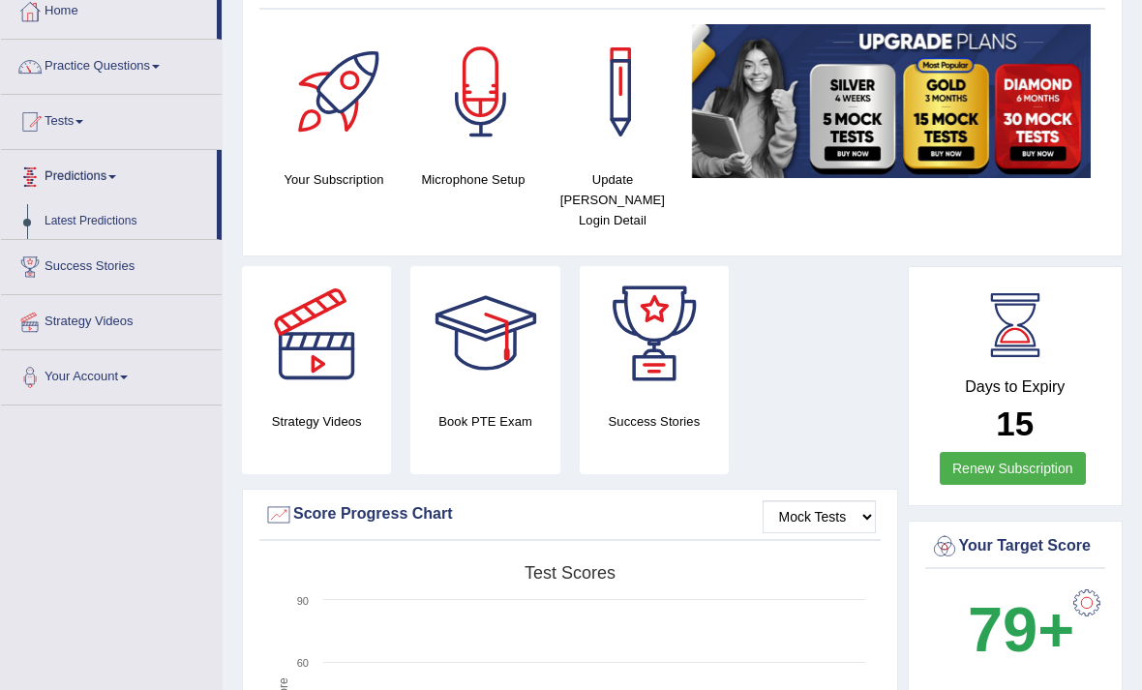
click at [104, 122] on div at bounding box center [571, 345] width 1142 height 690
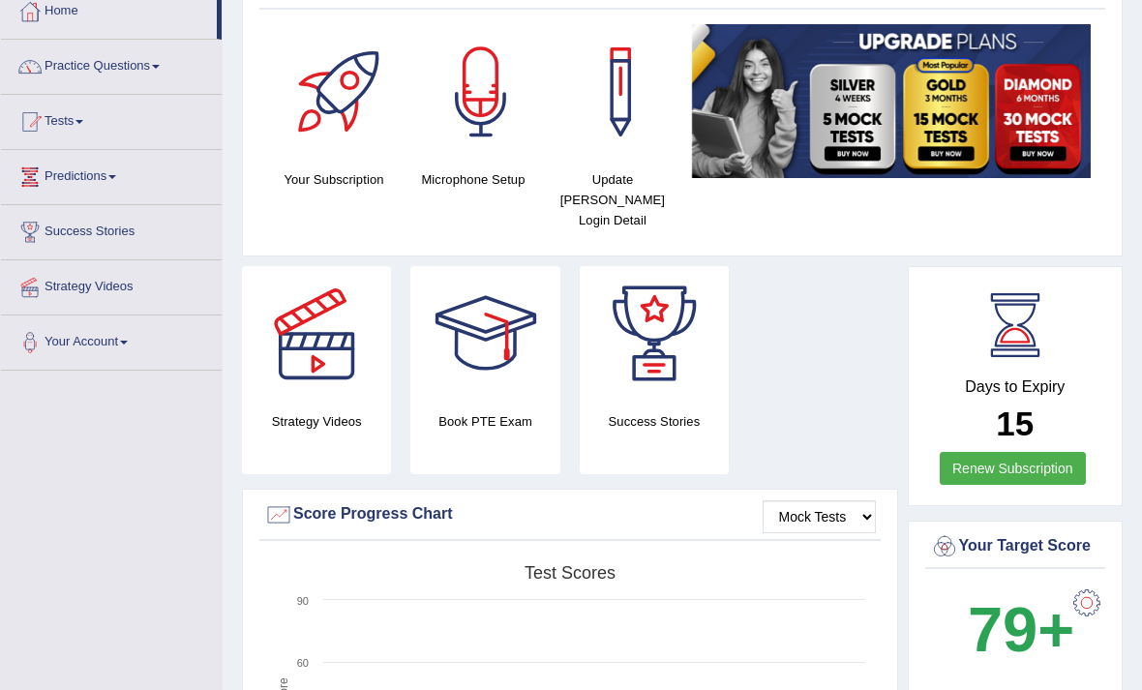
click at [58, 118] on link "Tests" at bounding box center [111, 119] width 221 height 48
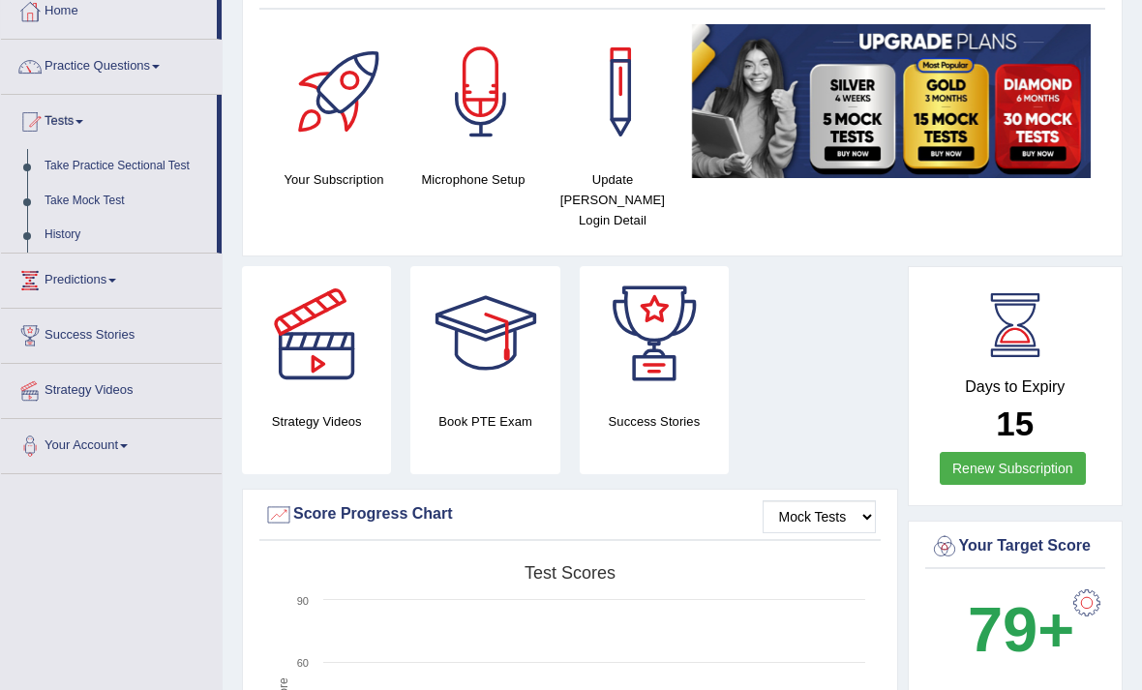
click at [42, 126] on div at bounding box center [571, 345] width 1142 height 690
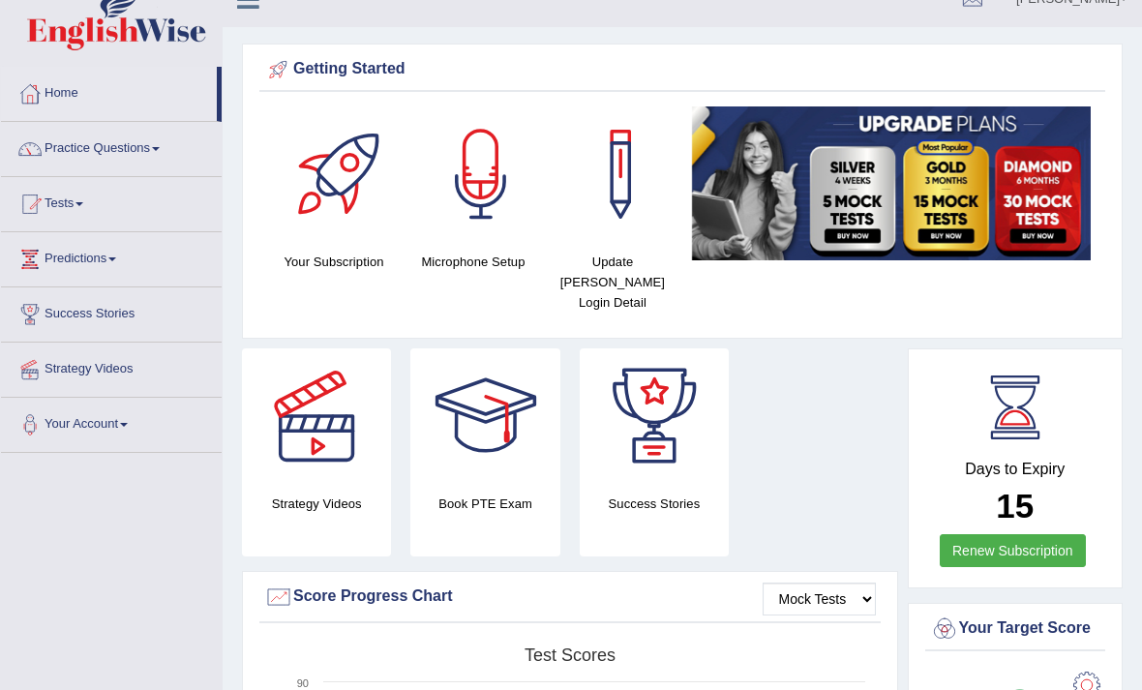
scroll to position [30, 0]
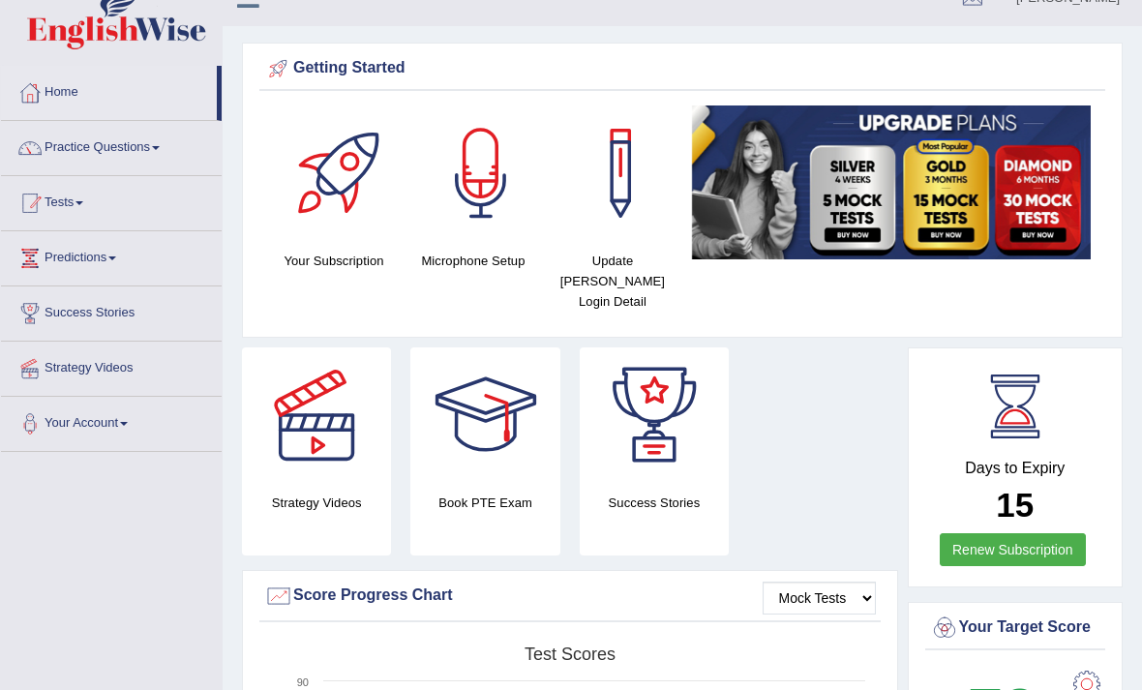
click at [47, 204] on link "Tests" at bounding box center [111, 200] width 221 height 48
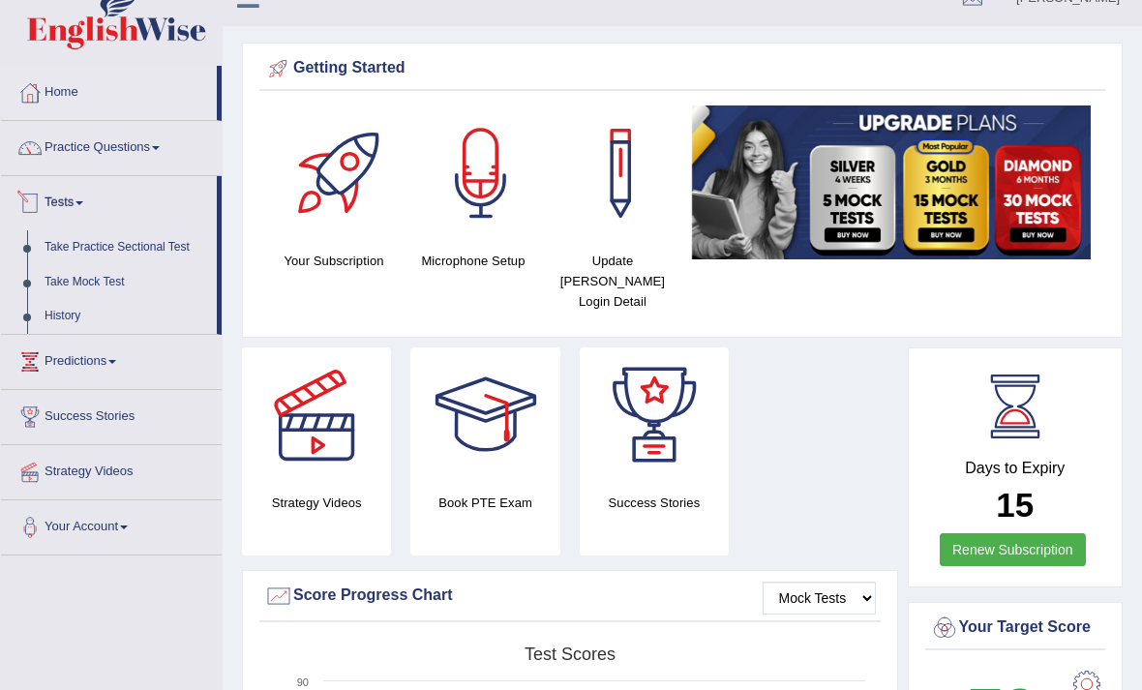
click at [41, 203] on div at bounding box center [571, 345] width 1142 height 690
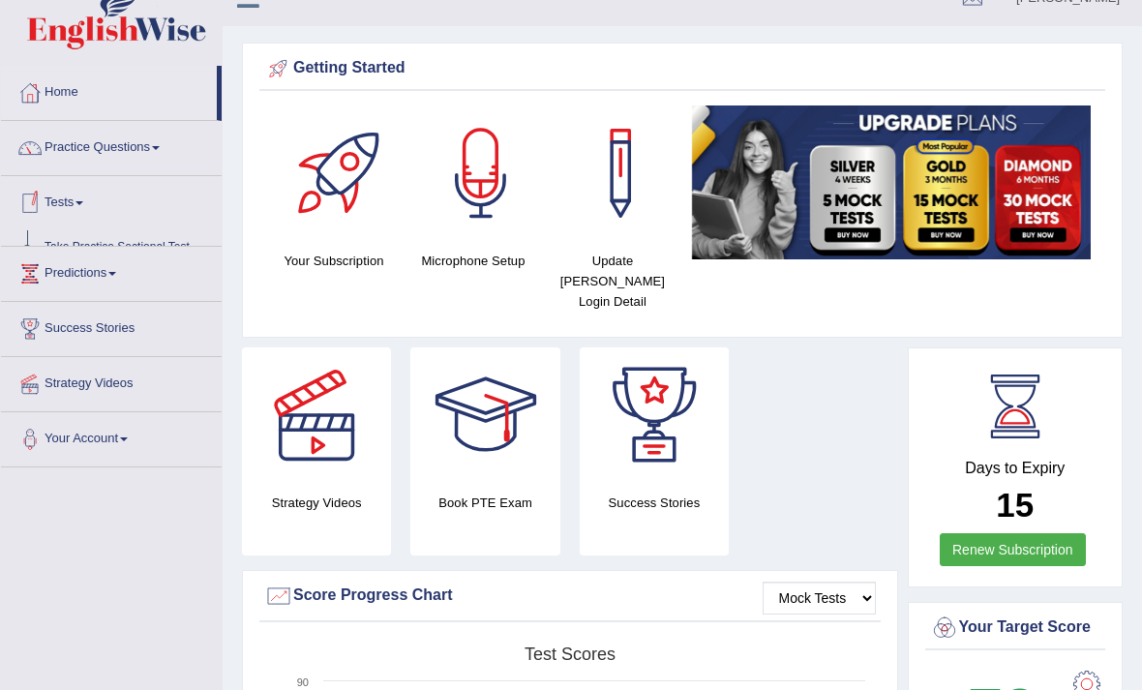
click at [70, 208] on link "Tests" at bounding box center [111, 200] width 221 height 48
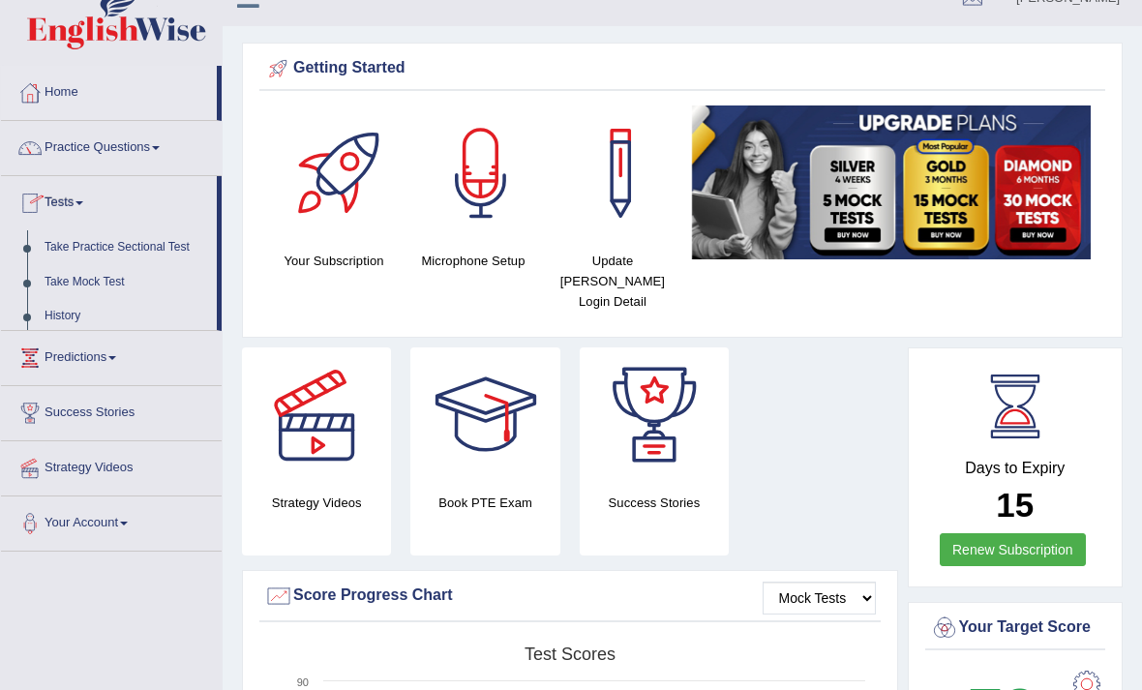
click at [89, 206] on div at bounding box center [571, 345] width 1142 height 690
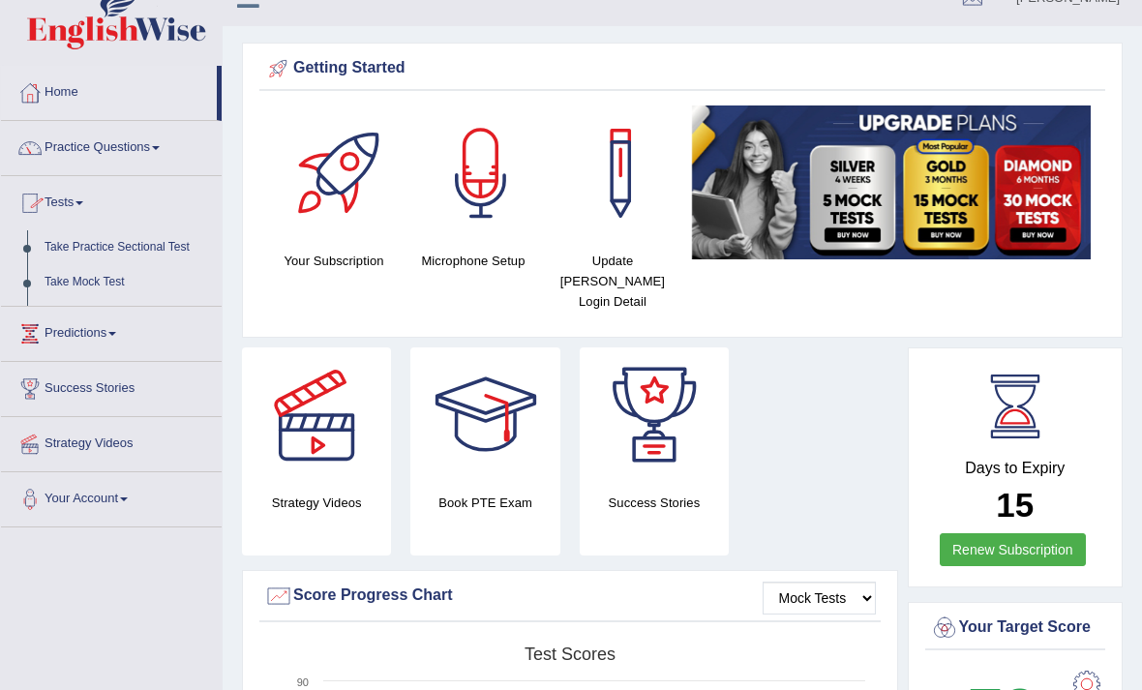
click at [95, 307] on link "Predictions" at bounding box center [111, 331] width 221 height 48
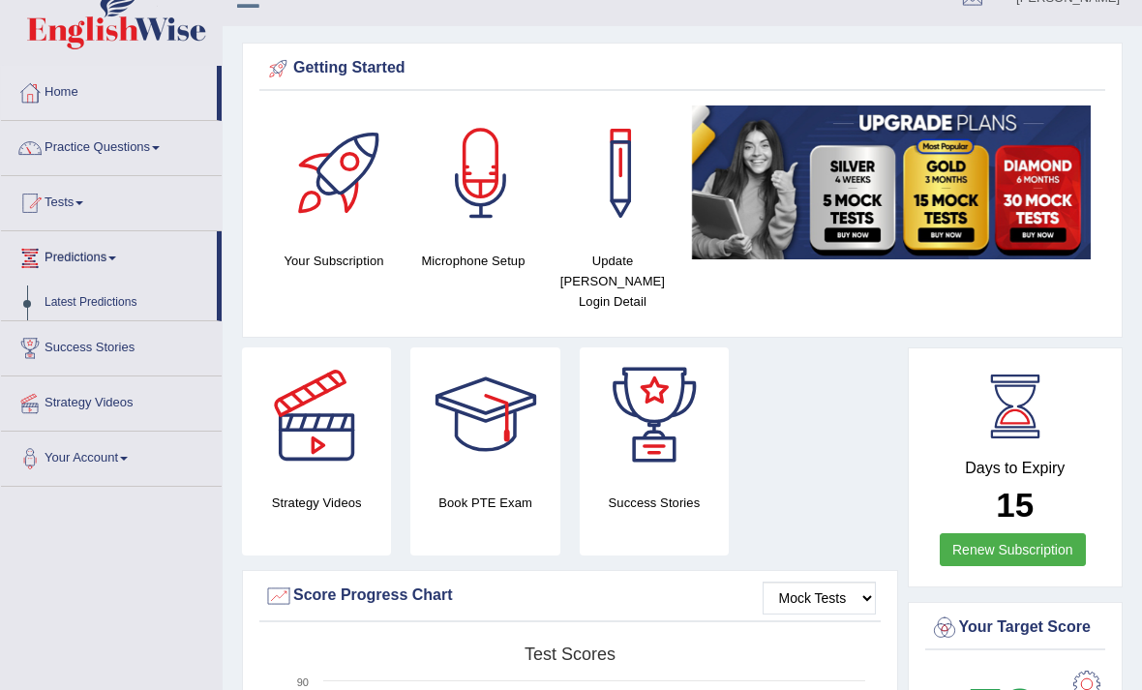
click at [88, 200] on div at bounding box center [571, 345] width 1142 height 690
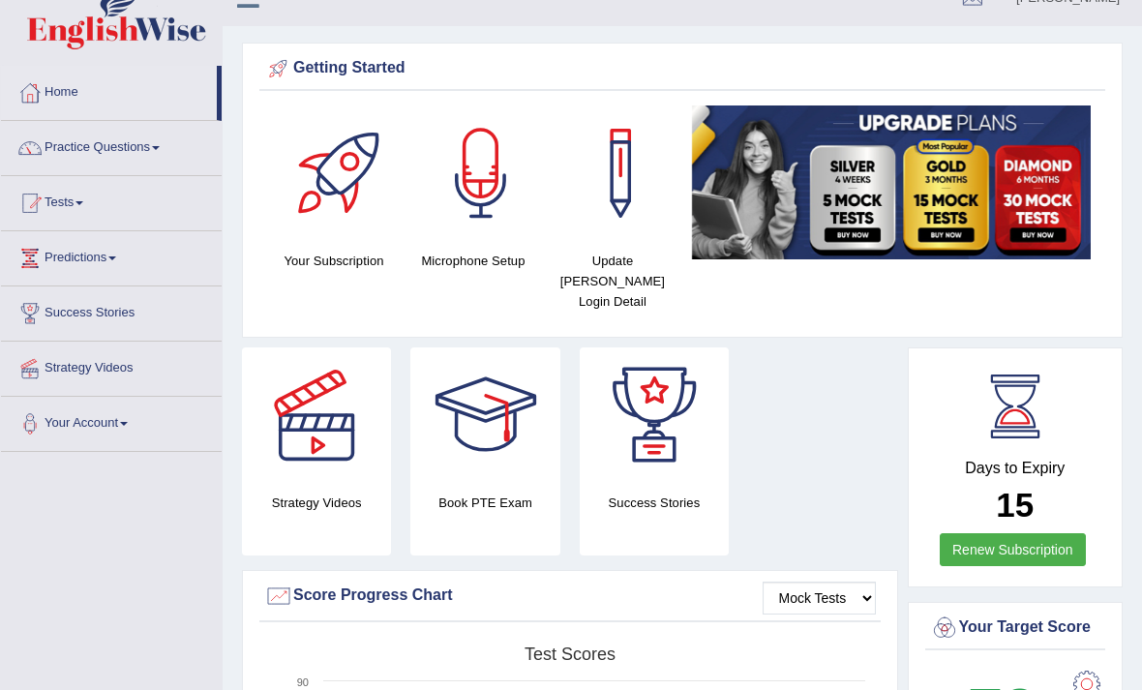
click at [77, 214] on link "Tests" at bounding box center [111, 200] width 221 height 48
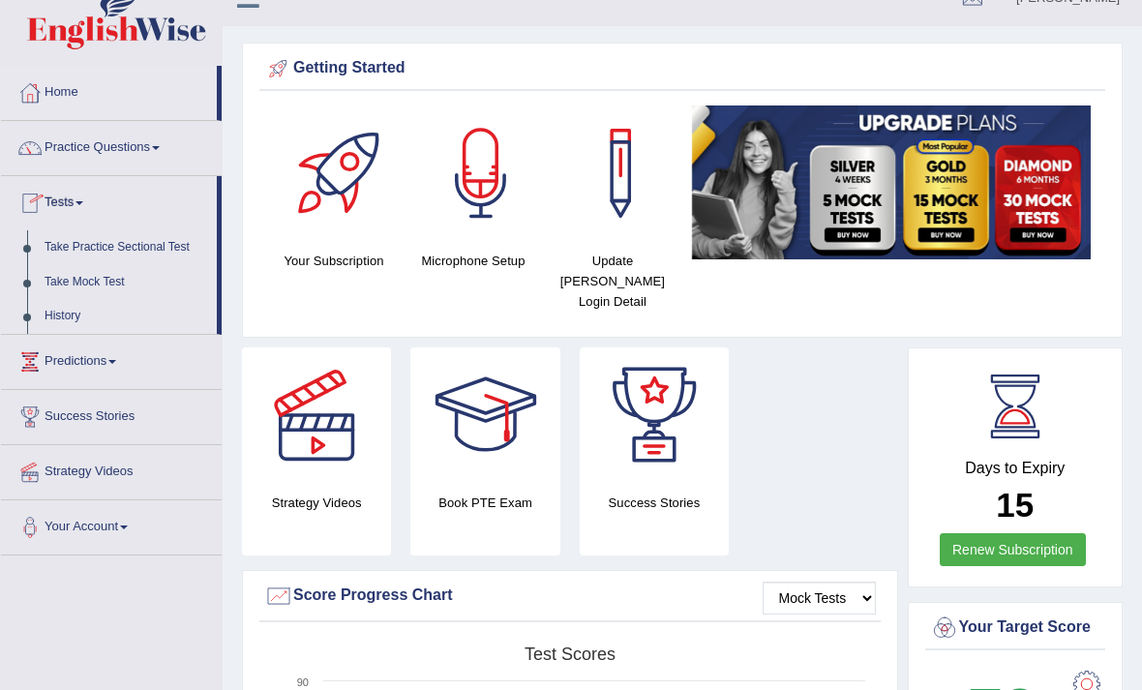
click at [99, 254] on div at bounding box center [571, 345] width 1142 height 690
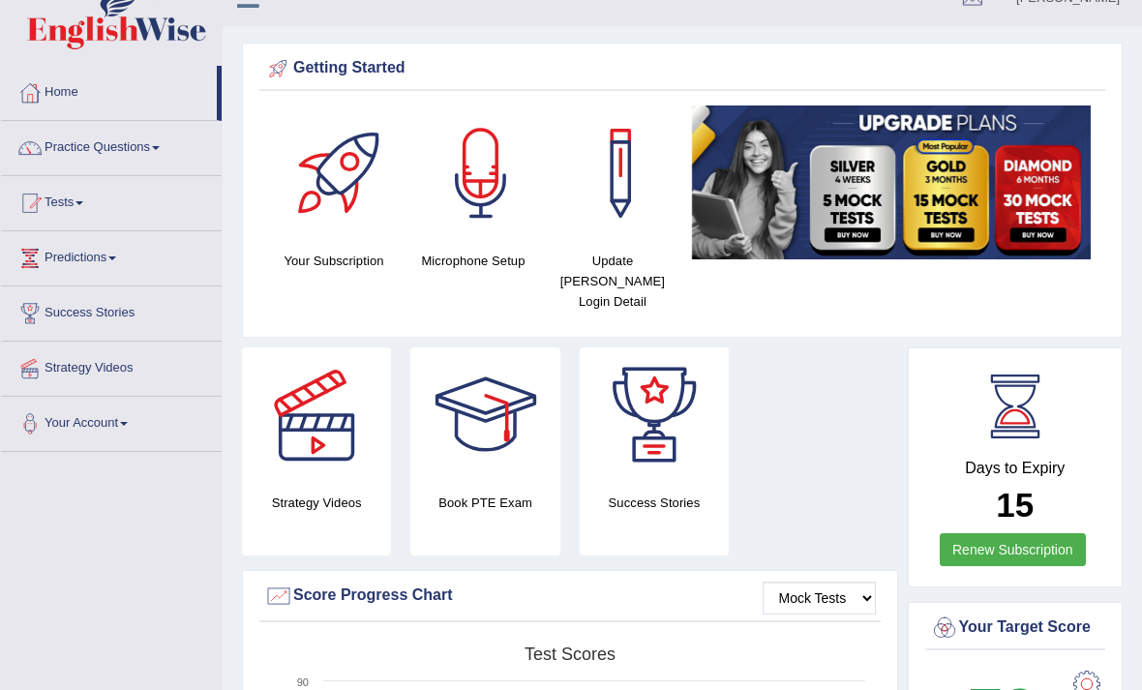
click at [82, 209] on link "Tests" at bounding box center [111, 200] width 221 height 48
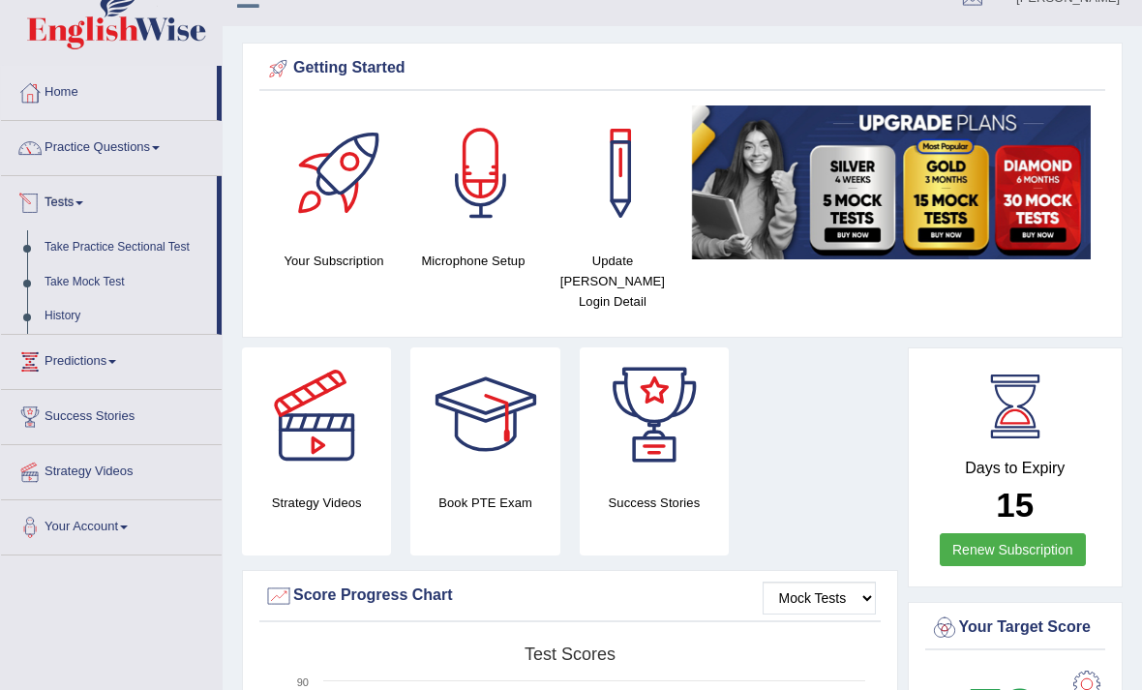
click at [121, 246] on div at bounding box center [571, 345] width 1142 height 690
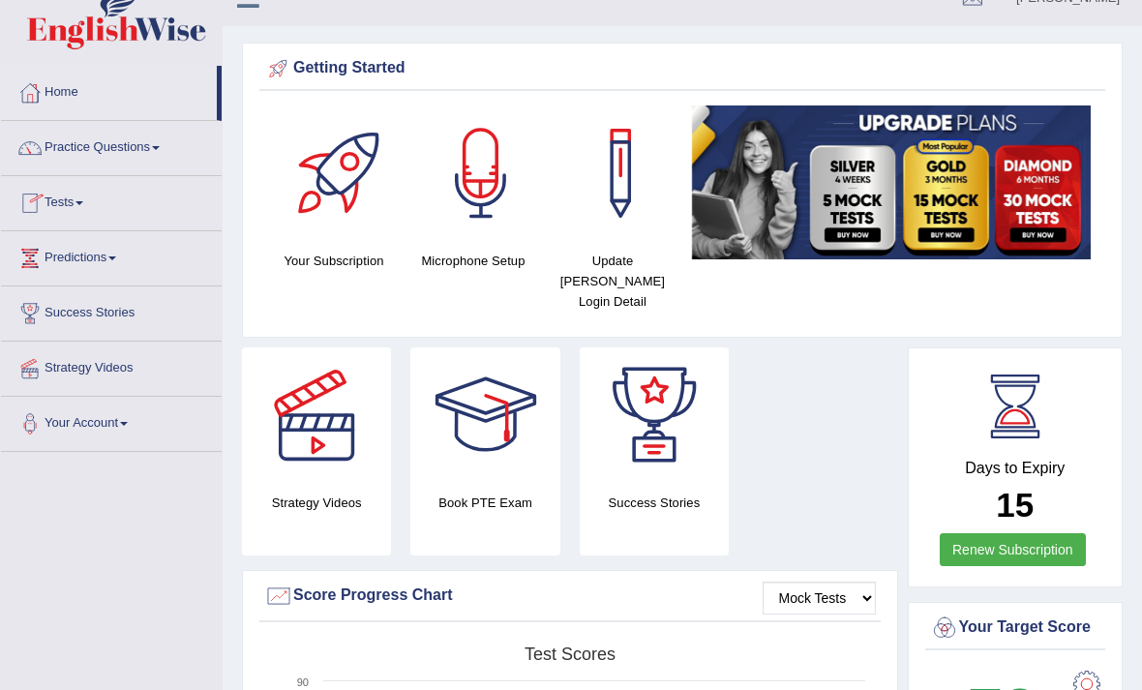
click at [59, 211] on link "Tests" at bounding box center [111, 200] width 221 height 48
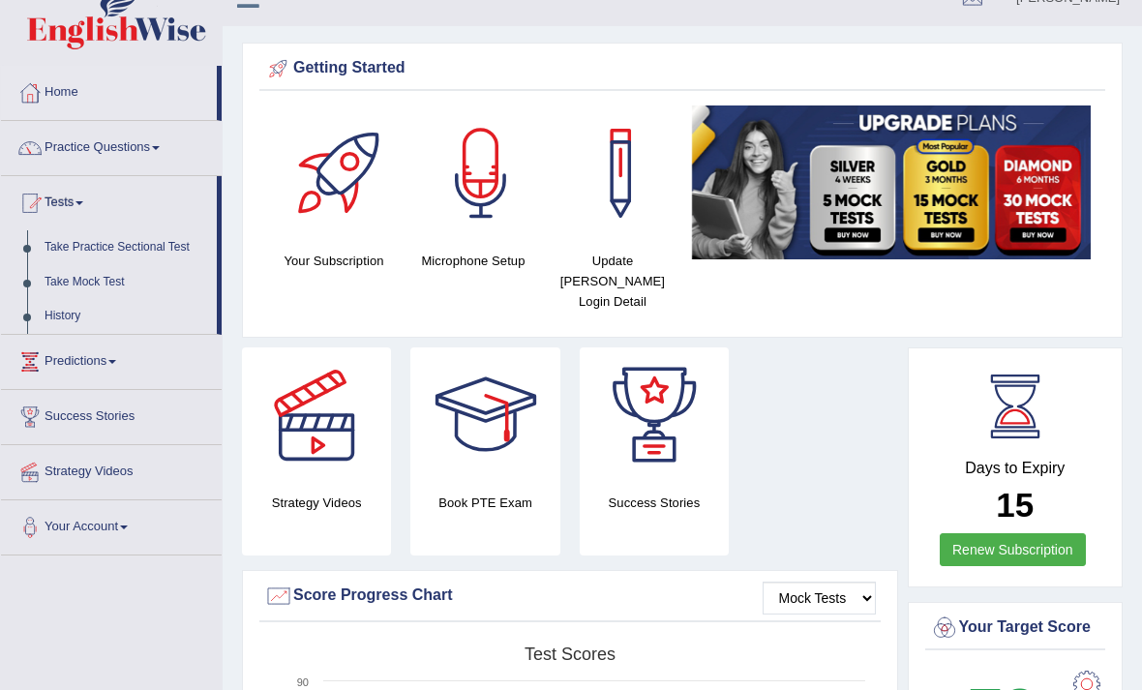
click at [76, 283] on div at bounding box center [571, 345] width 1142 height 690
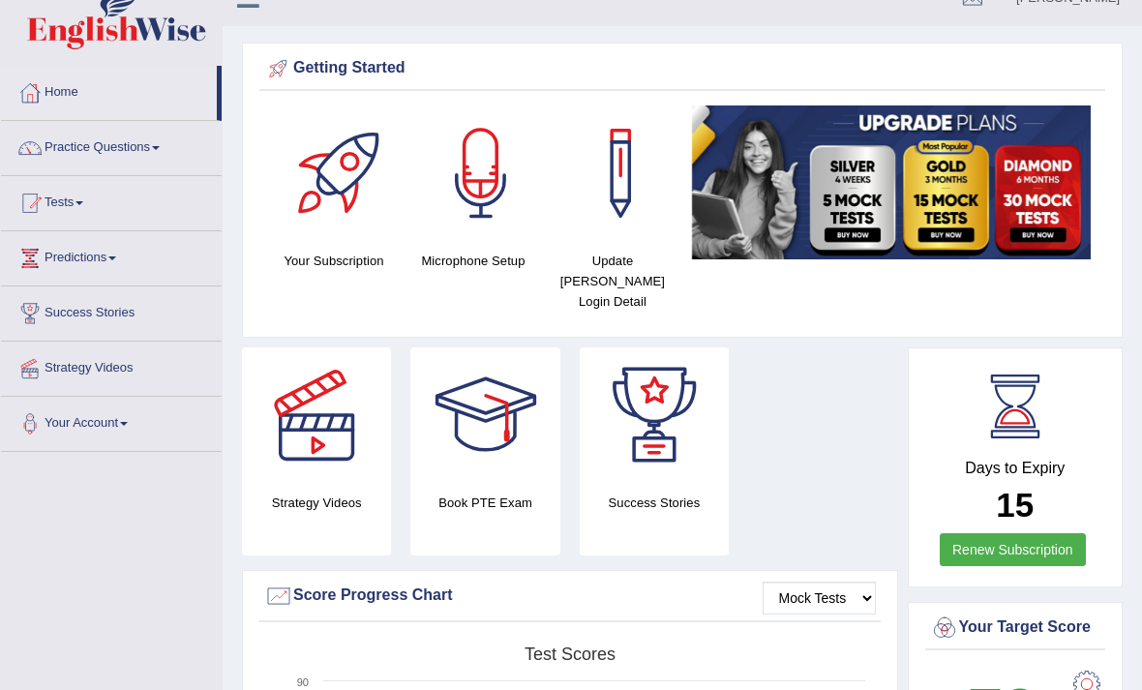
click at [75, 212] on link "Tests" at bounding box center [111, 200] width 221 height 48
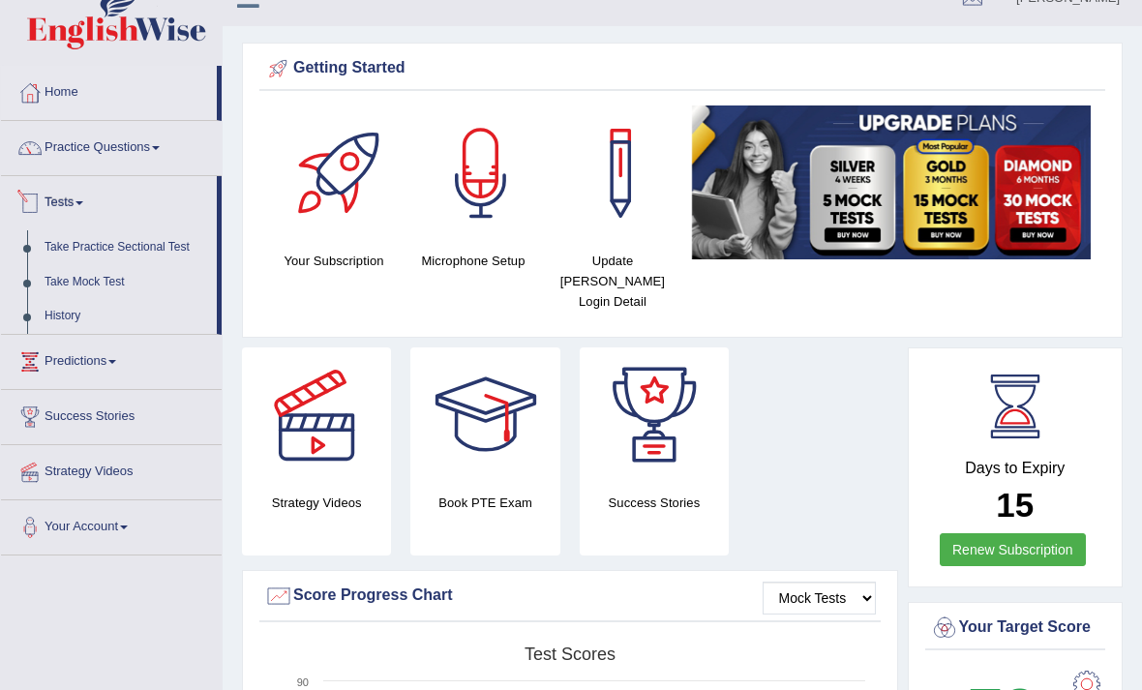
scroll to position [0, 0]
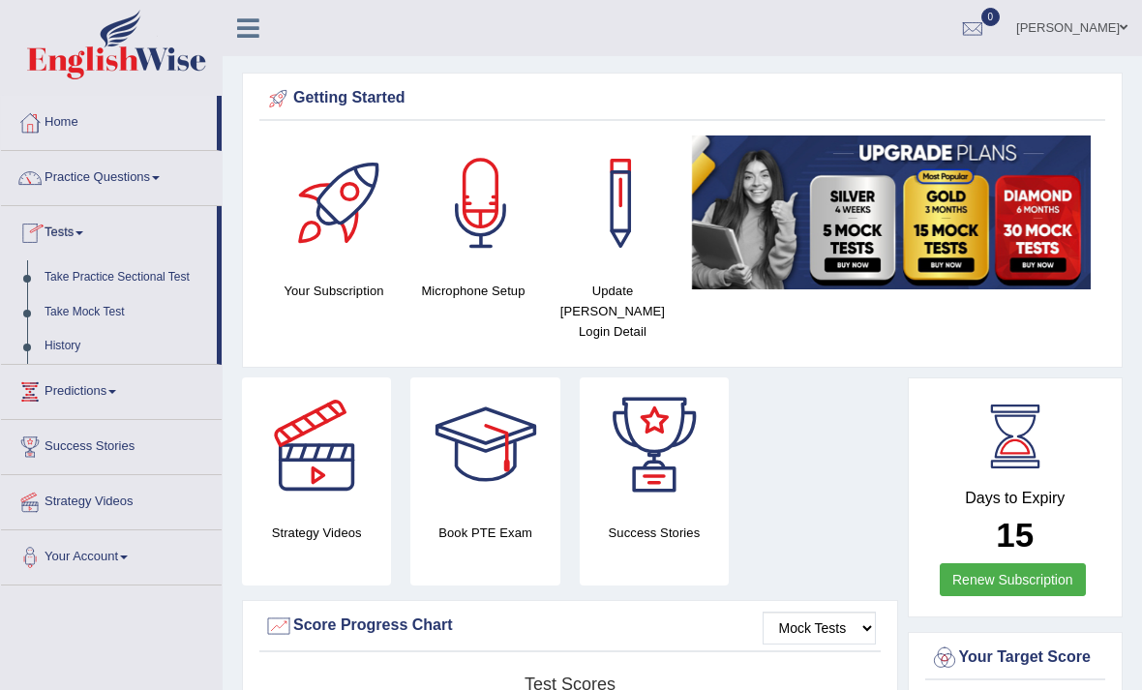
click at [260, 26] on div at bounding box center [571, 345] width 1142 height 690
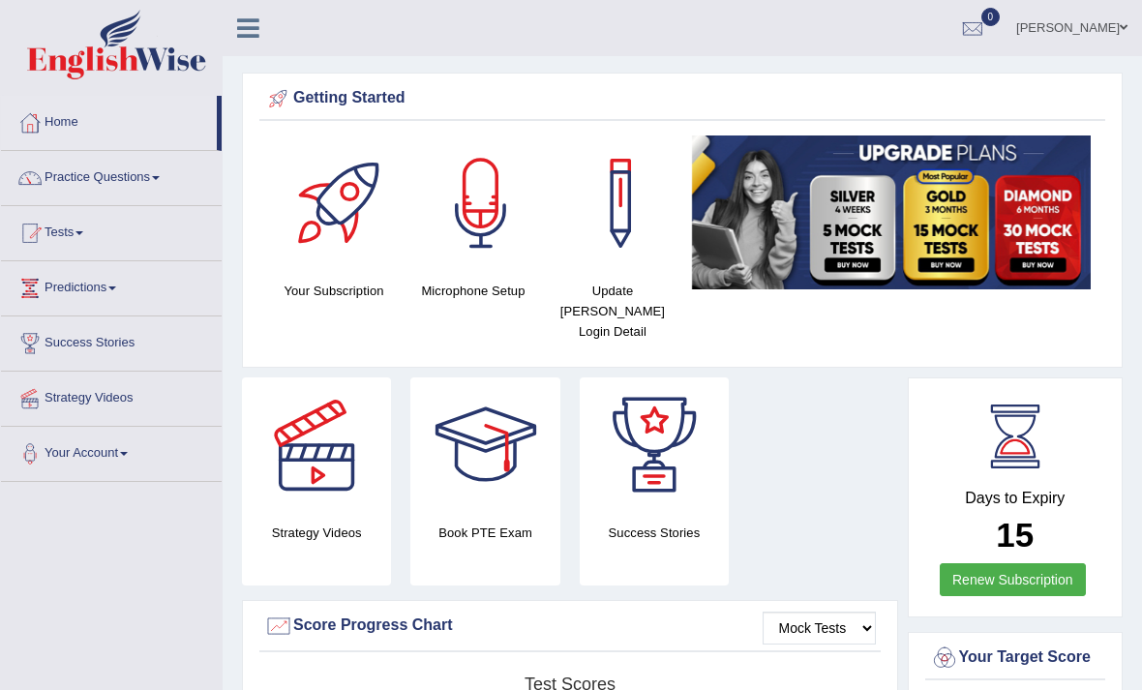
click at [246, 30] on icon at bounding box center [248, 27] width 22 height 25
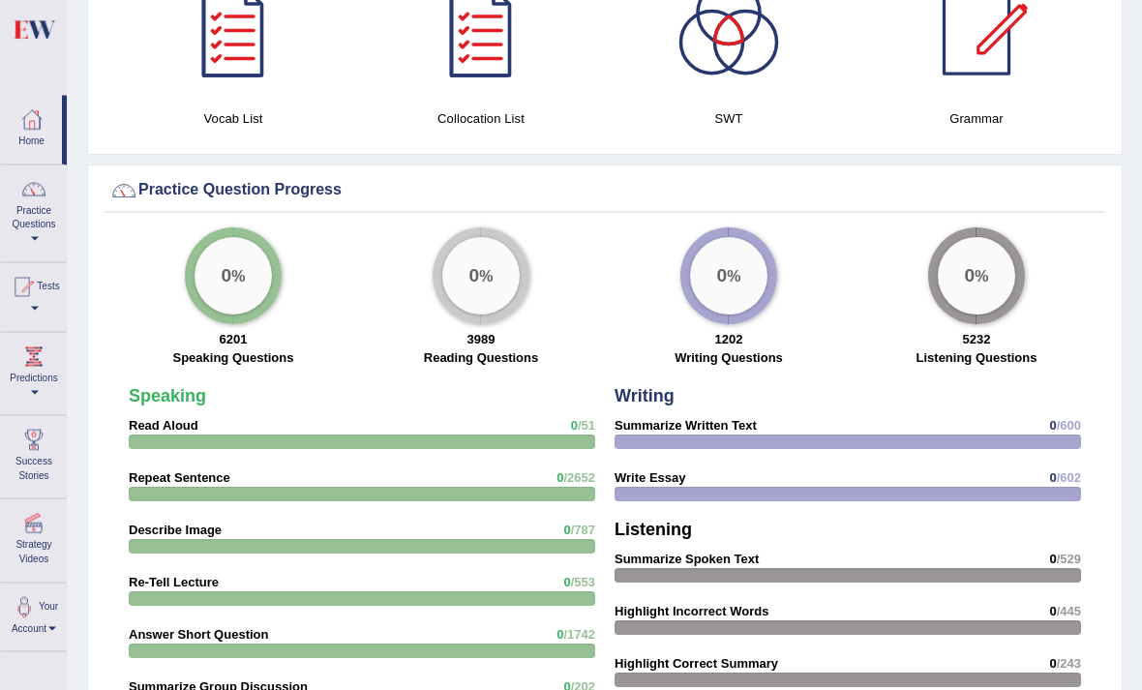
scroll to position [1273, 0]
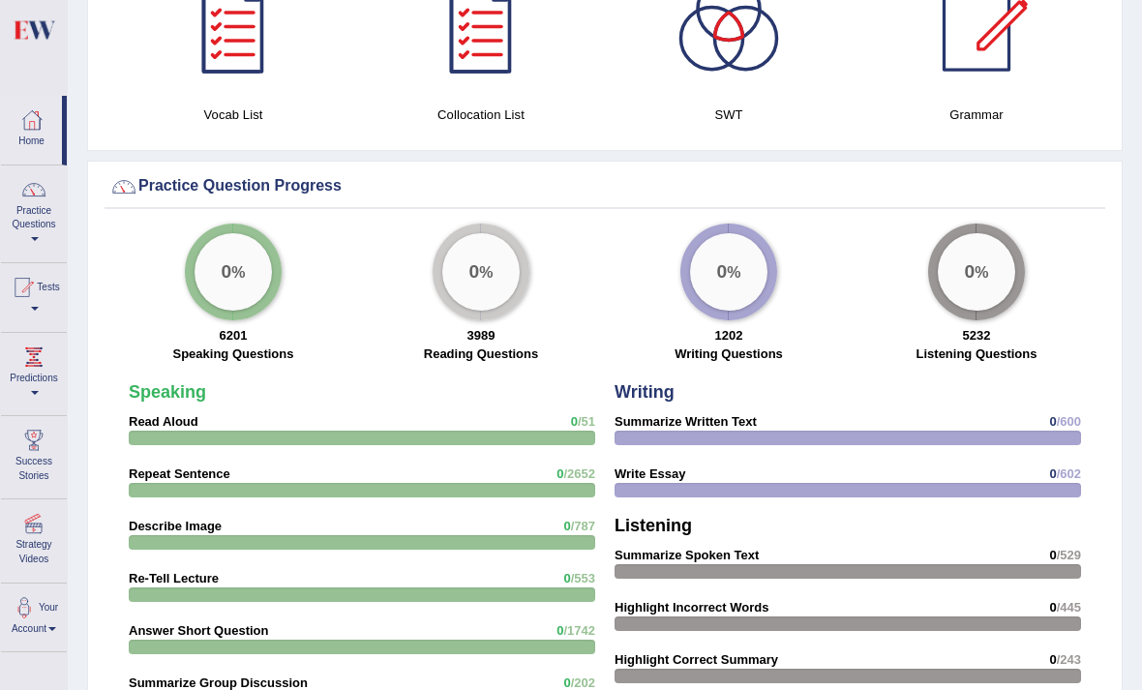
click at [236, 254] on div "0 %" at bounding box center [233, 271] width 77 height 77
click at [494, 280] on div "0 %" at bounding box center [480, 271] width 77 height 77
click at [188, 431] on div at bounding box center [362, 438] width 466 height 15
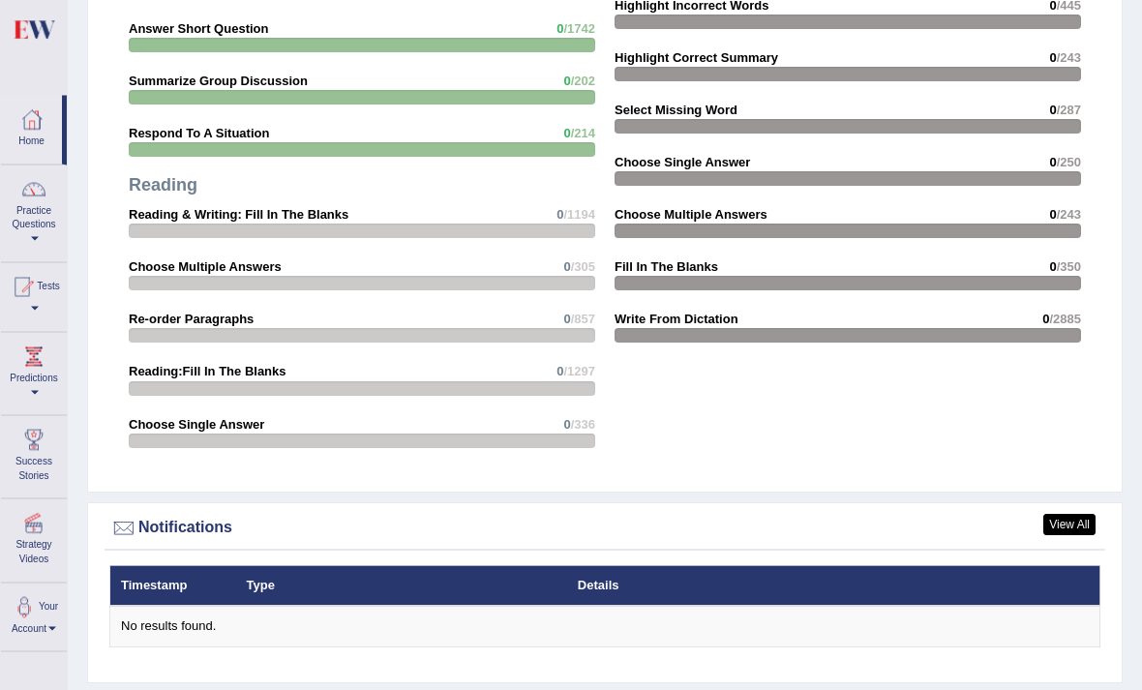
scroll to position [1990, 0]
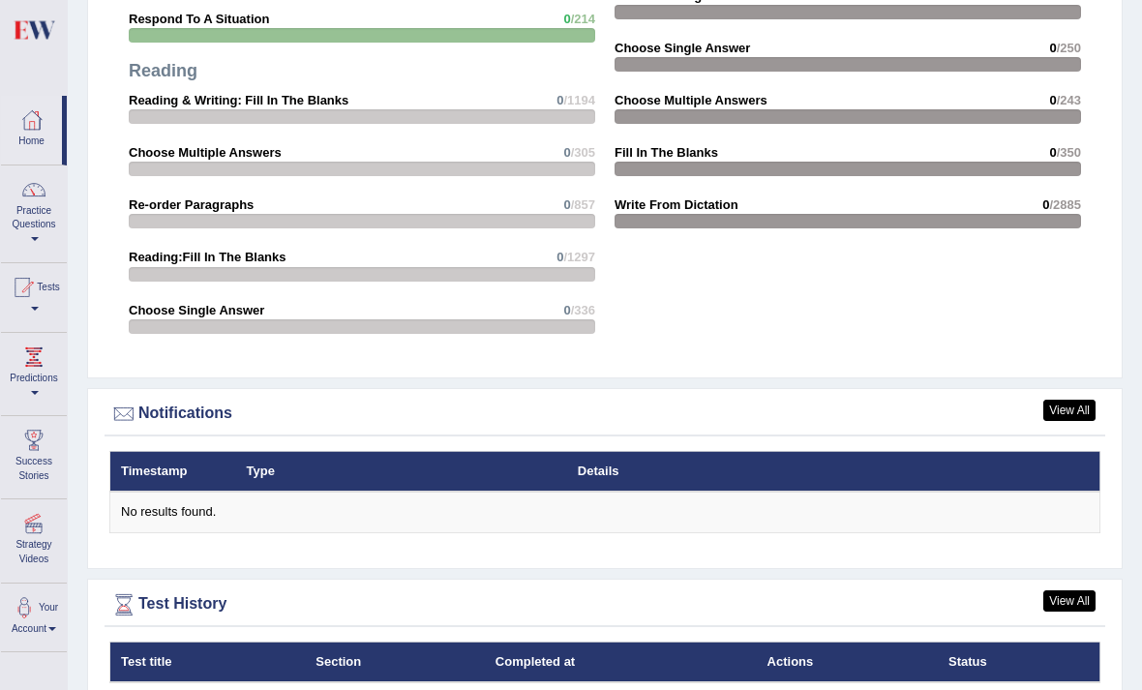
click at [682, 646] on th "Completed at" at bounding box center [621, 662] width 272 height 41
click at [830, 642] on th "Actions" at bounding box center [847, 662] width 181 height 41
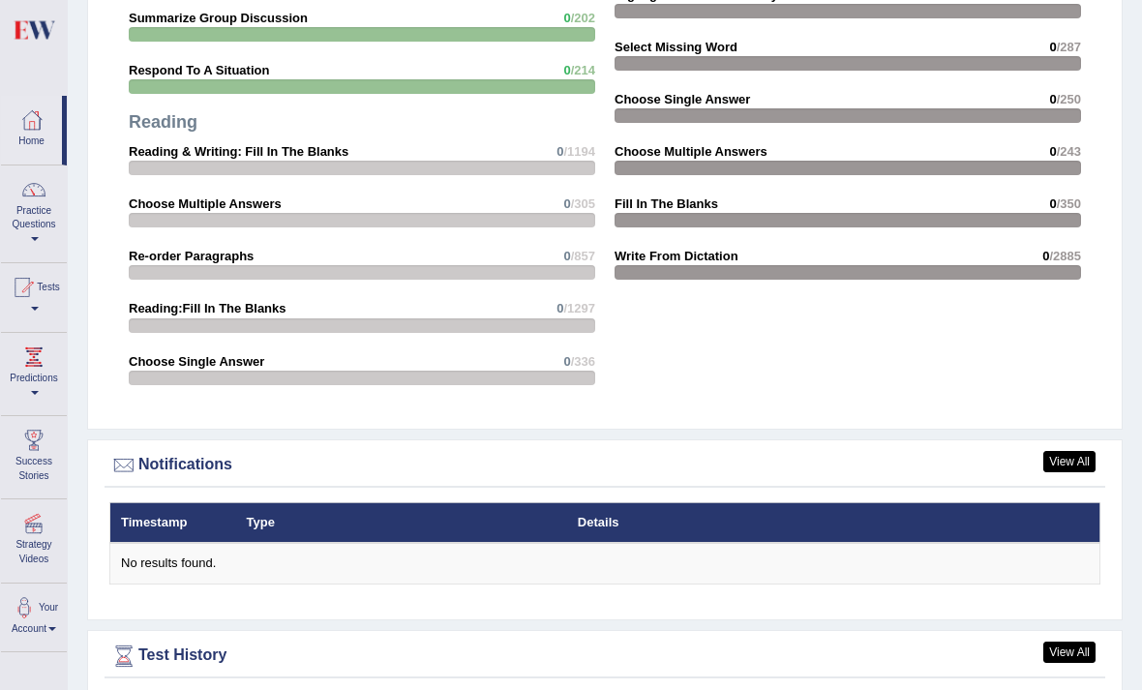
scroll to position [1937, 0]
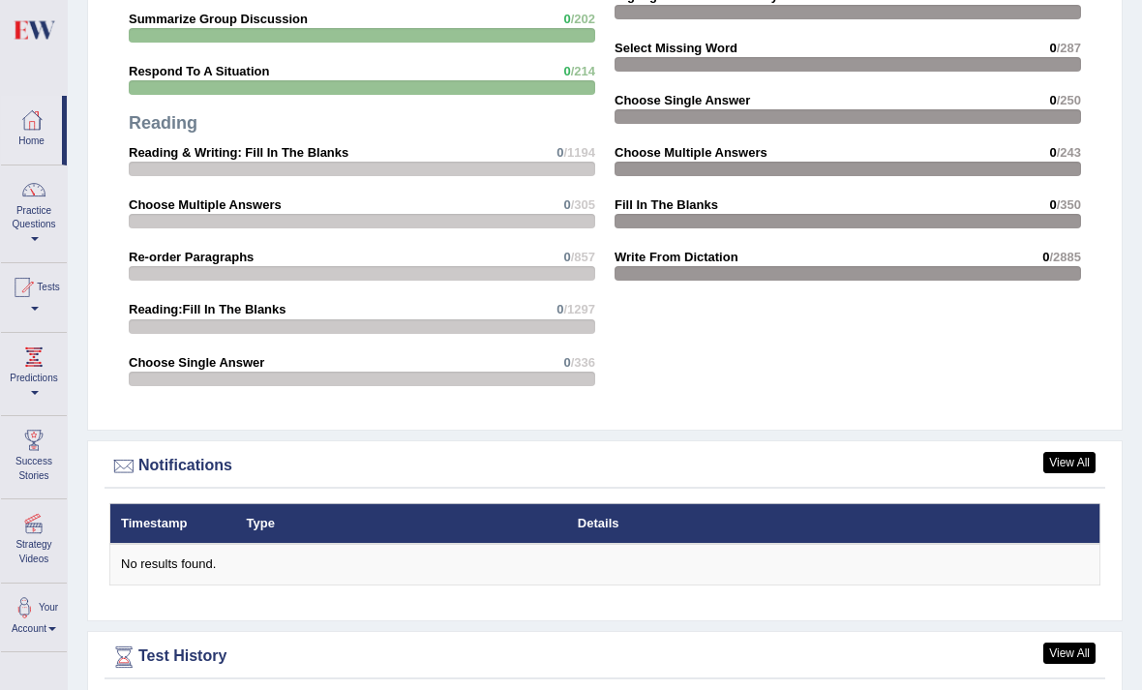
click at [38, 629] on link "Your Account" at bounding box center [34, 615] width 66 height 63
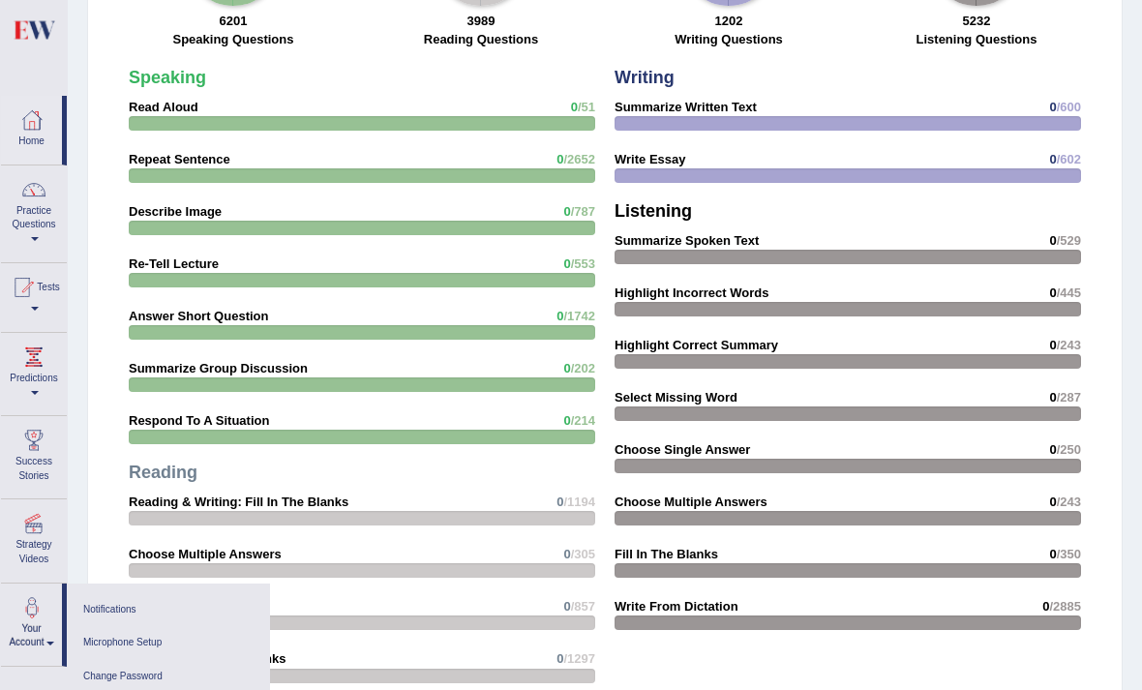
scroll to position [1580, 0]
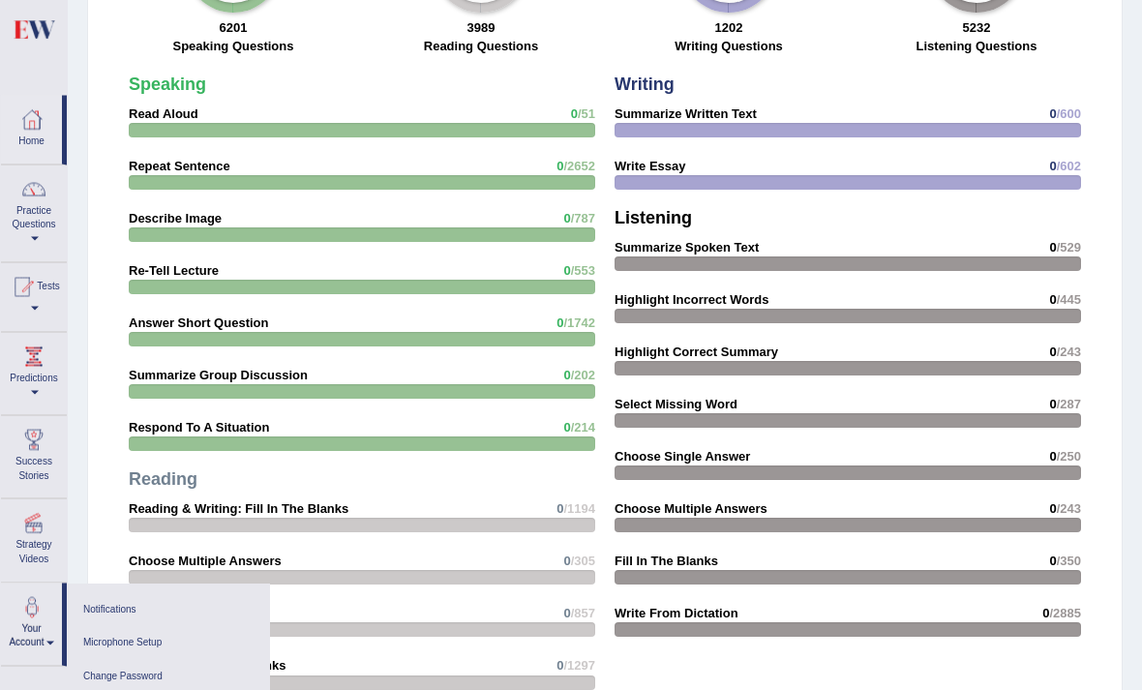
click at [44, 380] on div at bounding box center [571, 345] width 1142 height 690
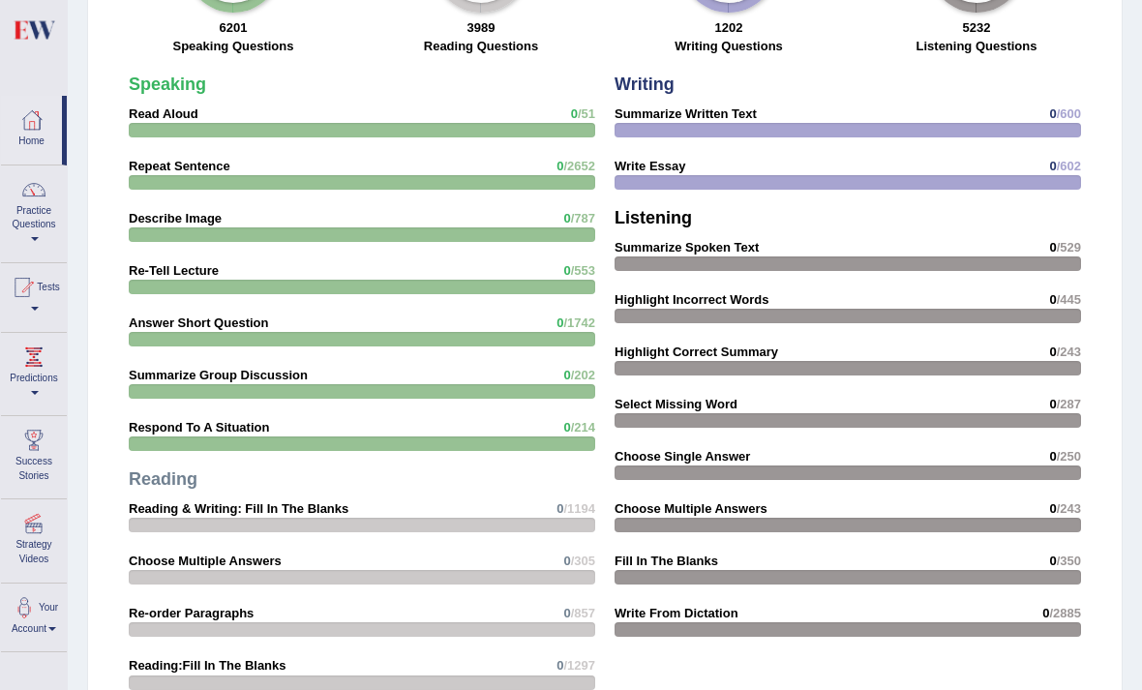
click at [37, 391] on link "Predictions" at bounding box center [34, 371] width 66 height 76
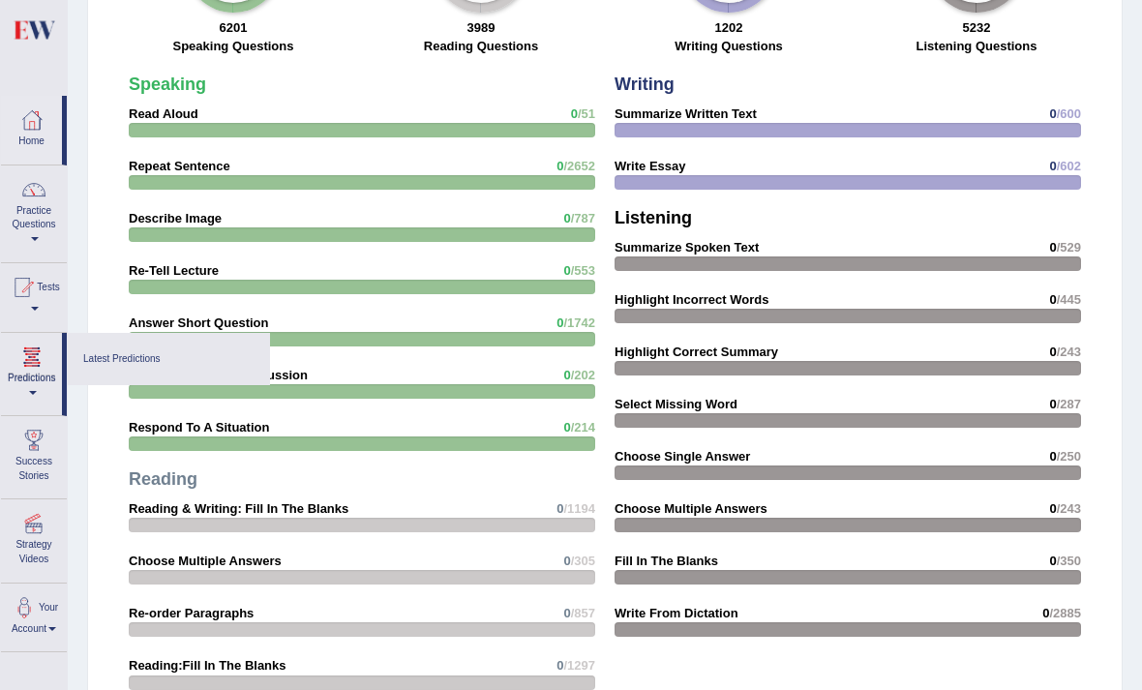
click at [45, 303] on div at bounding box center [571, 345] width 1142 height 690
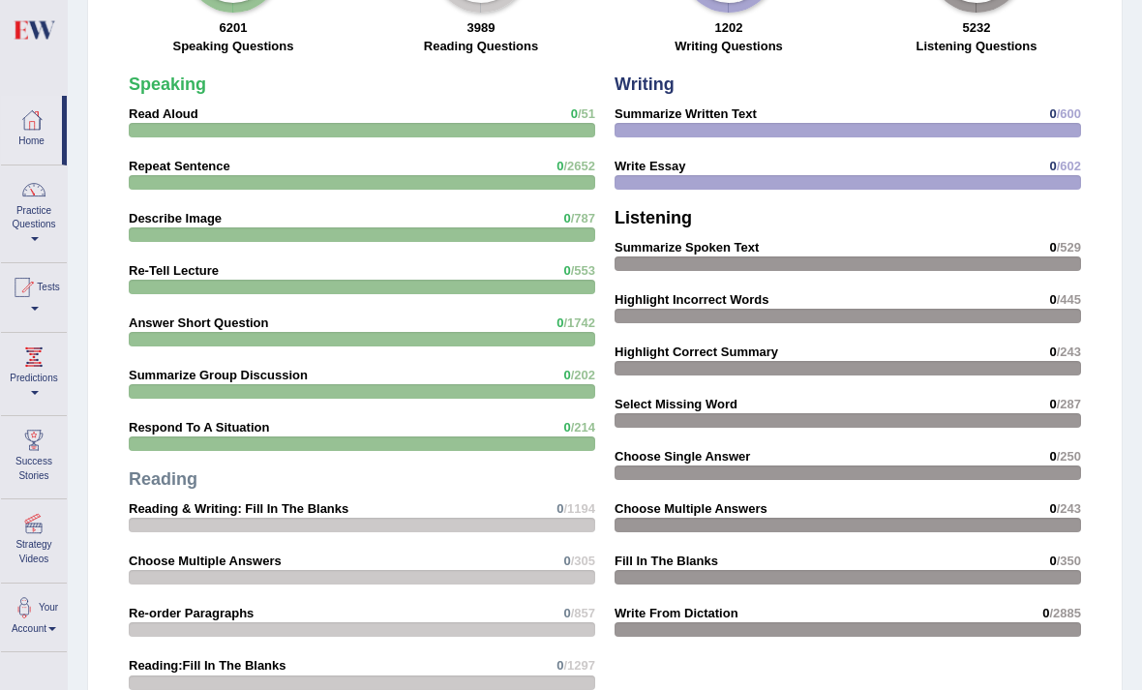
click at [37, 245] on link "Practice Questions" at bounding box center [34, 210] width 66 height 91
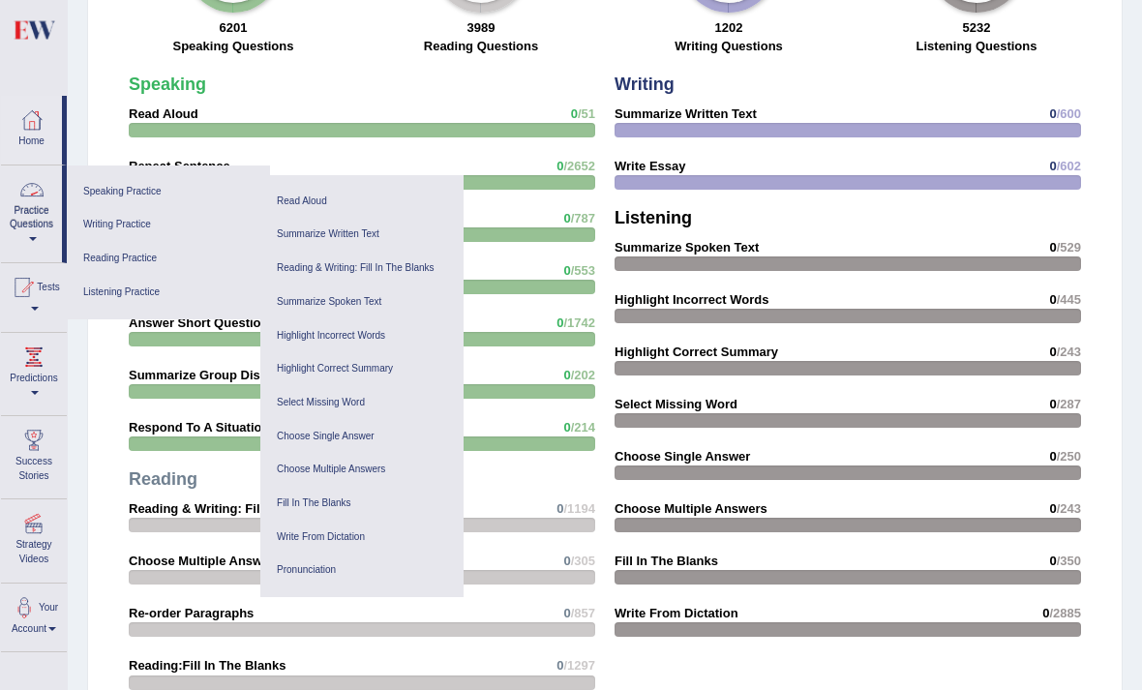
click at [47, 307] on div at bounding box center [571, 345] width 1142 height 690
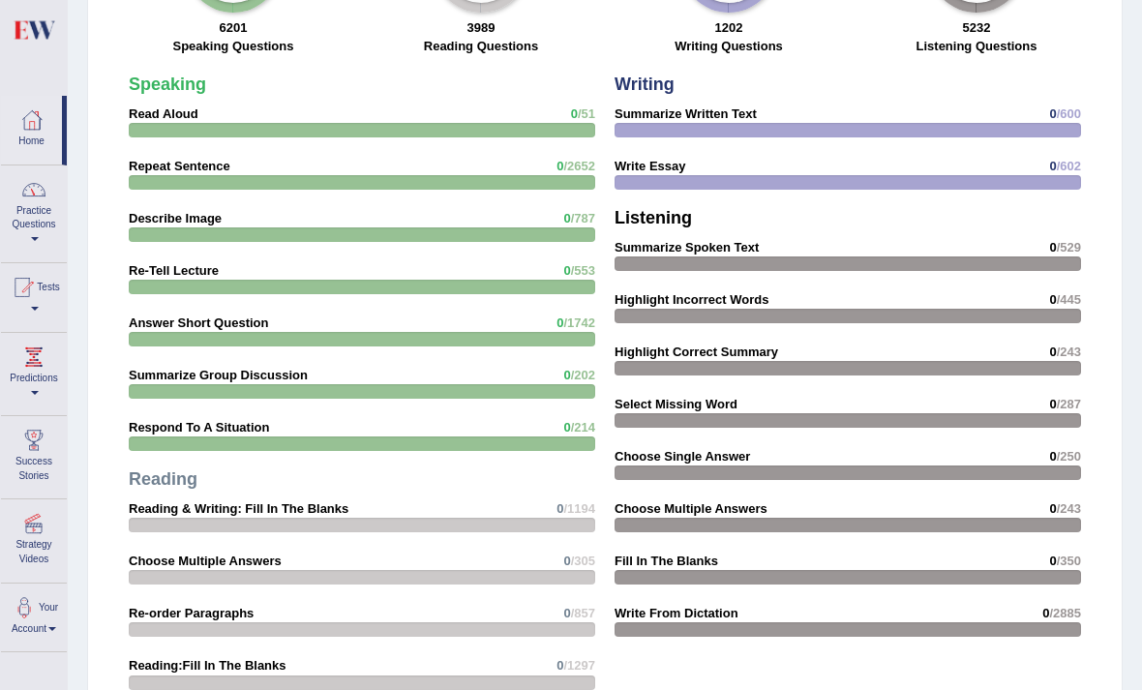
click at [44, 242] on link "Practice Questions" at bounding box center [34, 210] width 66 height 91
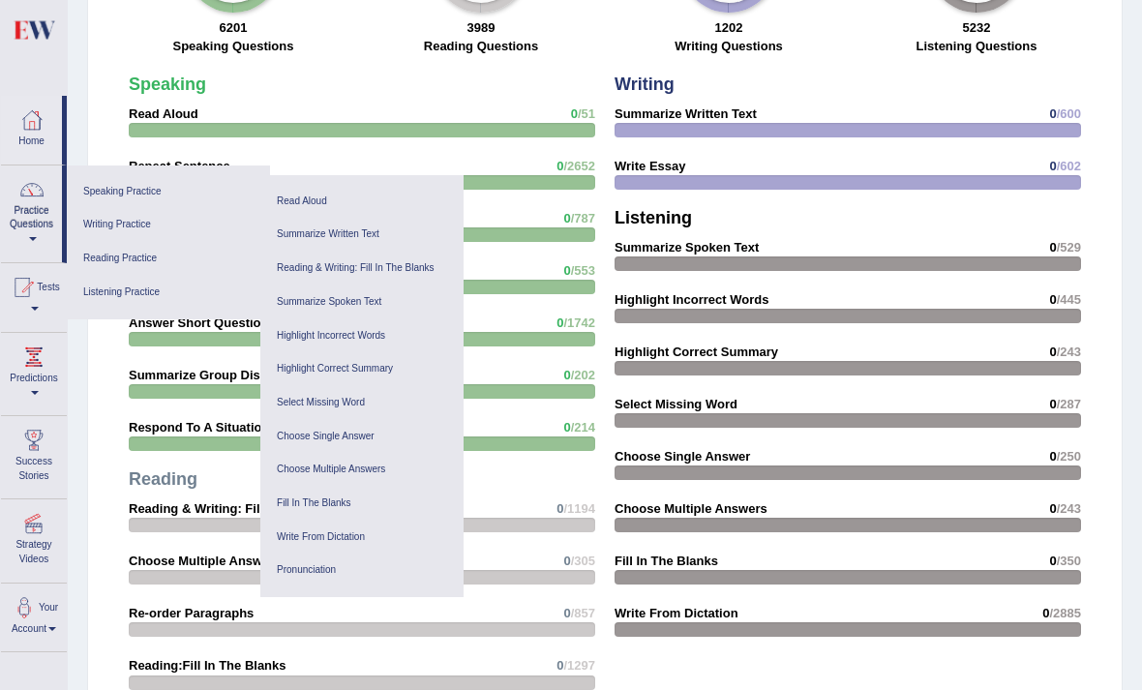
click at [110, 196] on link "Speaking Practice" at bounding box center [168, 192] width 184 height 34
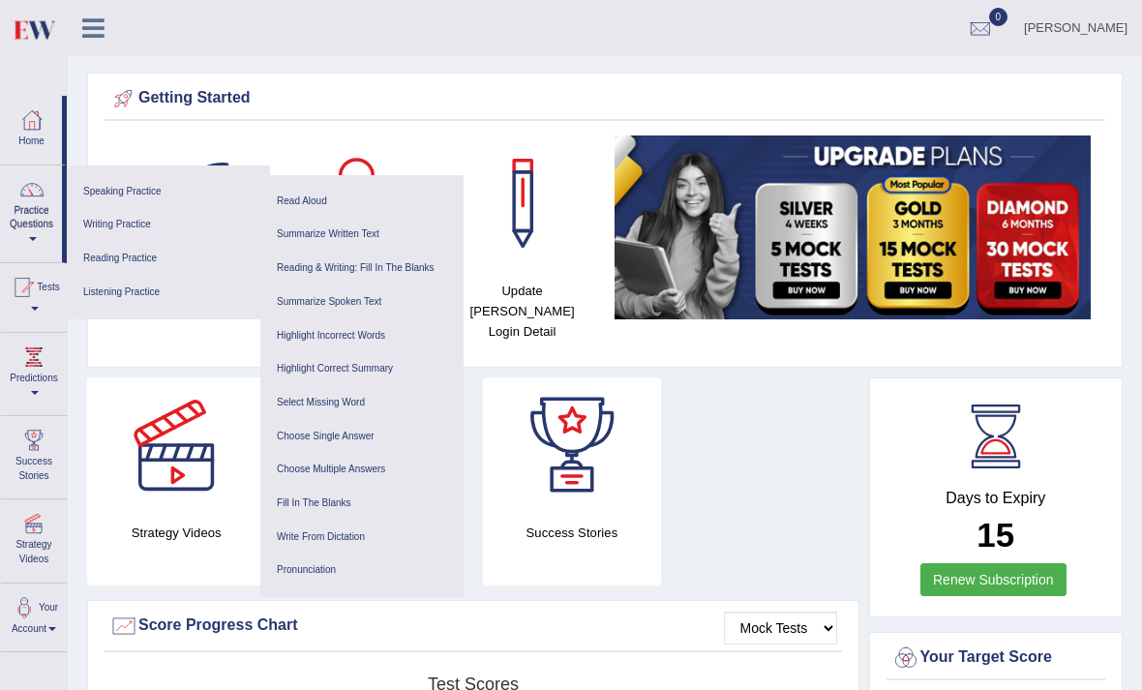
click at [313, 196] on link "Read Aloud" at bounding box center [362, 202] width 184 height 34
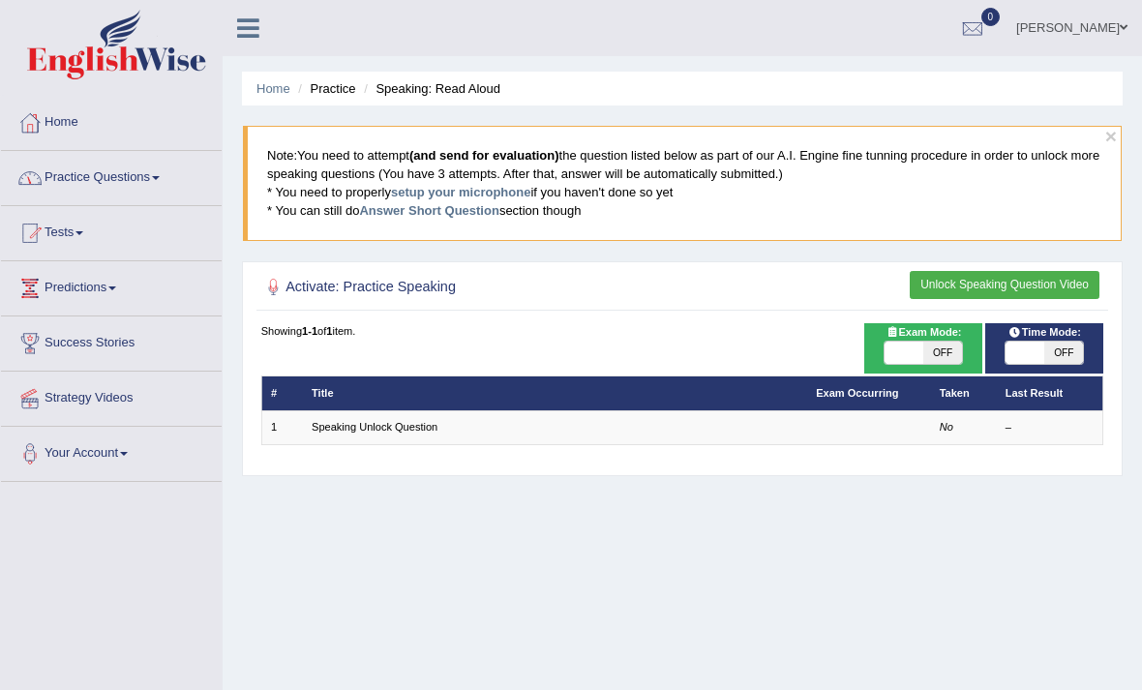
click at [137, 181] on link "Practice Questions" at bounding box center [111, 175] width 221 height 48
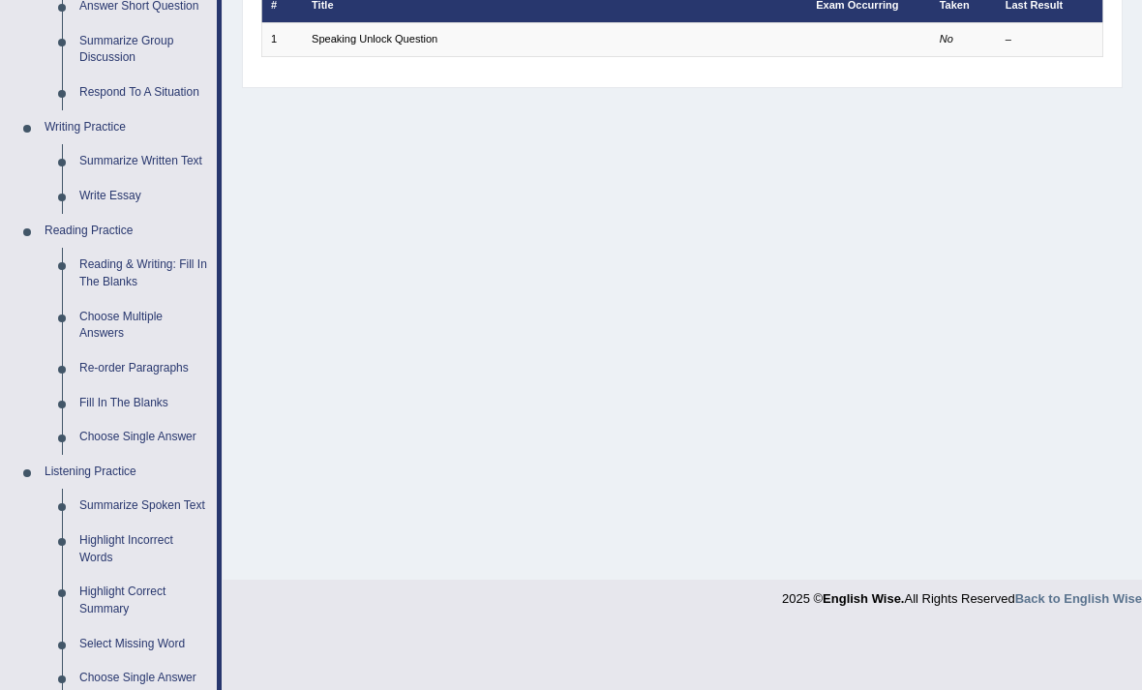
scroll to position [374, 0]
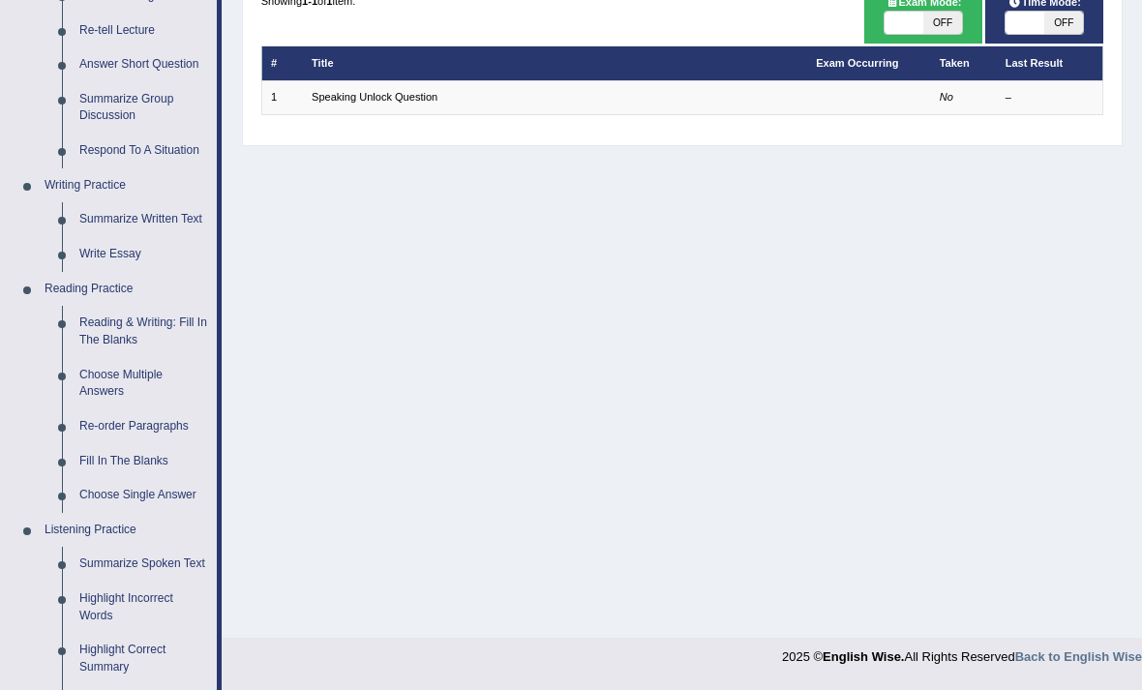
click at [141, 324] on div at bounding box center [571, 345] width 1142 height 690
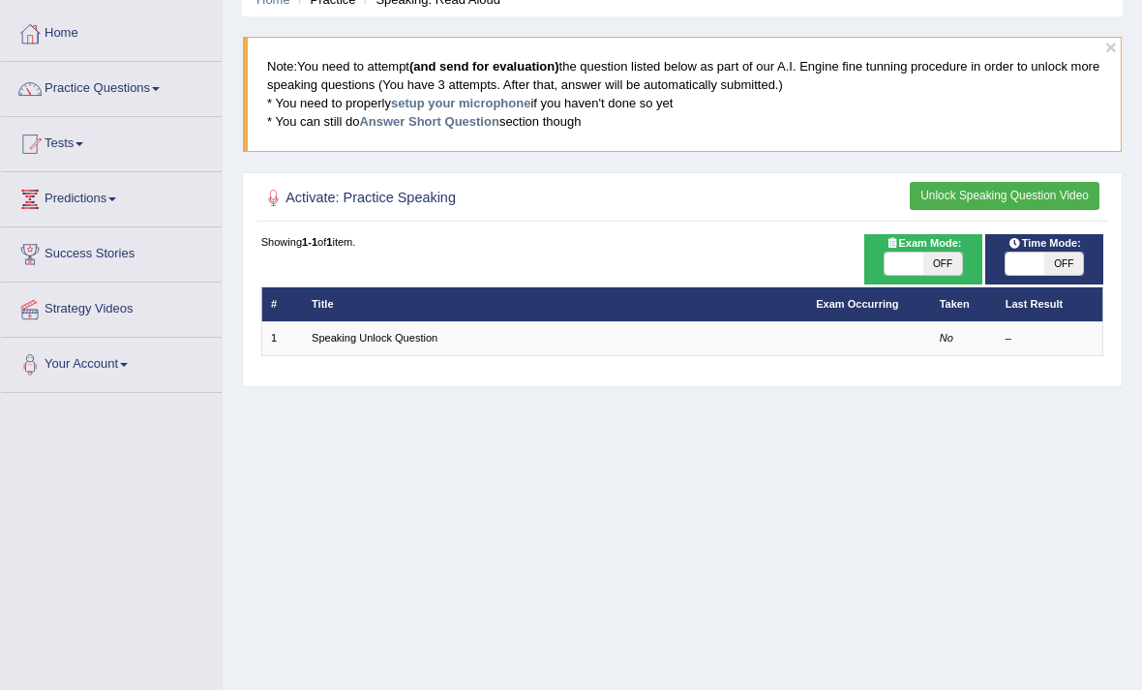
scroll to position [89, 0]
click at [694, 348] on td "Speaking Unlock Question" at bounding box center [555, 338] width 504 height 34
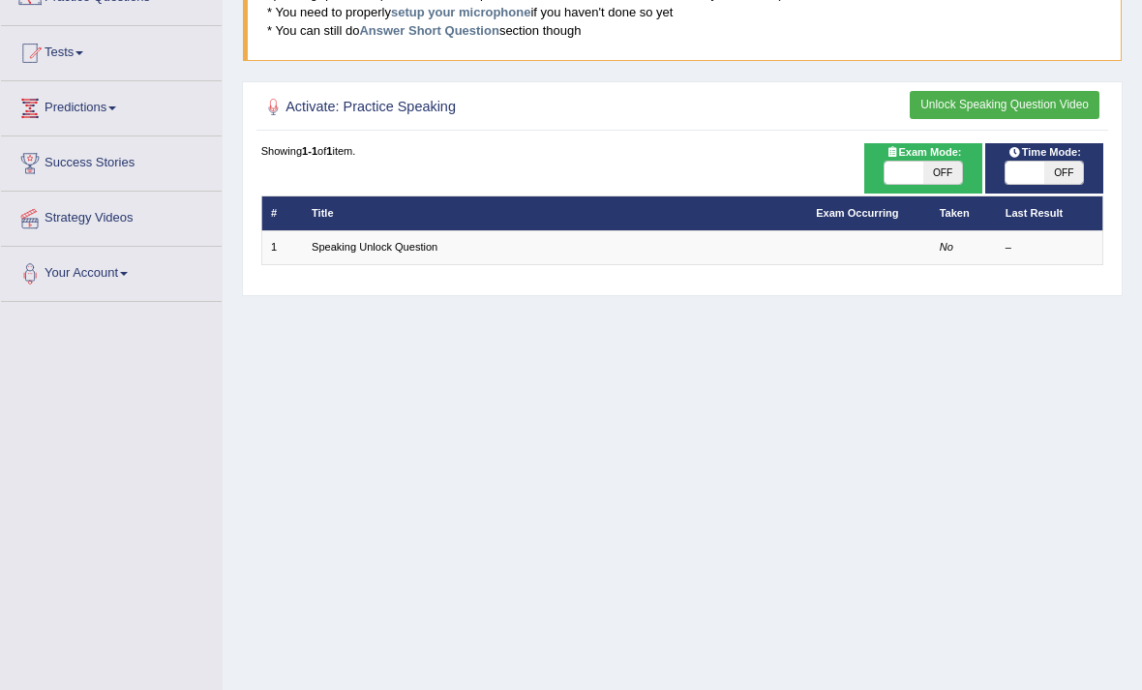
scroll to position [264, 0]
